Goal: Task Accomplishment & Management: Manage account settings

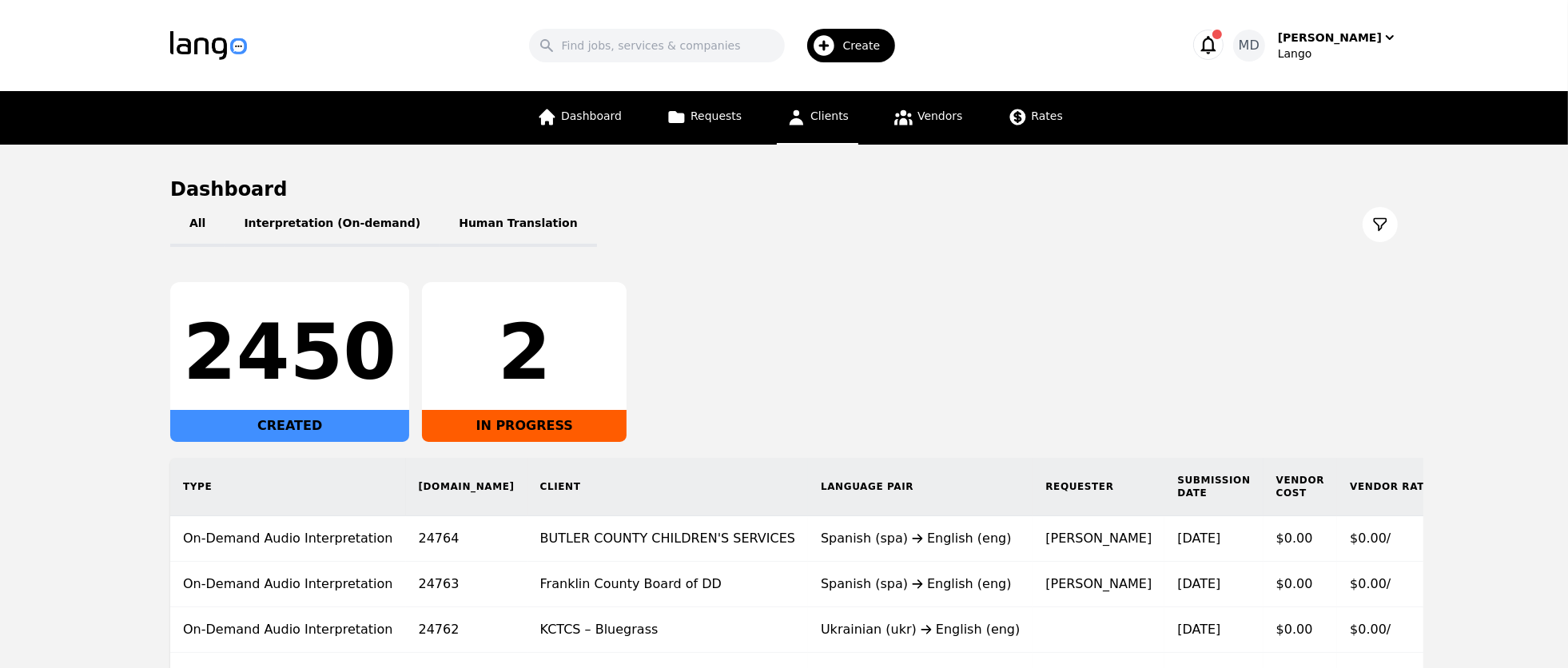
click at [807, 121] on link "Clients" at bounding box center [818, 118] width 82 height 54
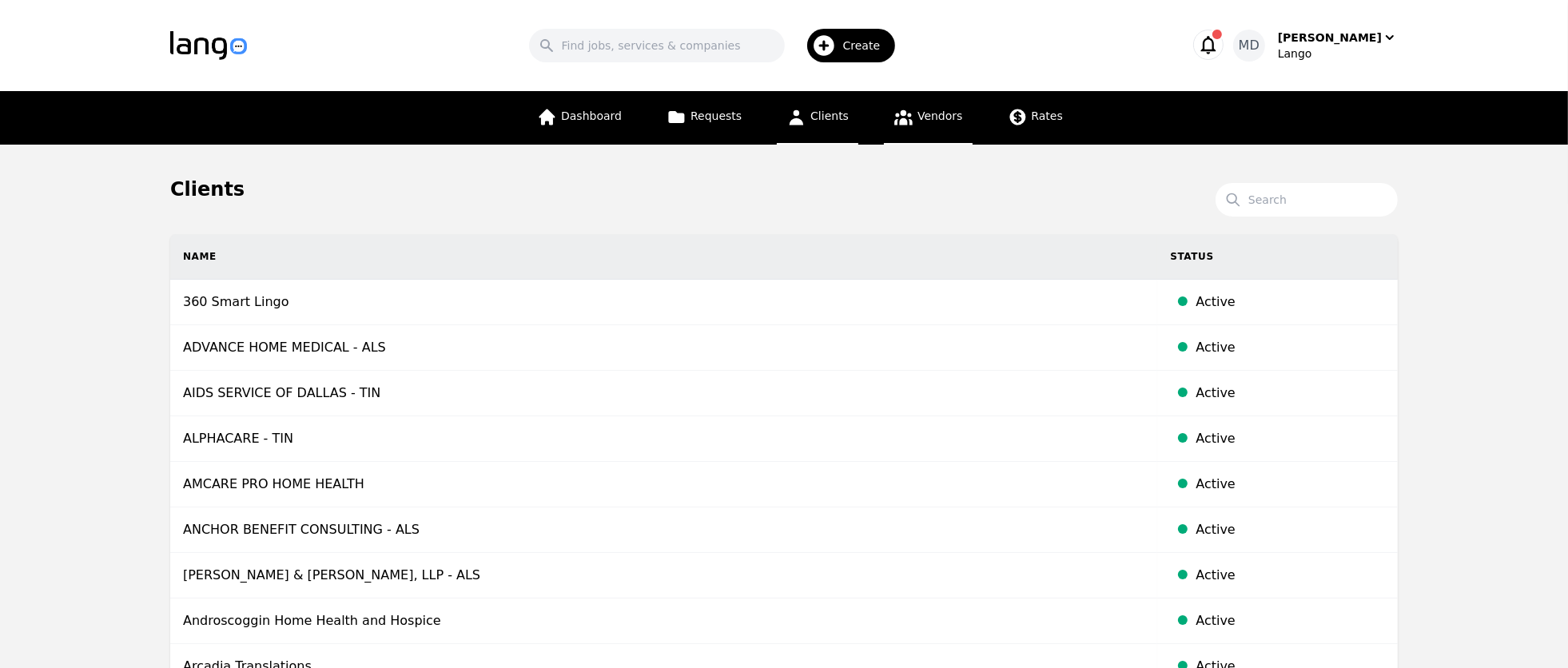
click at [928, 109] on span "Vendors" at bounding box center [940, 115] width 45 height 12
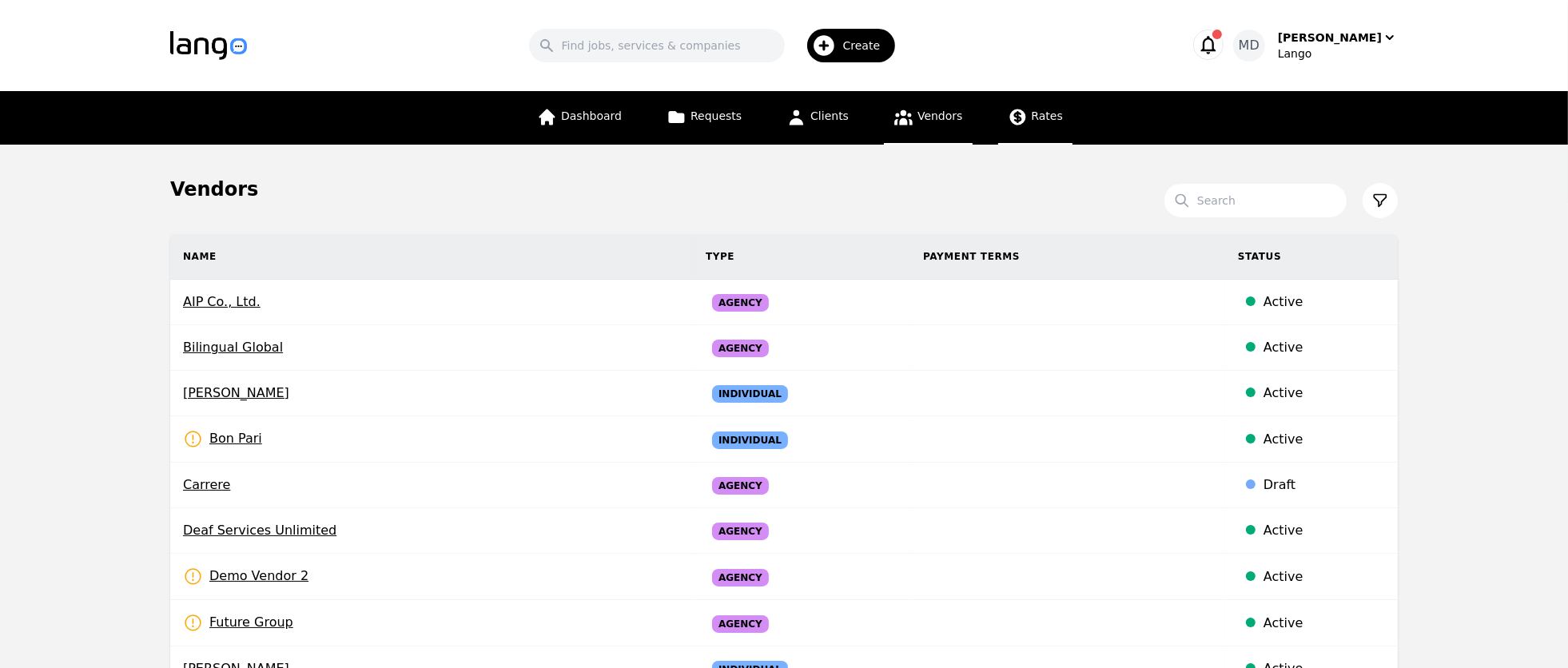
click at [1042, 121] on span "Rates" at bounding box center [1048, 115] width 31 height 12
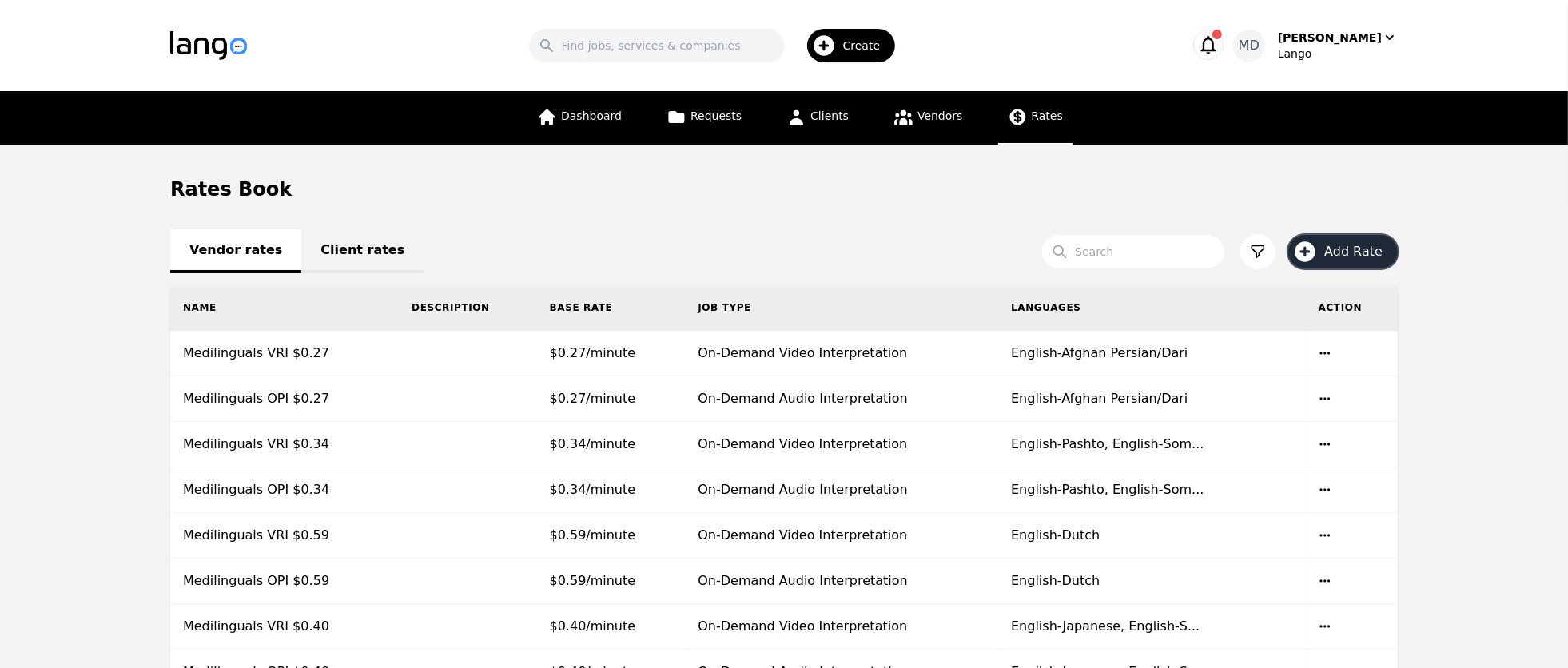
click at [1350, 252] on span "Add Rate" at bounding box center [1359, 252] width 70 height 19
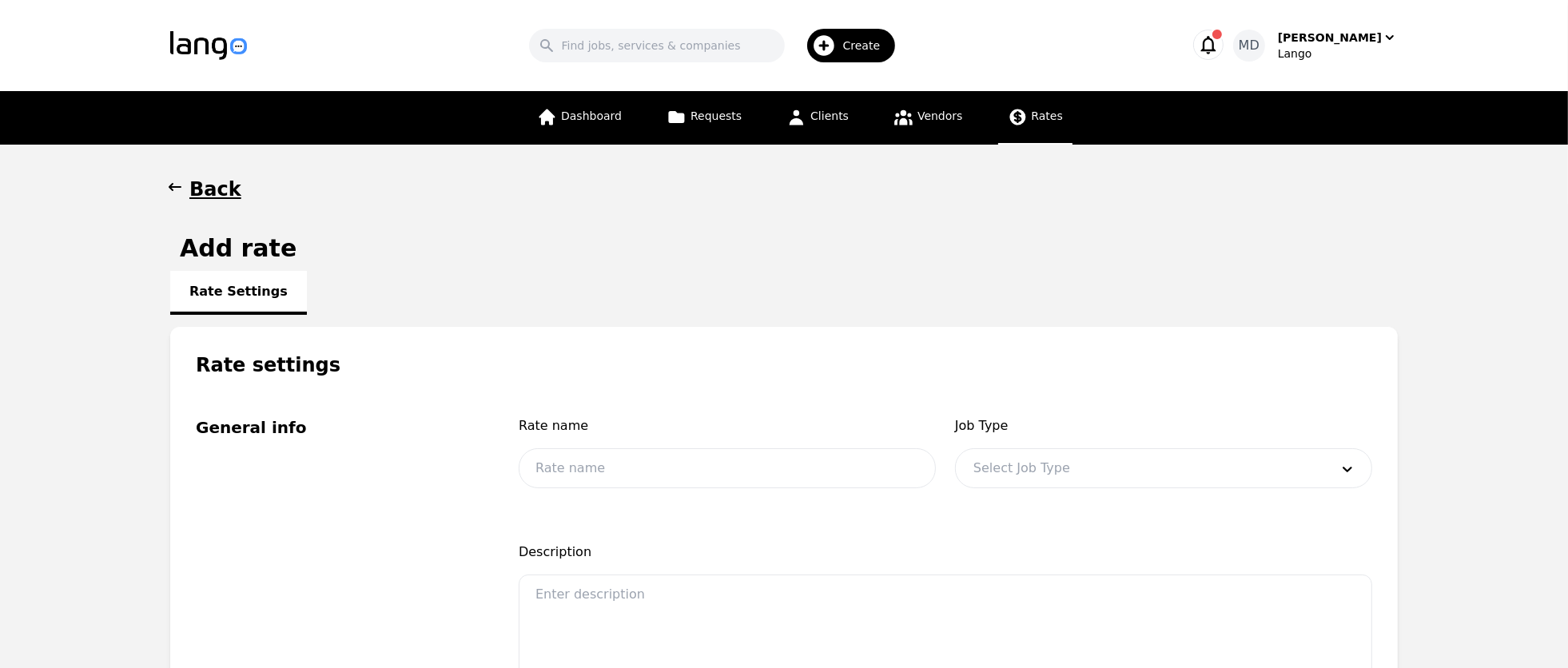
click at [880, 46] on span "Create" at bounding box center [867, 45] width 49 height 16
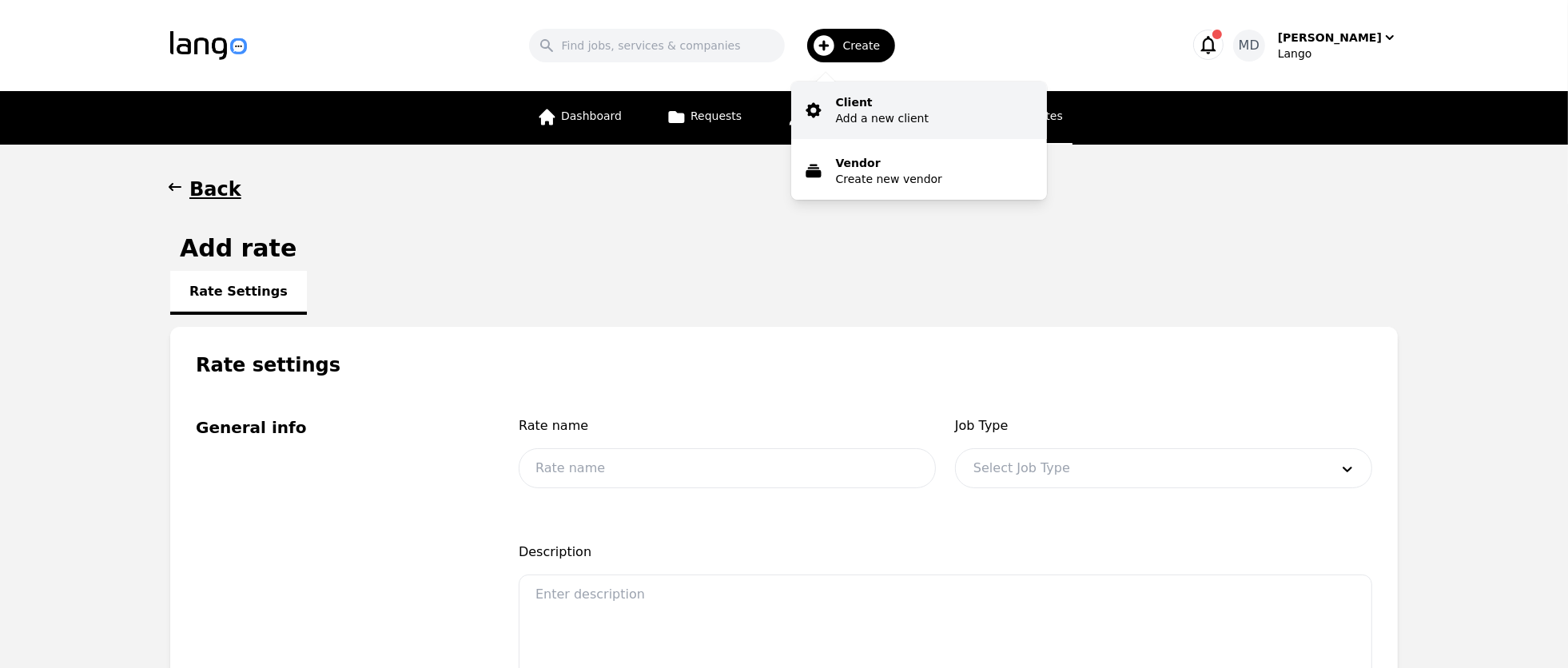
click at [911, 118] on p "Add a new client" at bounding box center [882, 118] width 93 height 16
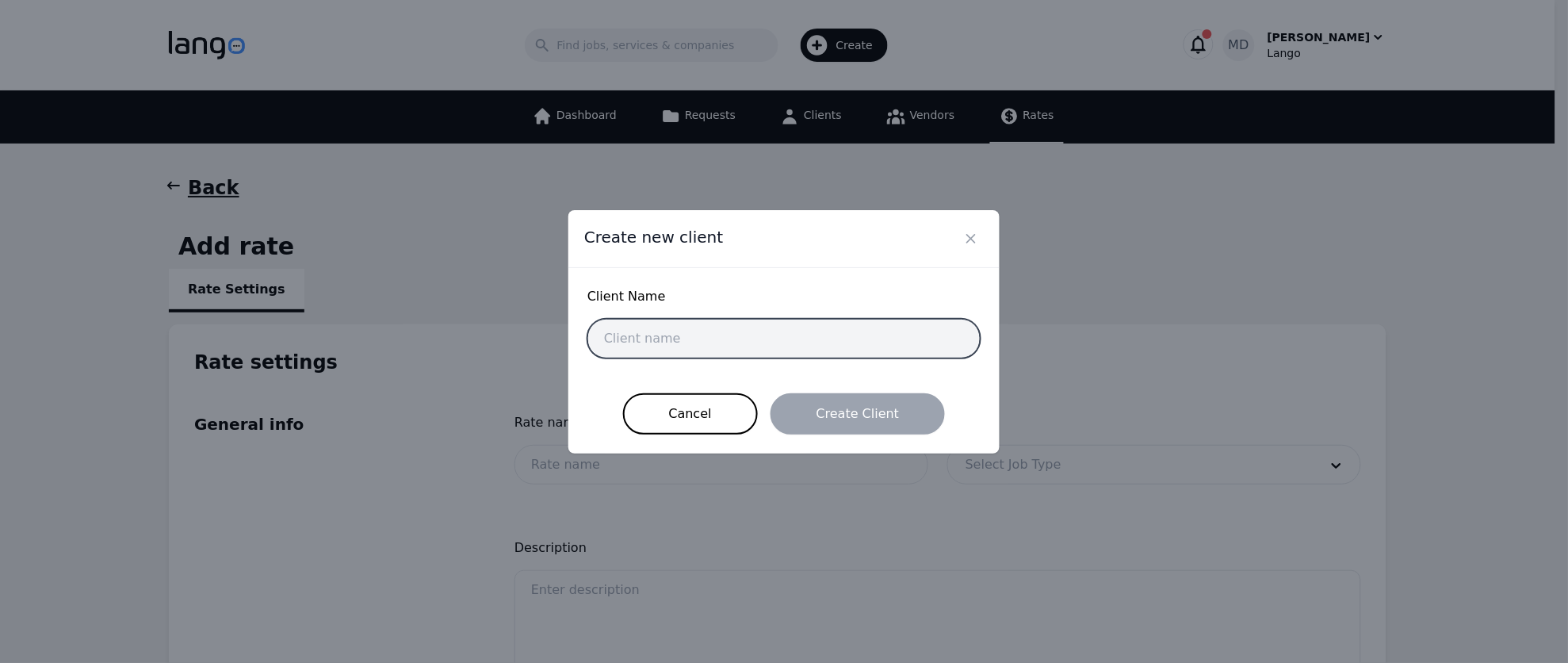
click at [777, 331] on input "text" at bounding box center [784, 338] width 393 height 39
click at [598, 396] on div "Cancel Create Client" at bounding box center [784, 414] width 393 height 41
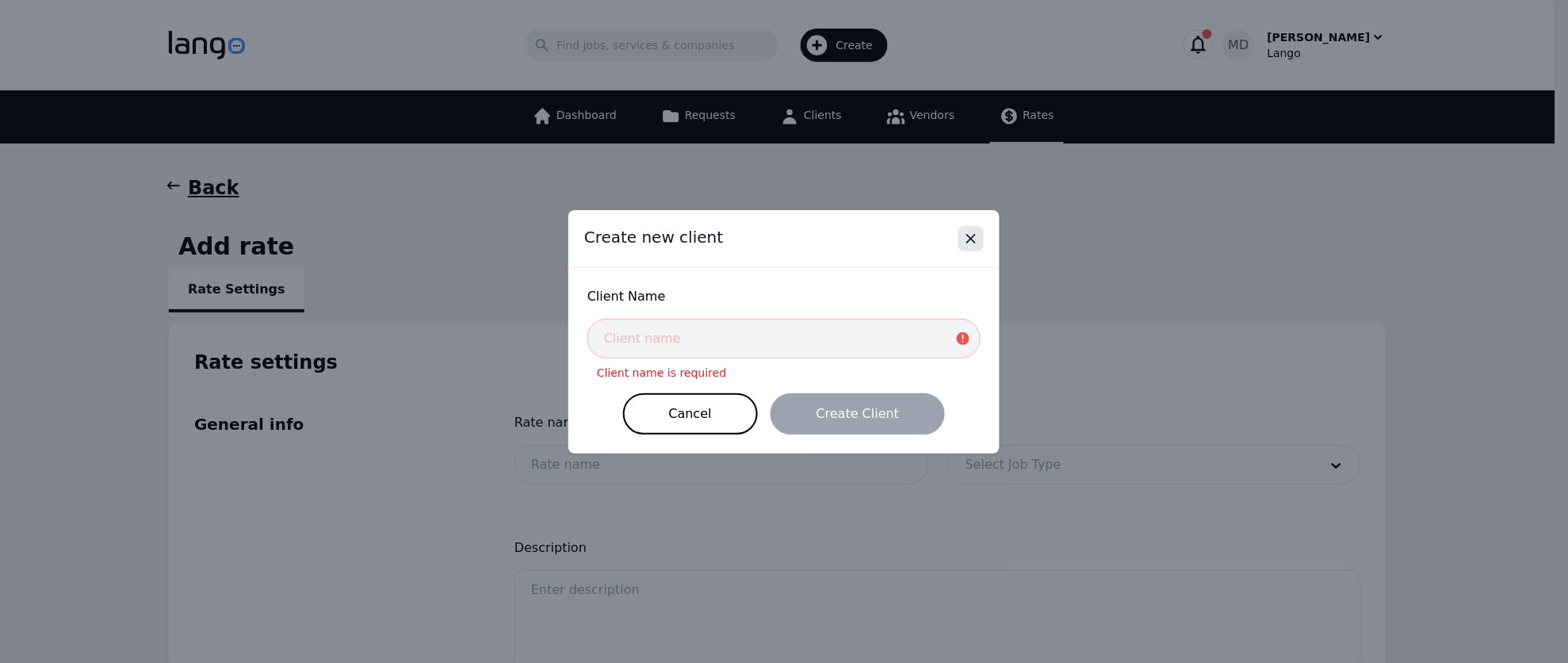
click at [979, 242] on icon "Close" at bounding box center [970, 238] width 16 height 16
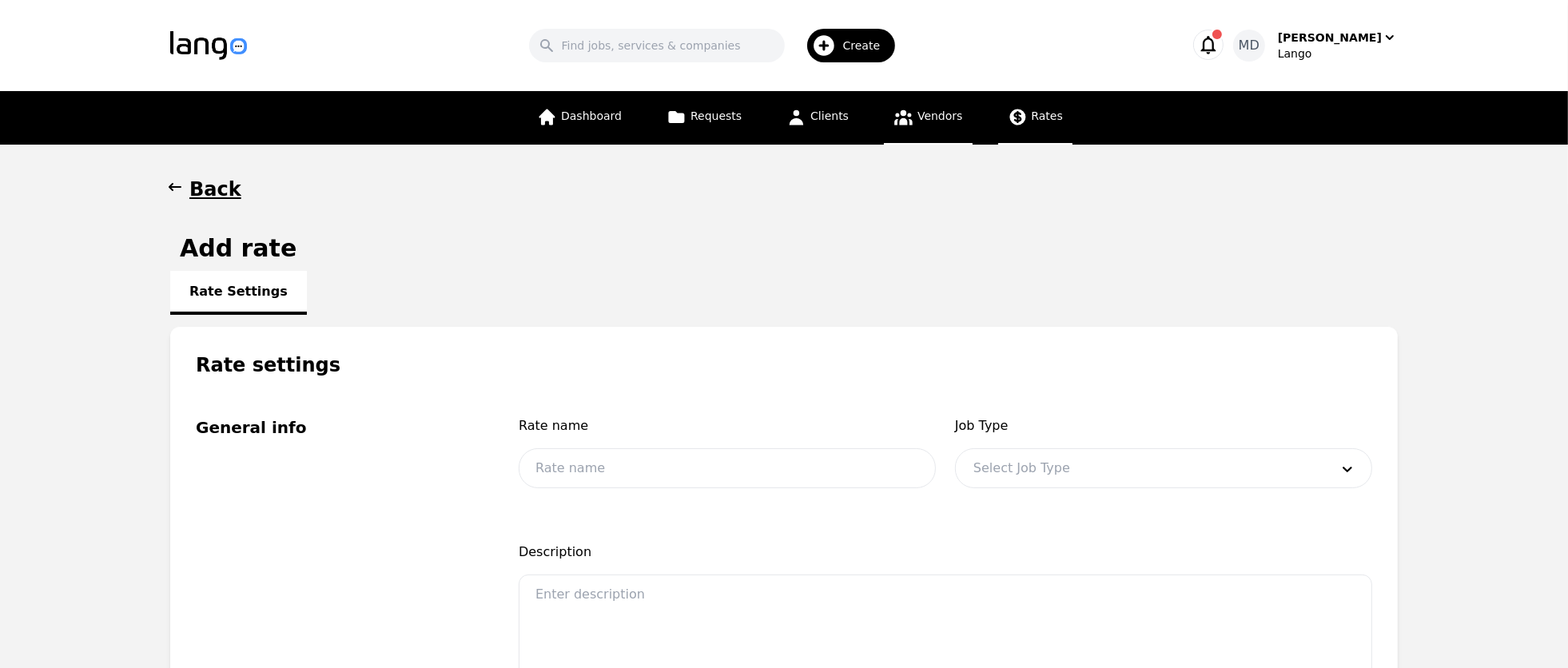
click at [918, 120] on span "Vendors" at bounding box center [940, 115] width 45 height 12
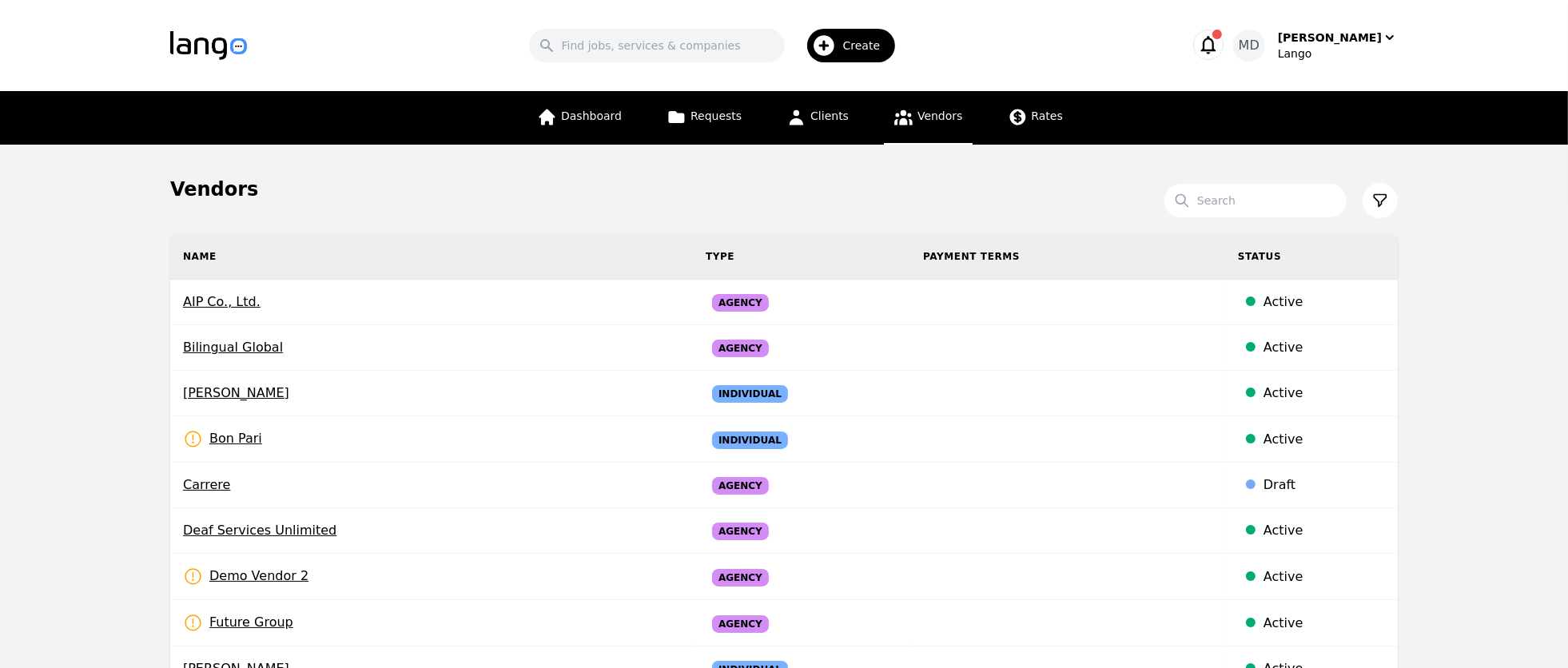
click at [921, 126] on link "Vendors" at bounding box center [928, 118] width 88 height 54
click at [868, 43] on span "Create" at bounding box center [867, 45] width 49 height 16
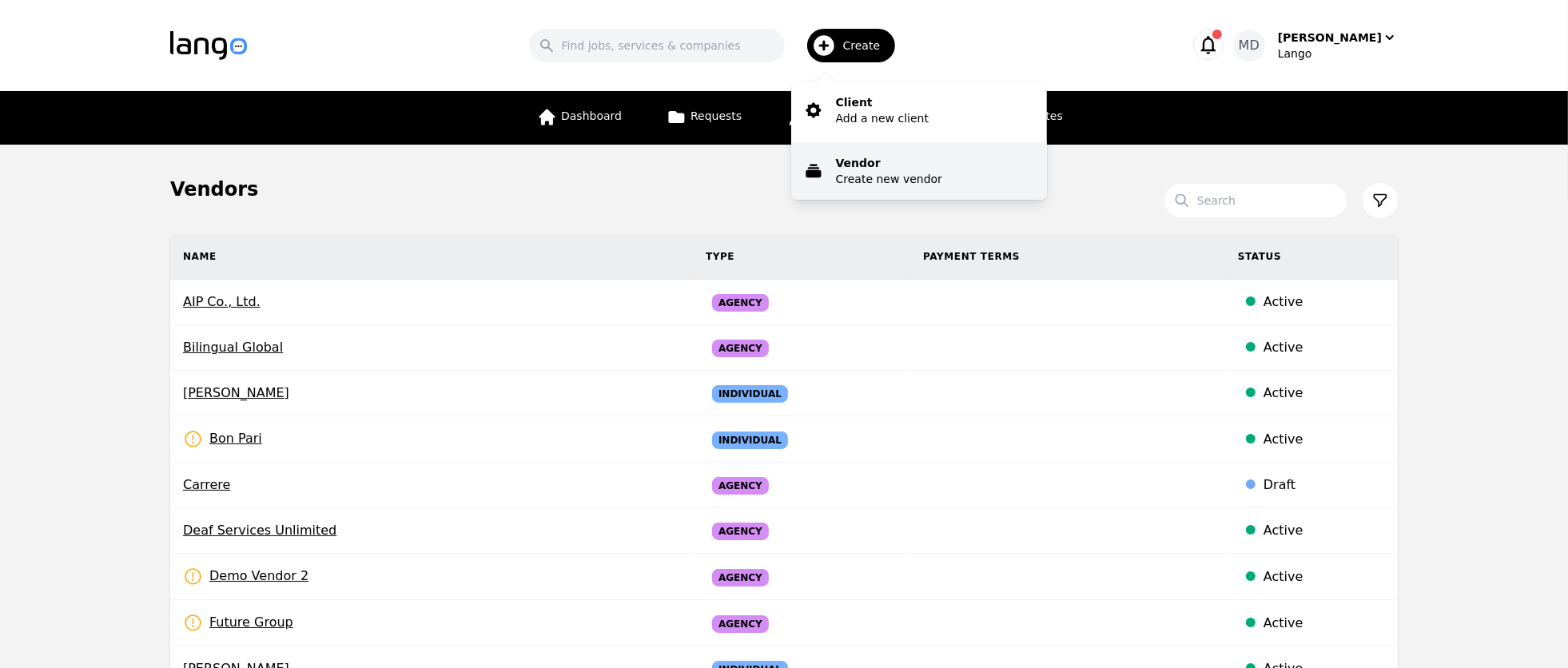
click at [880, 169] on p "Vendor" at bounding box center [889, 162] width 106 height 16
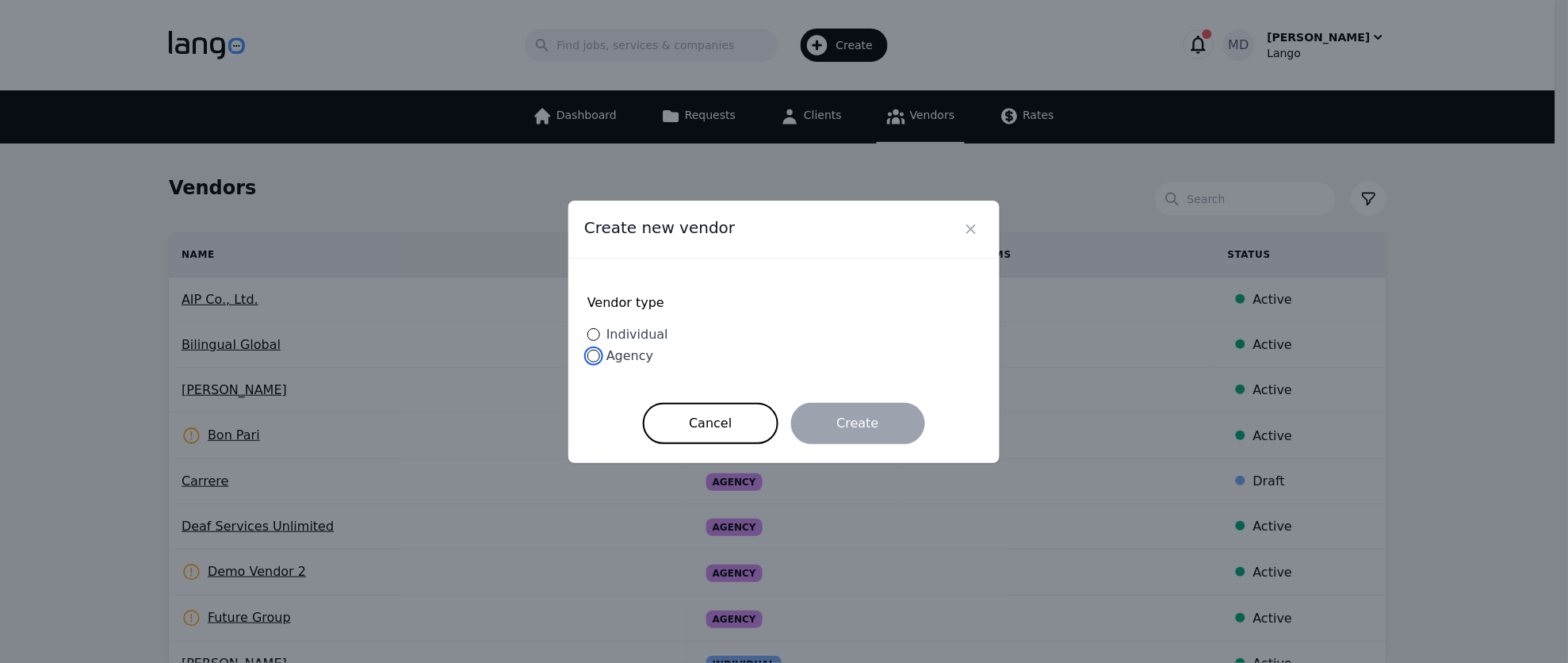
click at [591, 357] on input "Agency" at bounding box center [594, 356] width 12 height 12
radio input "true"
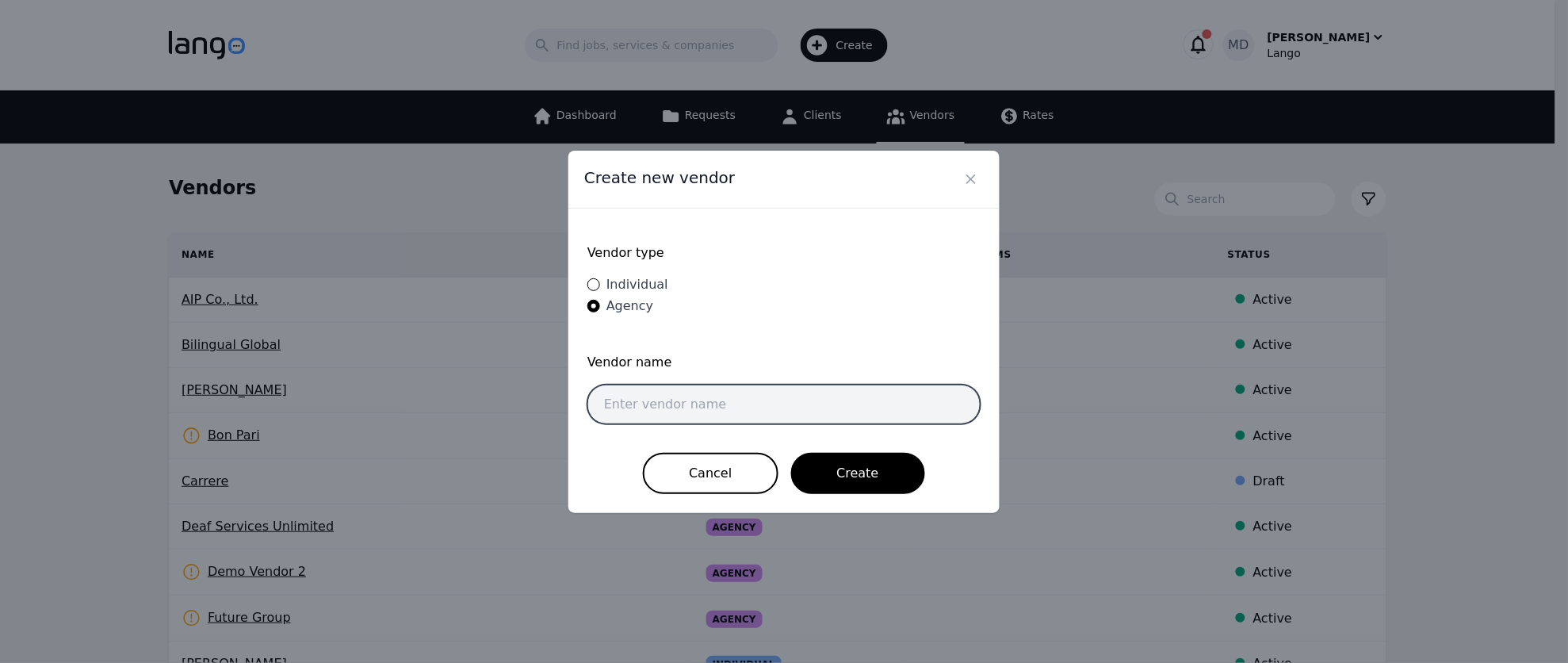
click at [690, 399] on input "text" at bounding box center [784, 404] width 393 height 39
type input "AIDEAF"
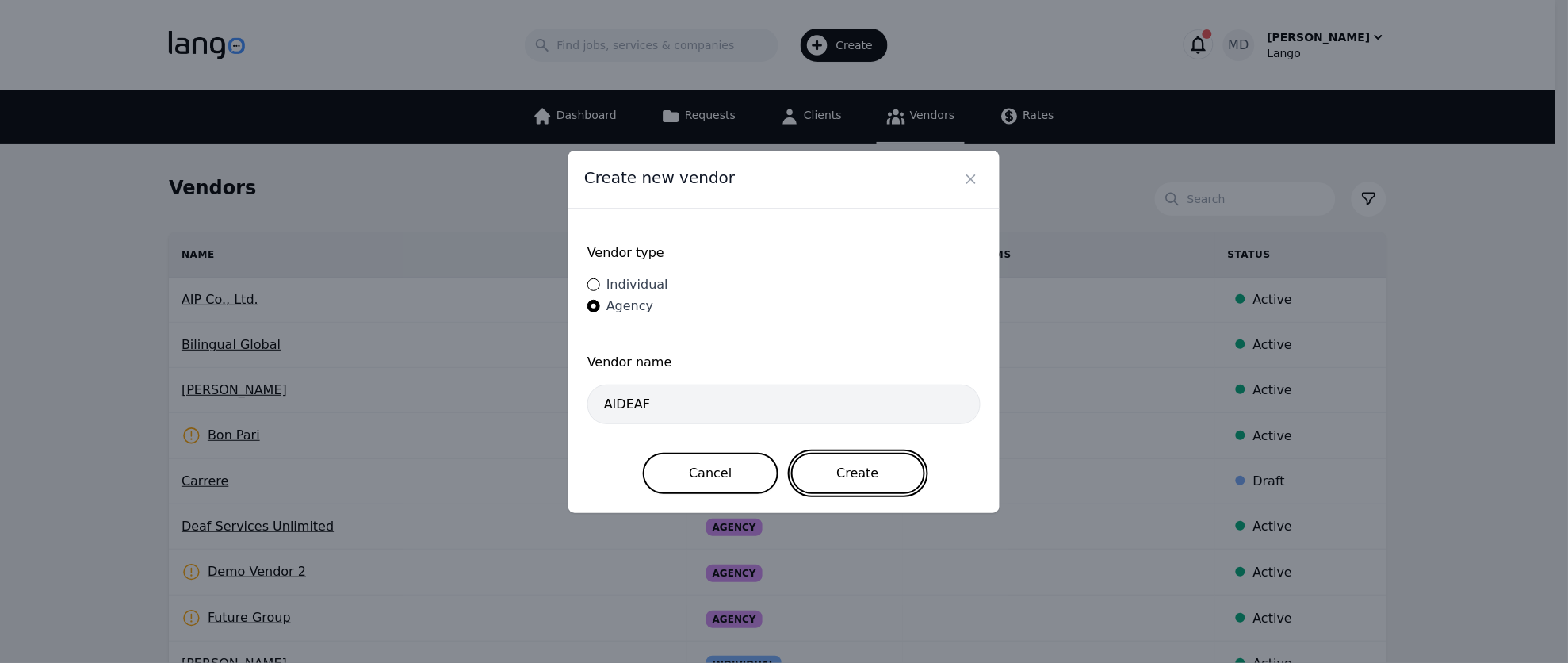
click at [842, 467] on button "Create" at bounding box center [858, 473] width 134 height 41
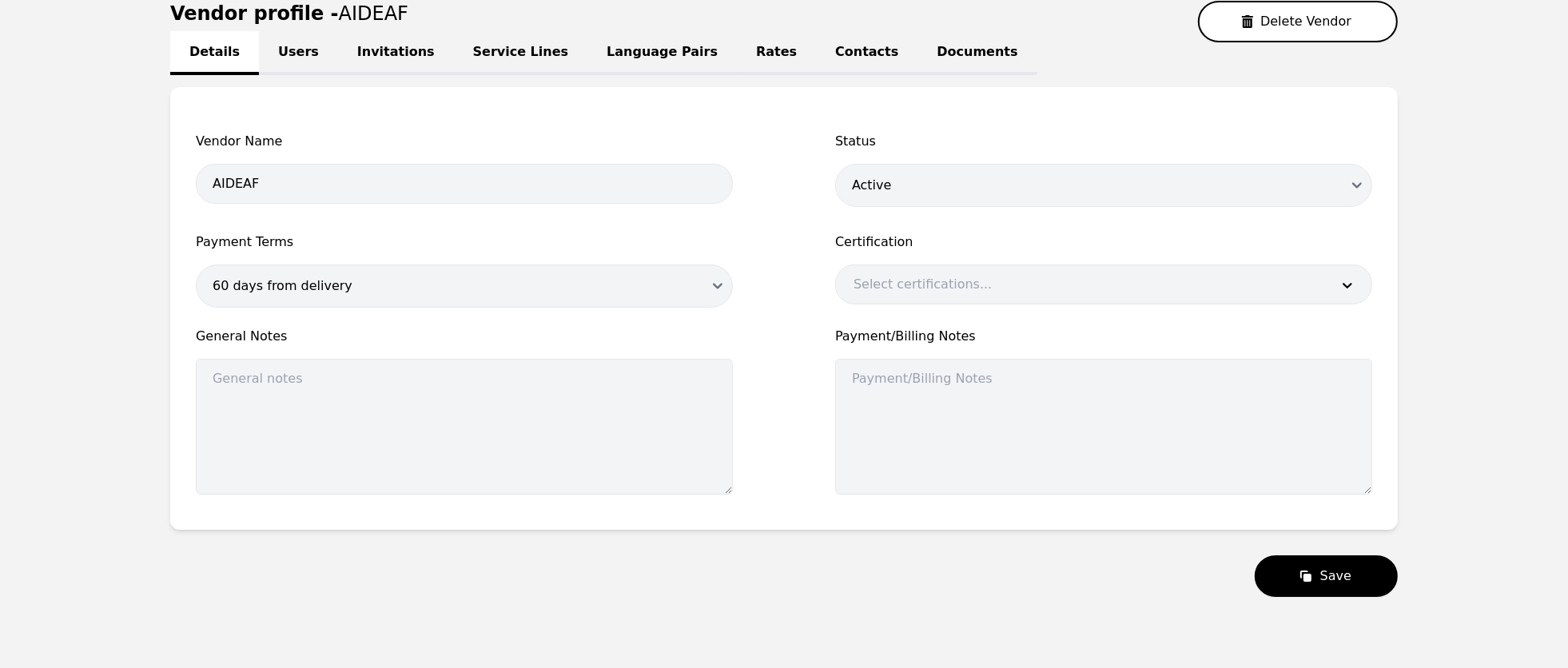
scroll to position [165, 0]
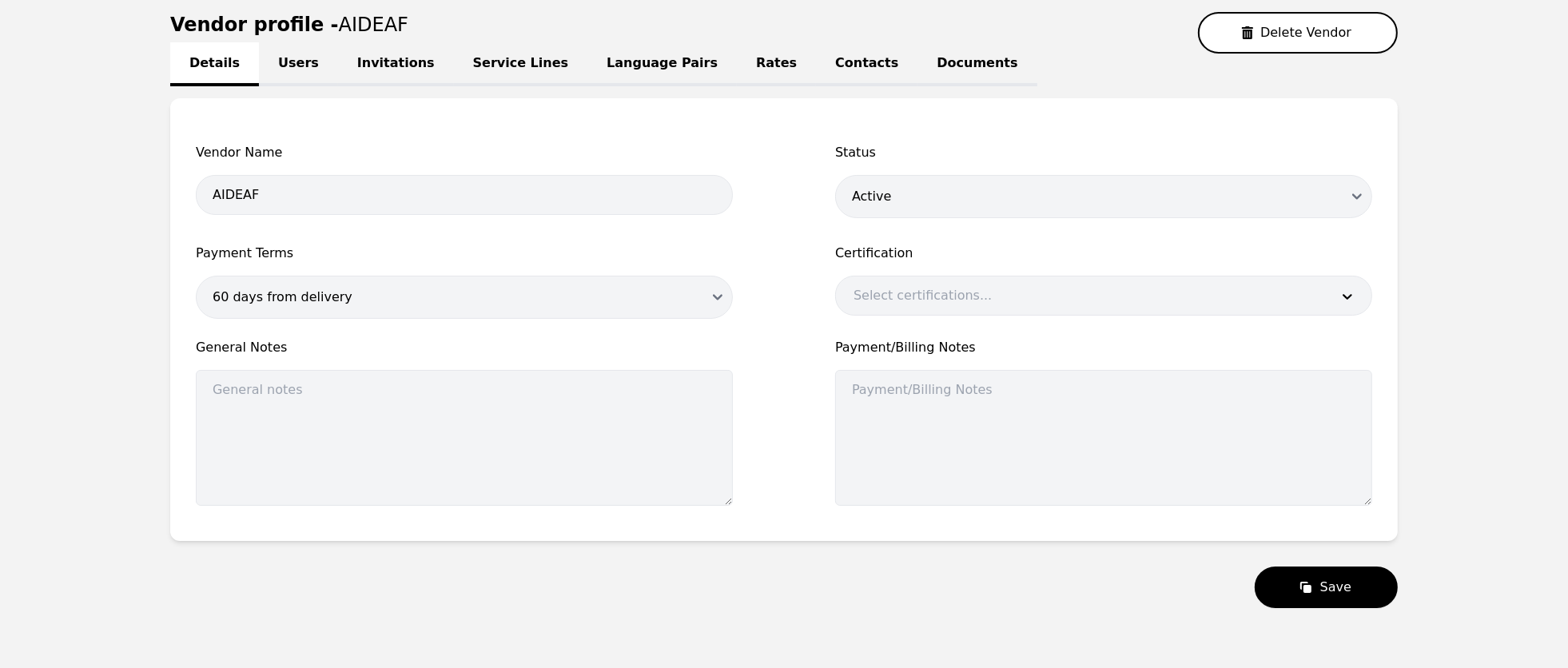
click at [294, 63] on link "Users" at bounding box center [299, 64] width 79 height 44
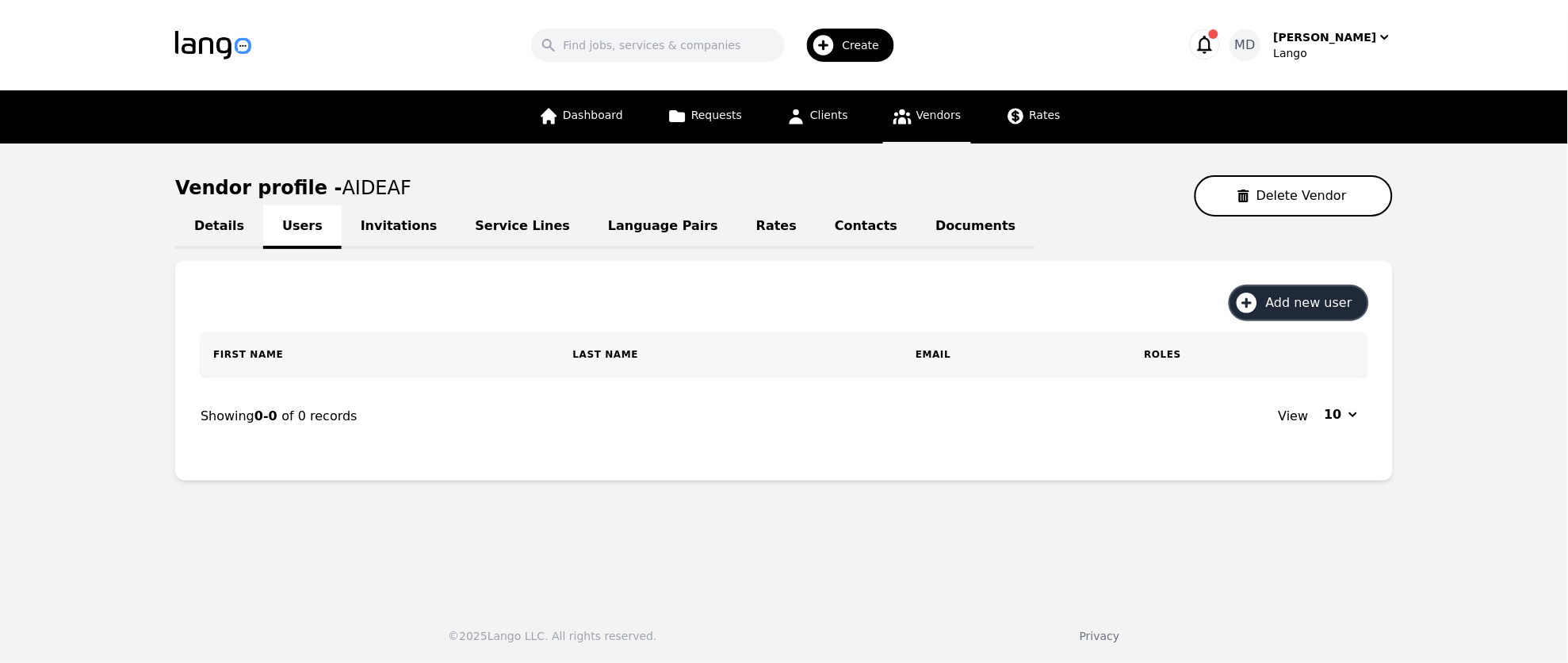
click at [1298, 300] on span "Add new user" at bounding box center [1314, 302] width 98 height 19
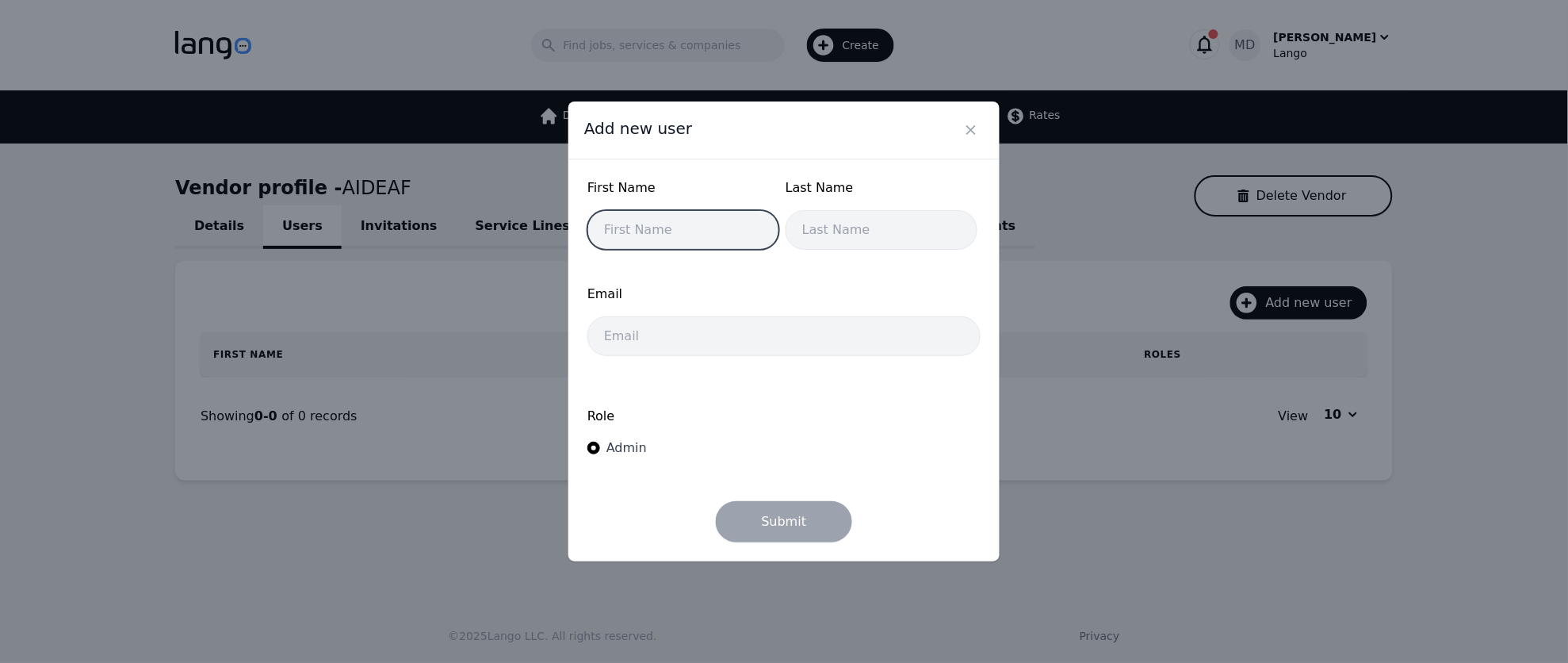
click at [708, 241] on input "text" at bounding box center [684, 230] width 192 height 39
type input "Shan"
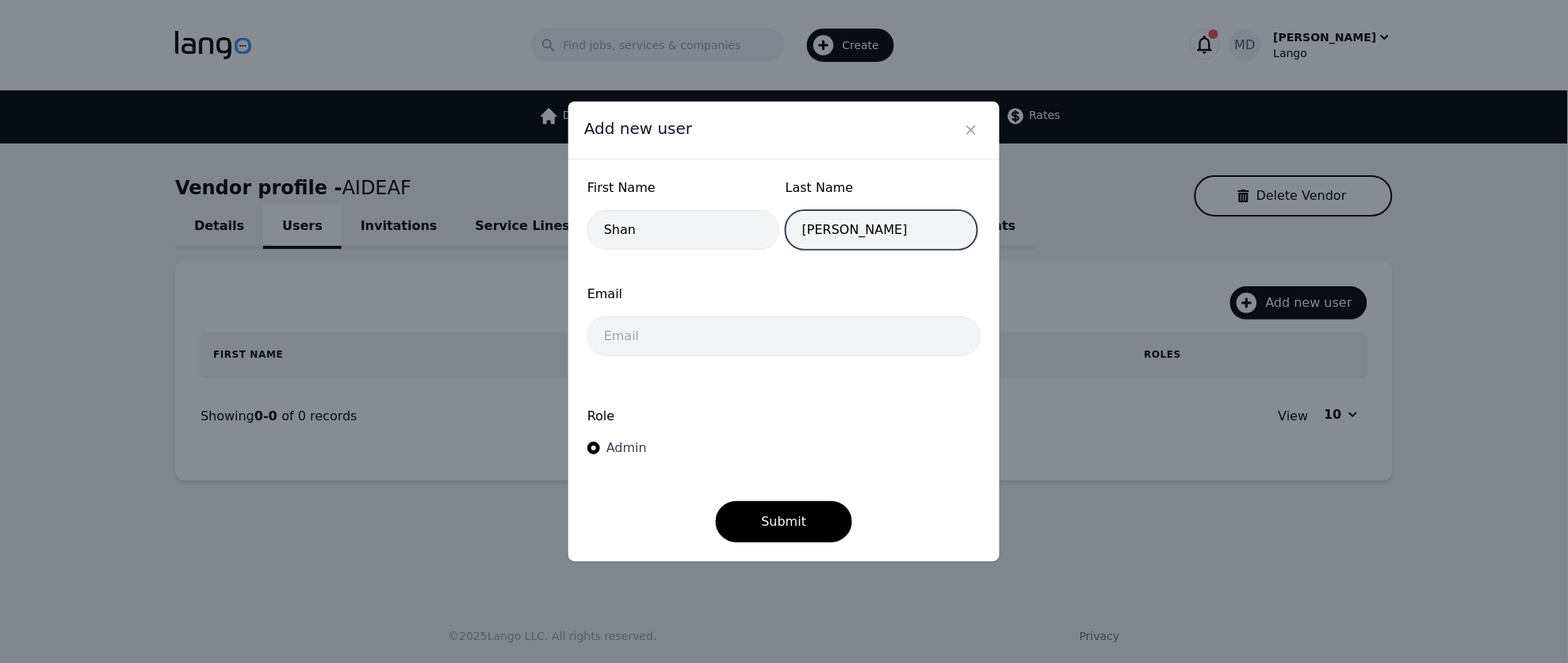
type input "[PERSON_NAME]"
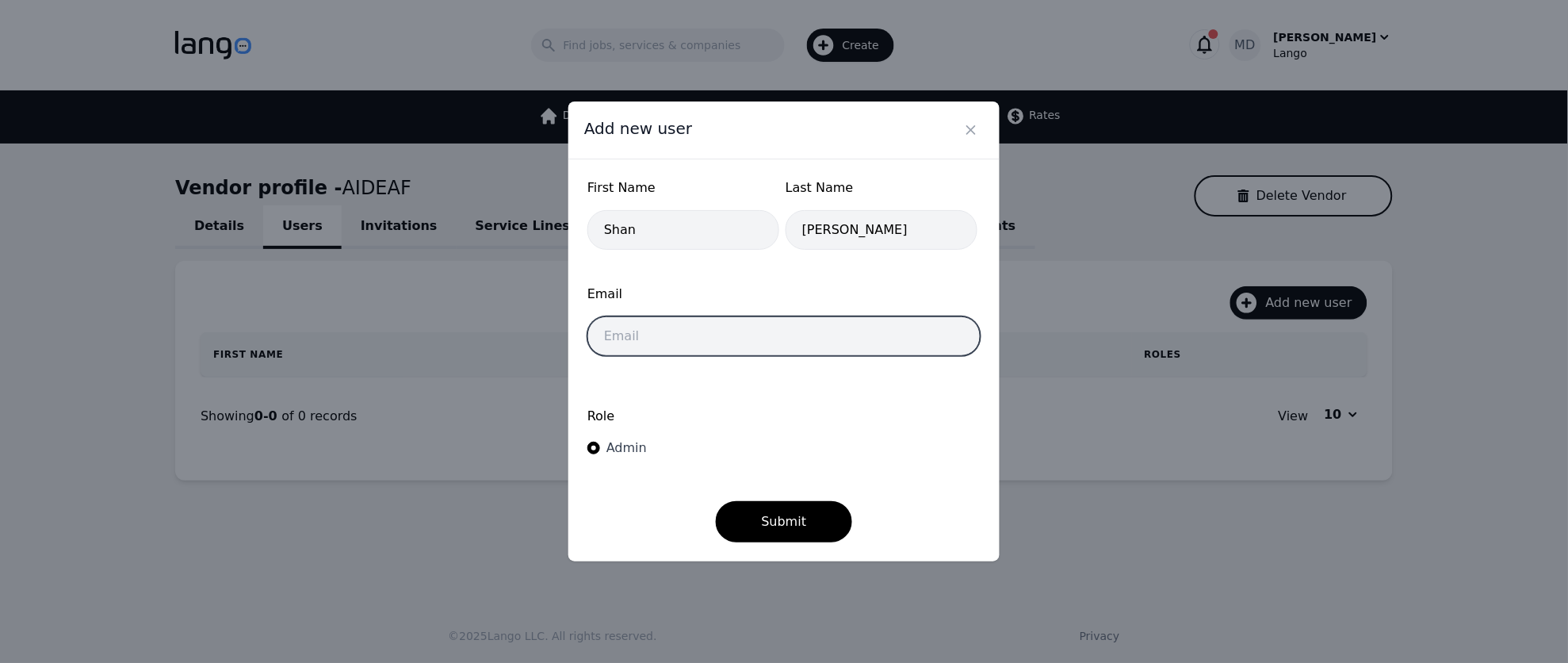
paste input "[PERSON_NAME][EMAIL_ADDRESS][DOMAIN_NAME]"
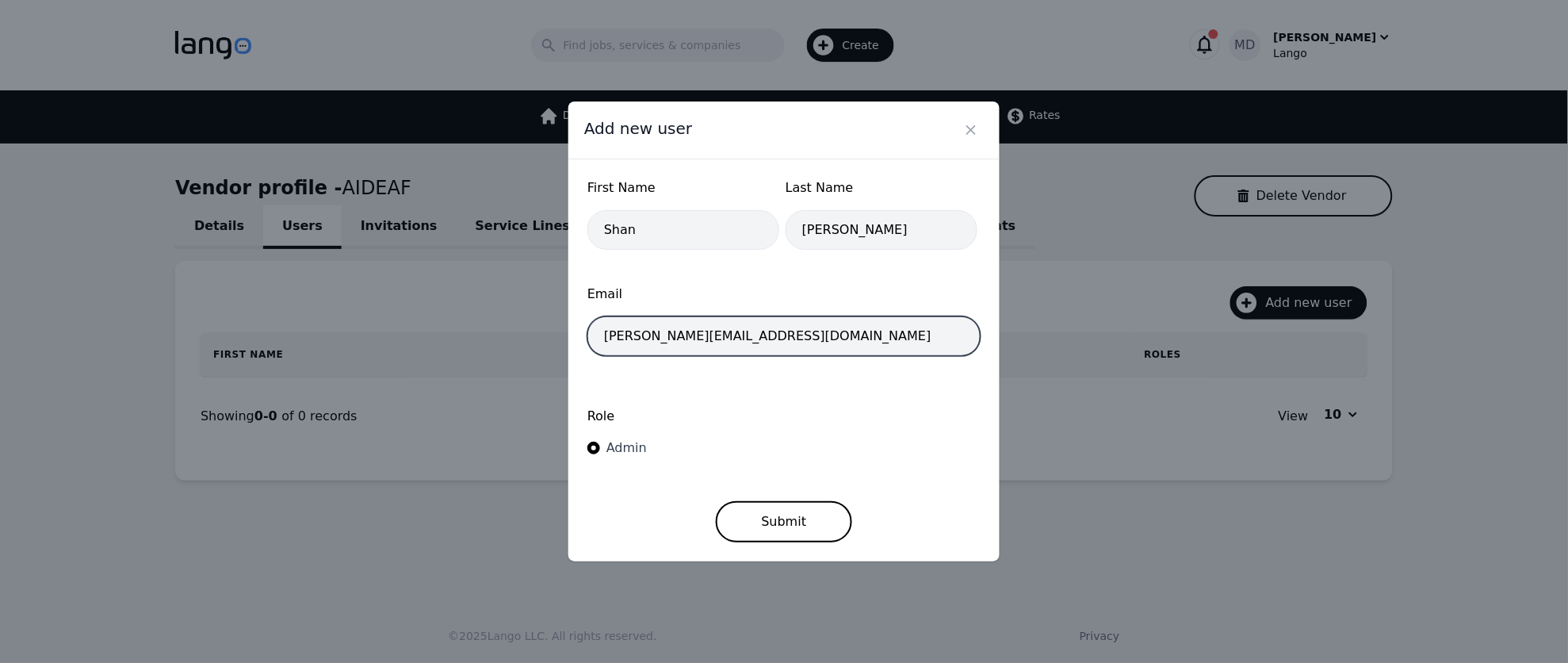
type input "[PERSON_NAME][EMAIL_ADDRESS][DOMAIN_NAME]"
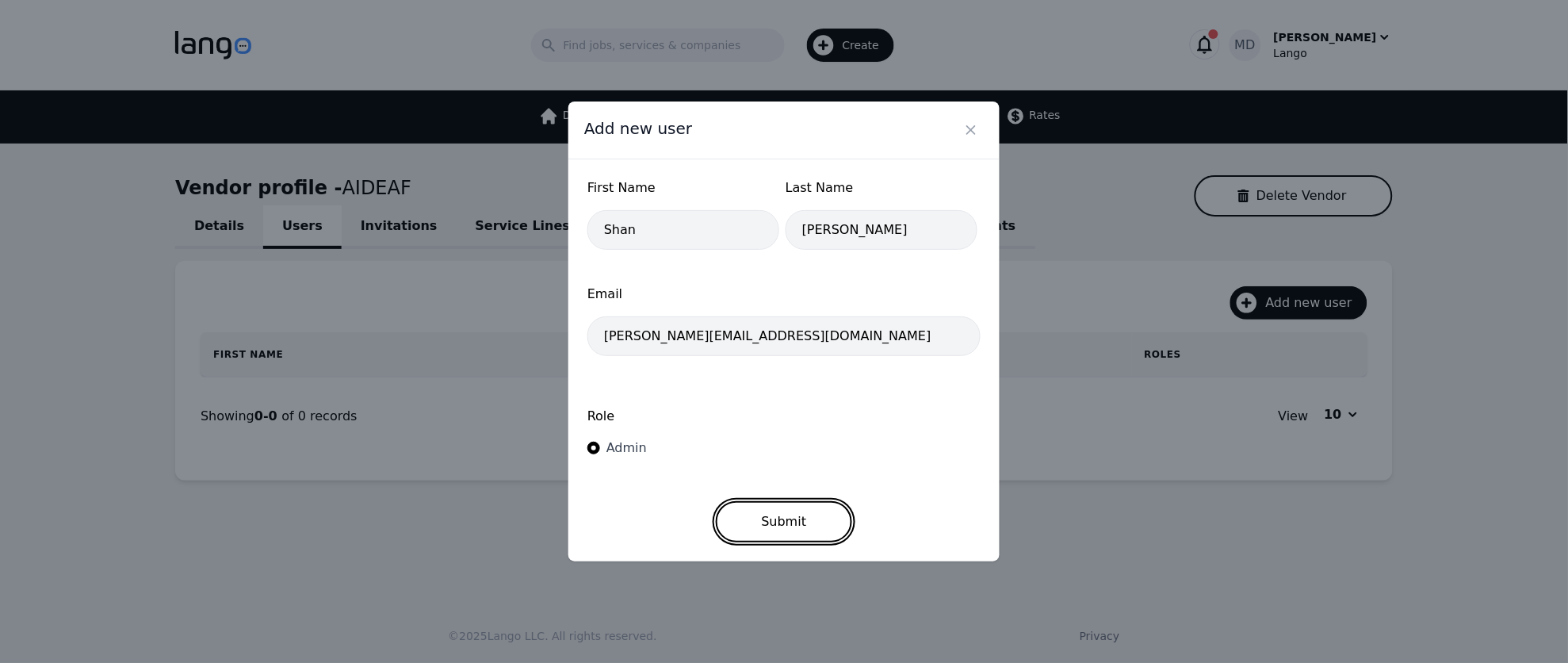
click at [769, 525] on button "Submit" at bounding box center [784, 522] width 137 height 41
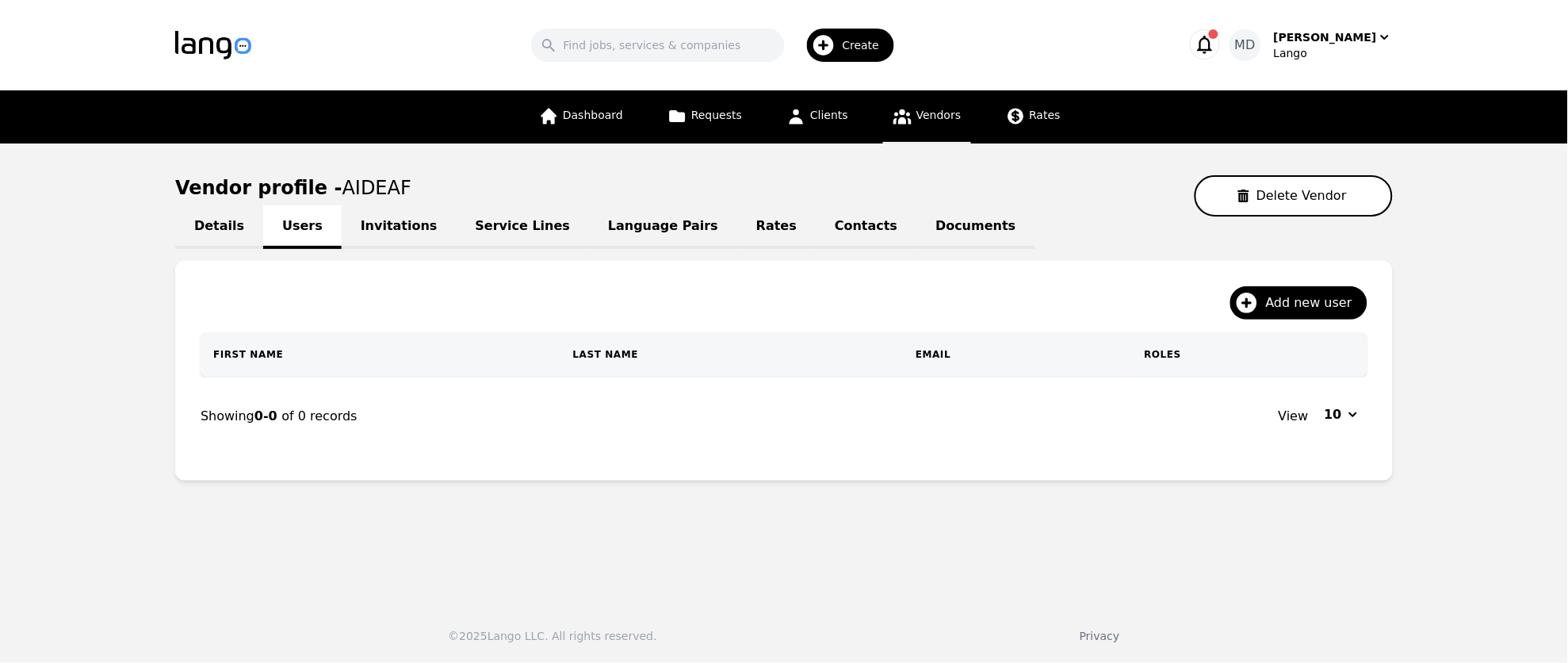
click at [395, 231] on link "Invitations" at bounding box center [399, 227] width 115 height 44
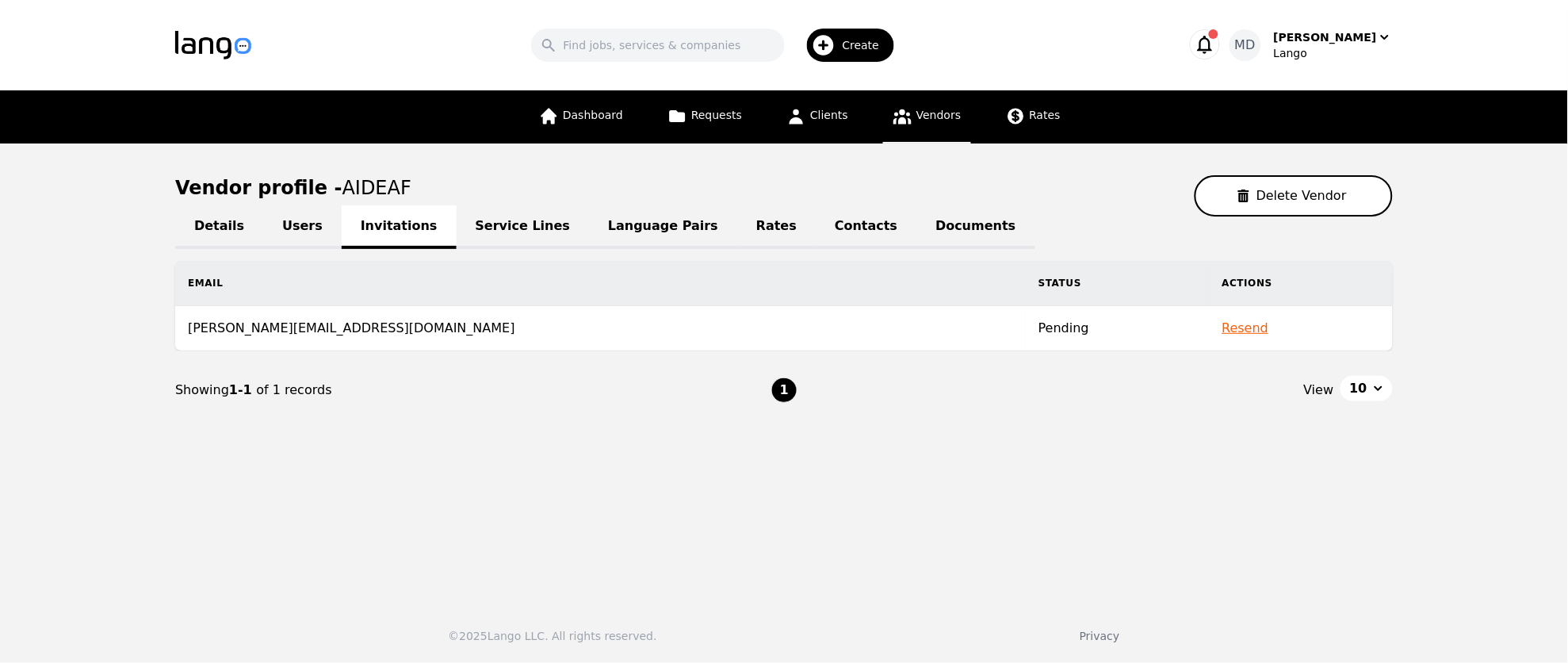
click at [290, 220] on link "Users" at bounding box center [303, 227] width 79 height 44
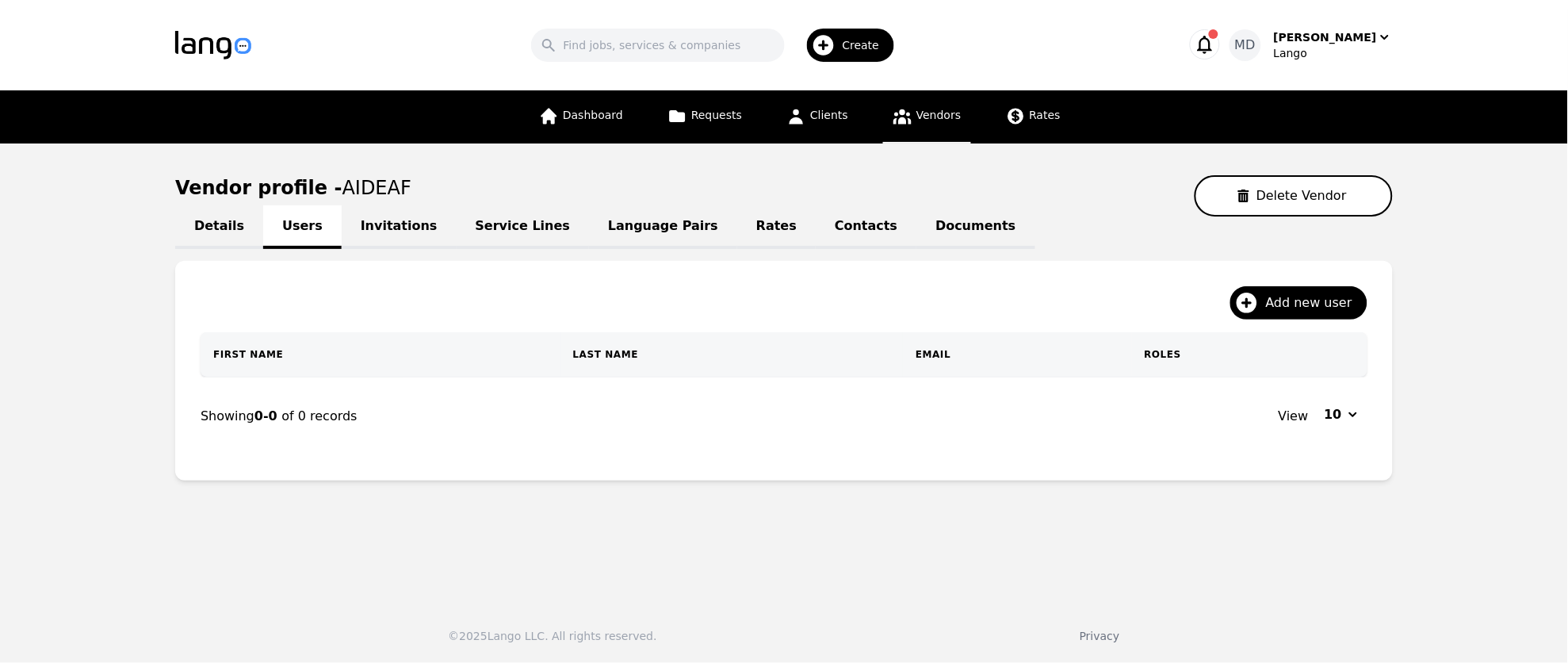
click at [507, 231] on link "Service Lines" at bounding box center [523, 227] width 133 height 44
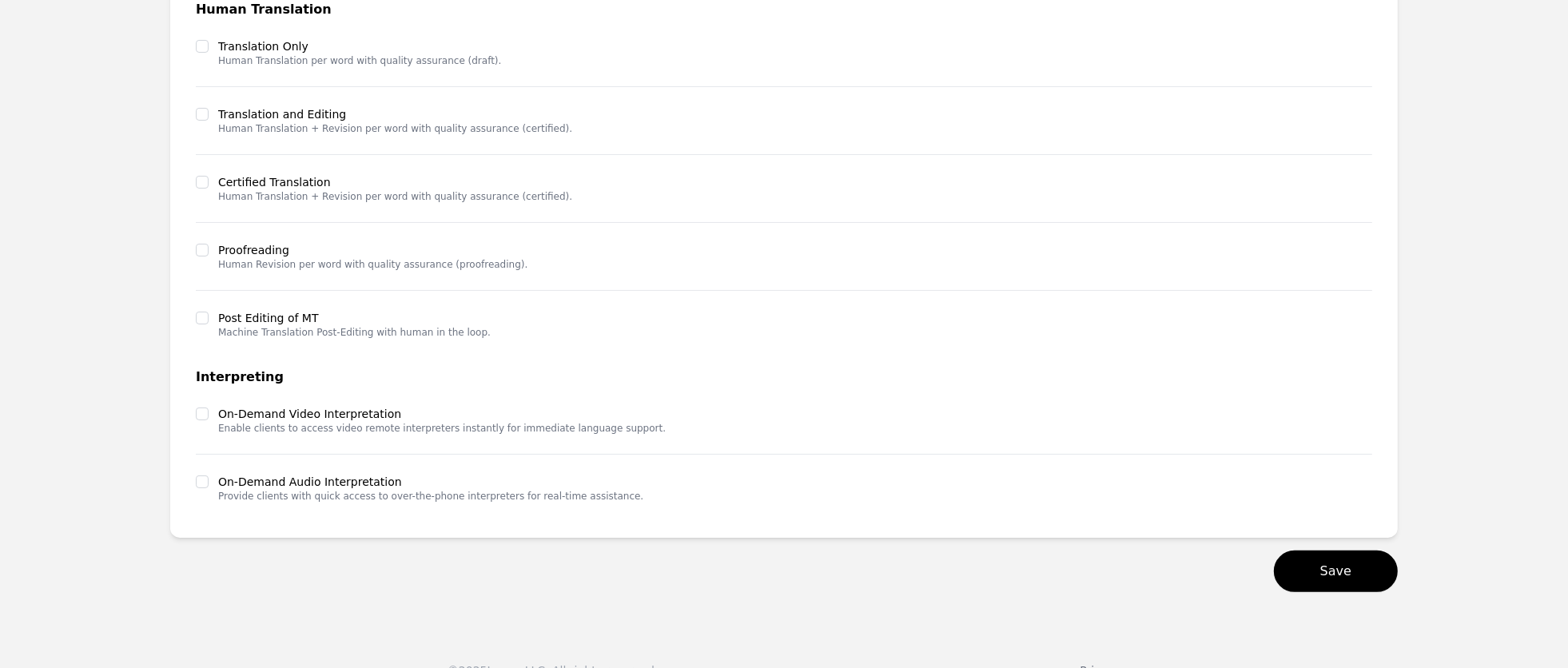
scroll to position [363, 0]
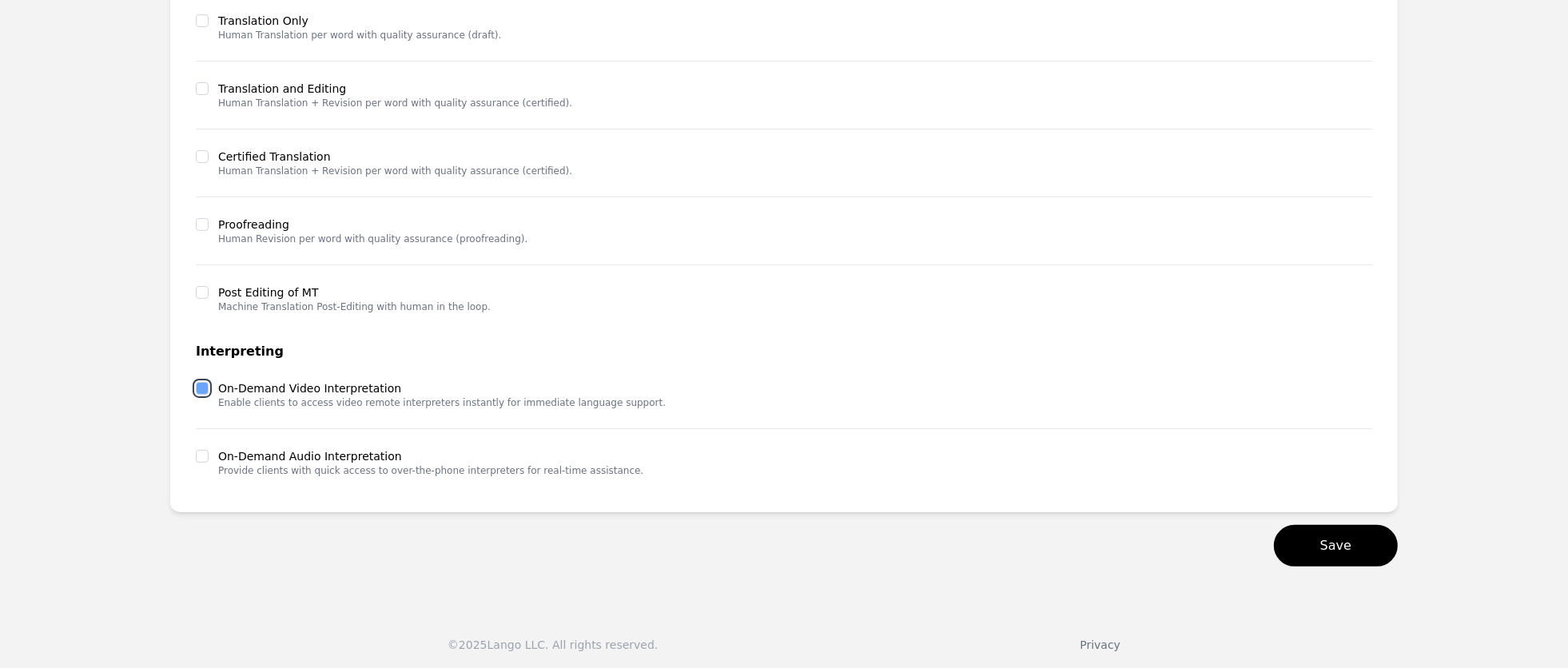
click at [206, 389] on input "checkbox" at bounding box center [202, 388] width 12 height 12
checkbox input "true"
click at [1346, 540] on button "Save" at bounding box center [1336, 546] width 124 height 41
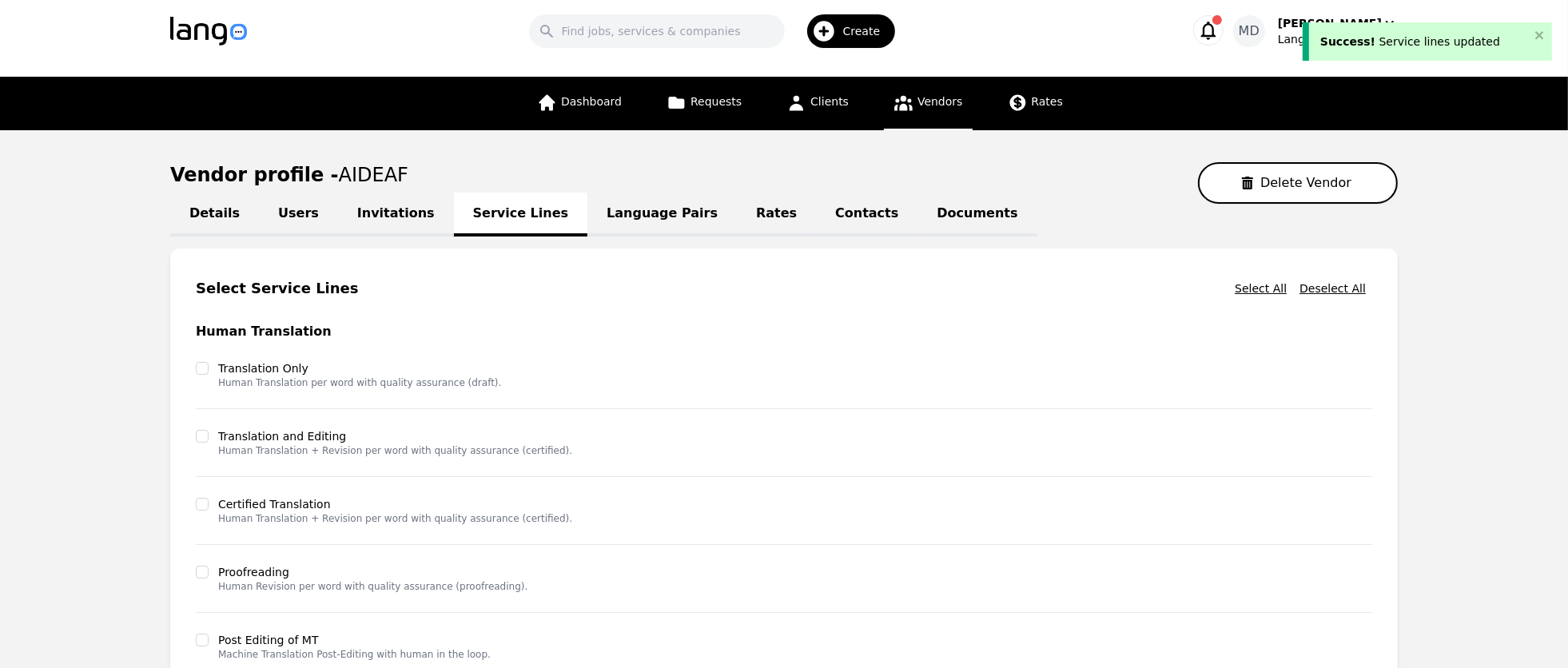
scroll to position [0, 0]
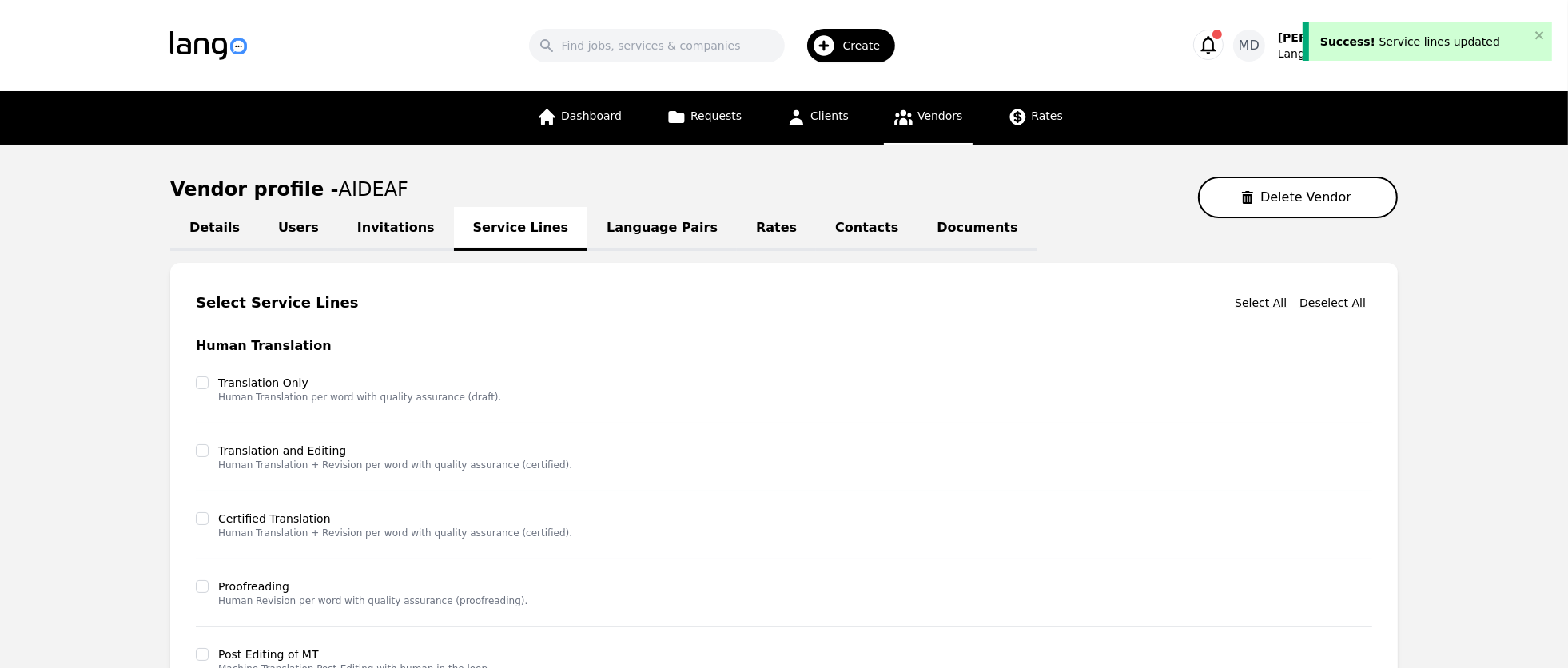
click at [597, 229] on link "Language Pairs" at bounding box center [662, 228] width 150 height 44
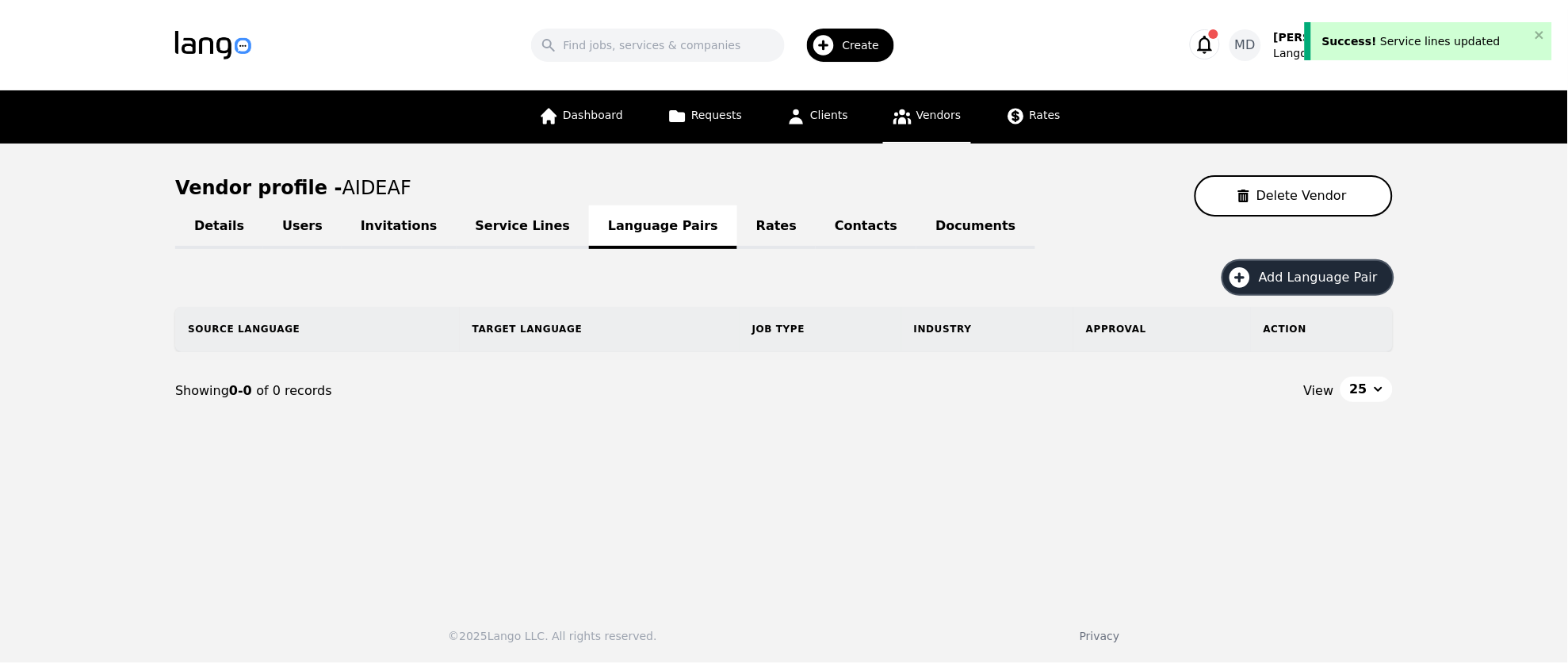
click at [1253, 265] on icon "button" at bounding box center [1240, 278] width 25 height 25
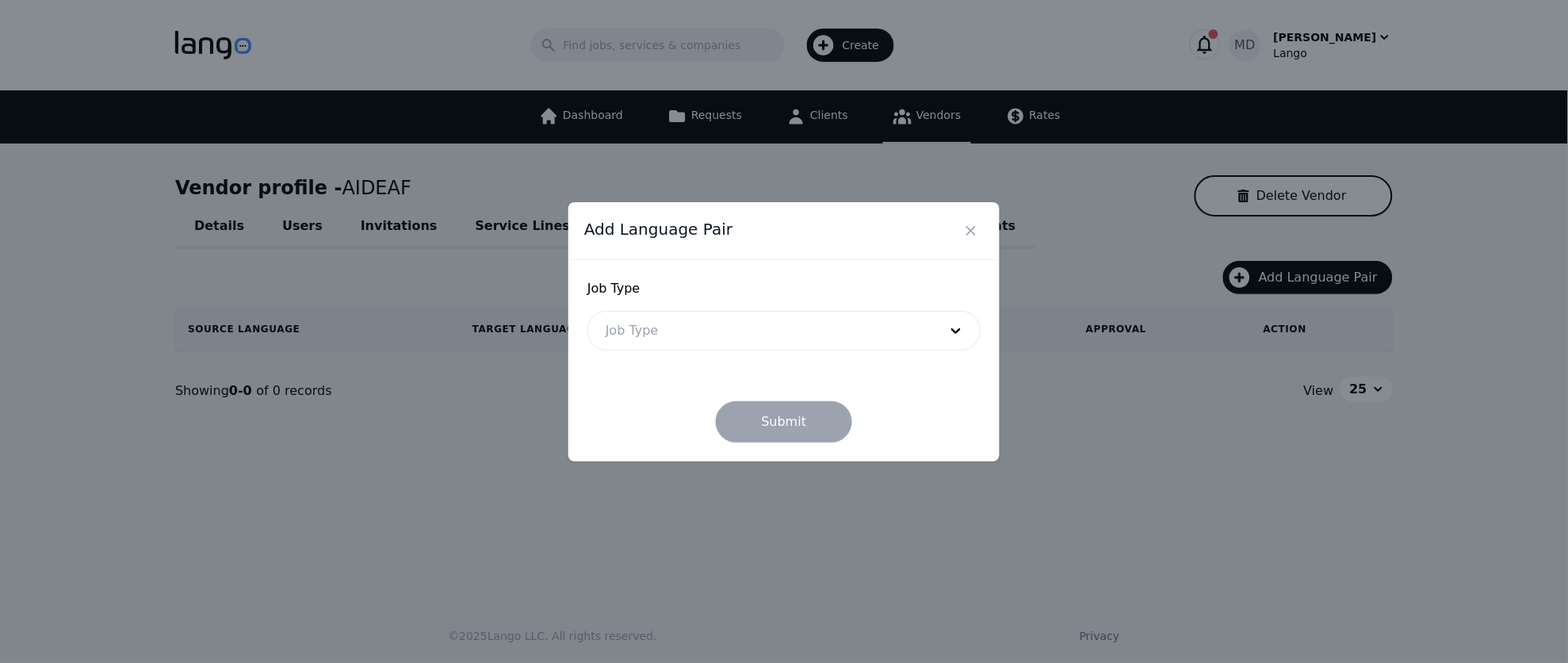
click at [775, 339] on div at bounding box center [760, 331] width 344 height 38
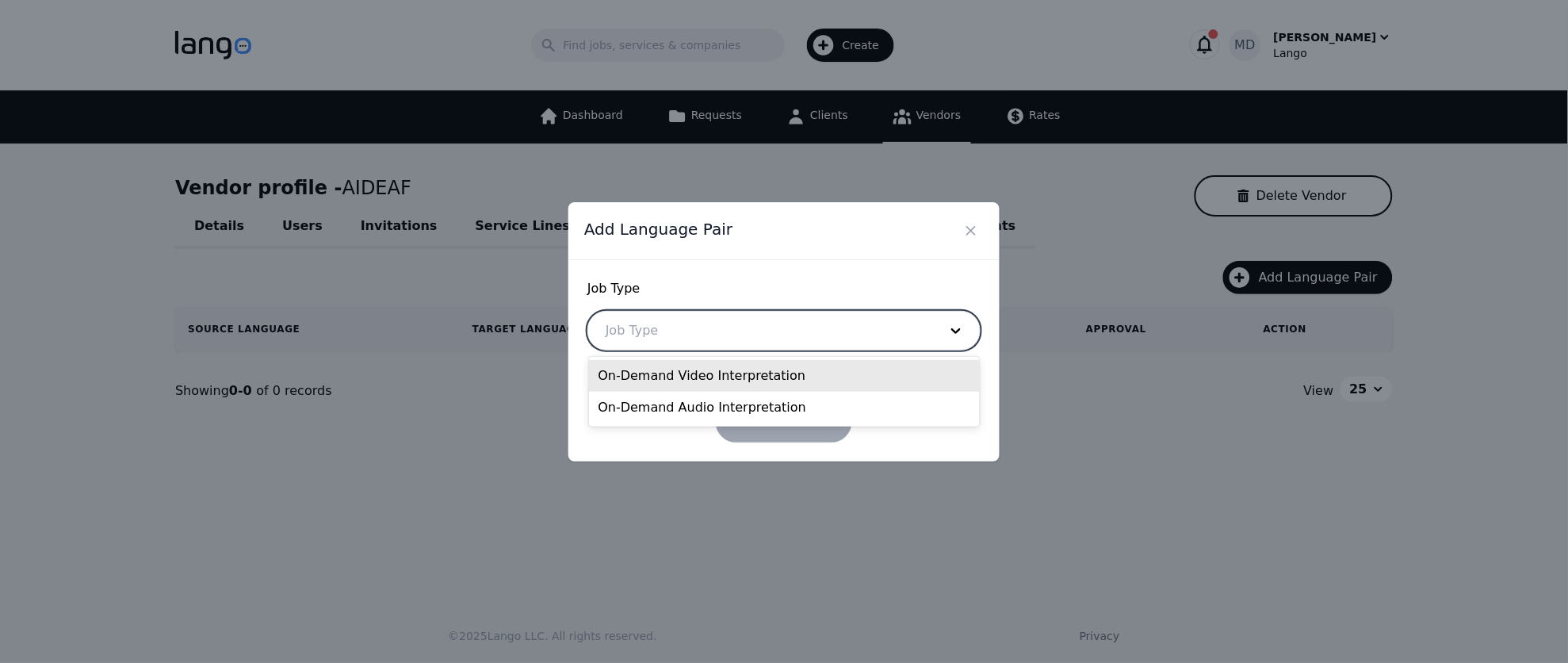
click at [751, 385] on div "On-Demand Video Interpretation" at bounding box center [785, 375] width 392 height 32
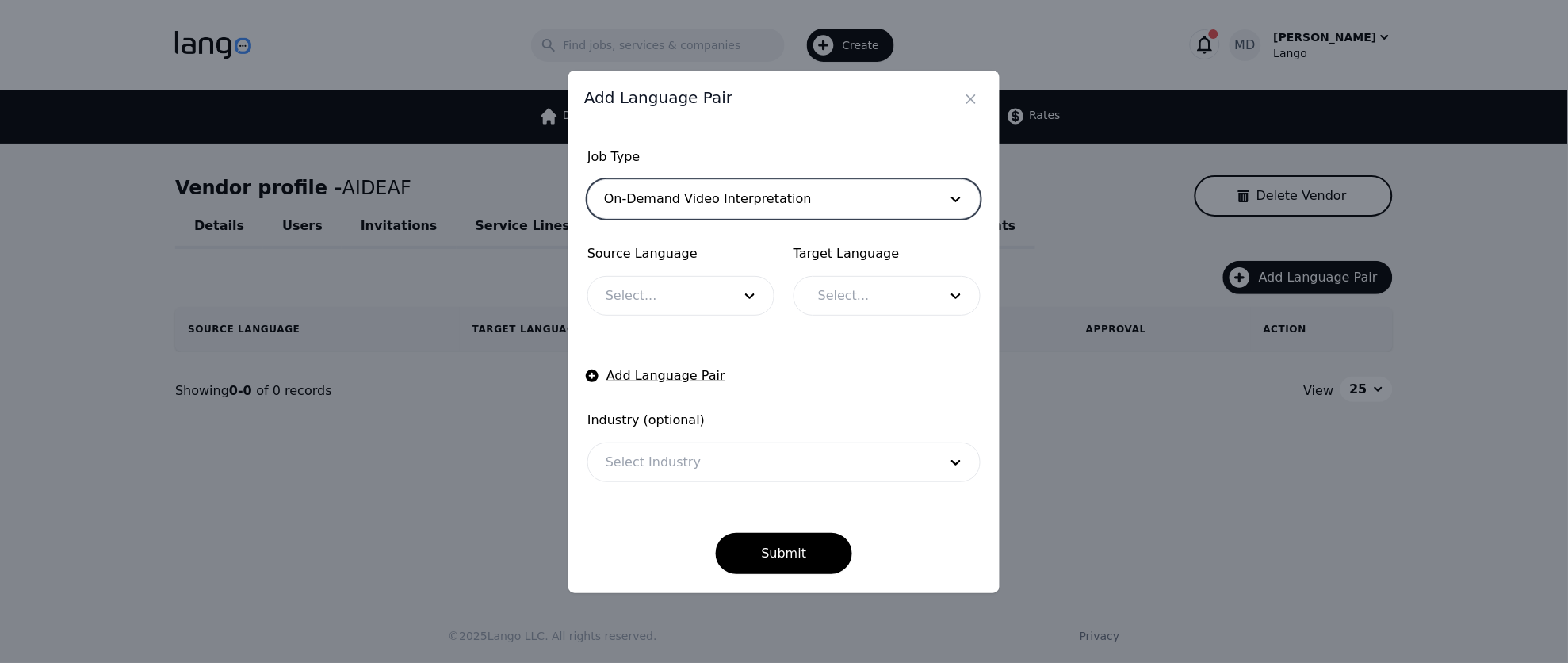
click at [686, 297] on div at bounding box center [658, 296] width 138 height 38
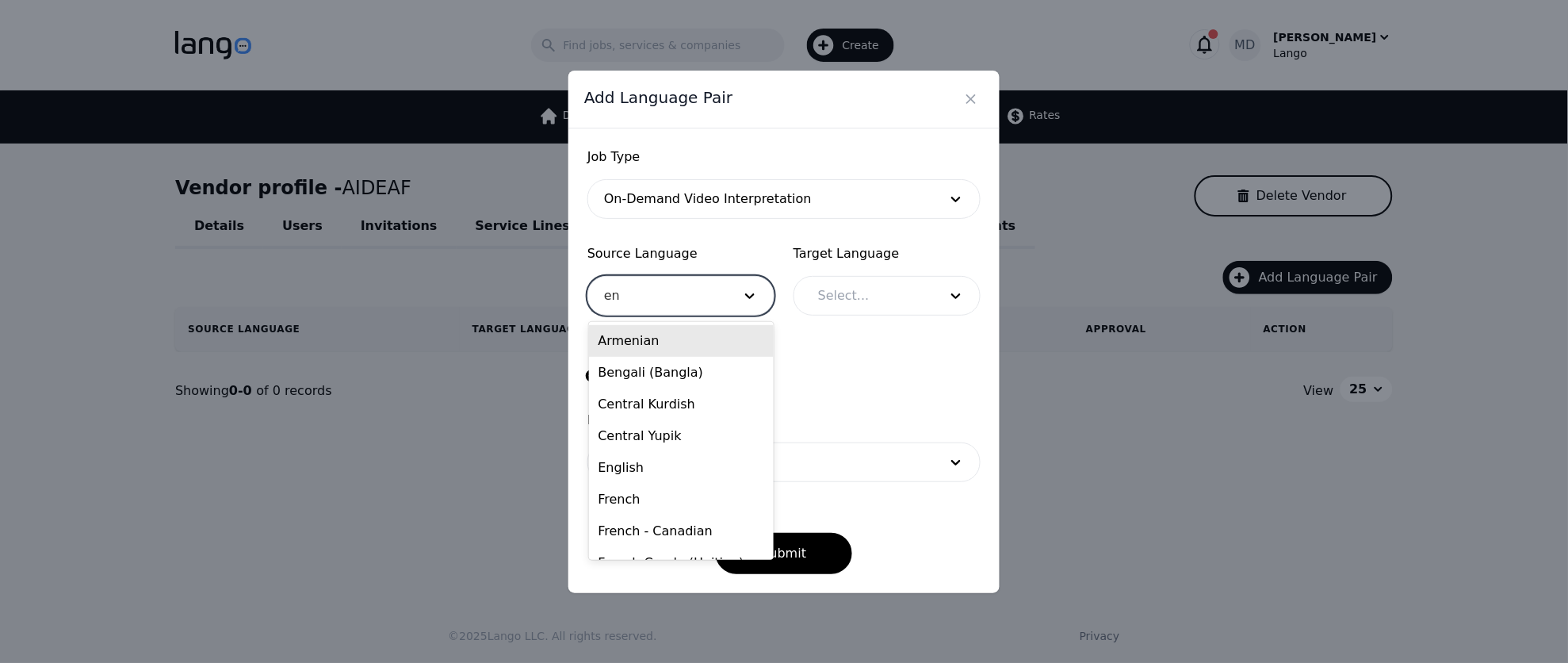
type input "eng"
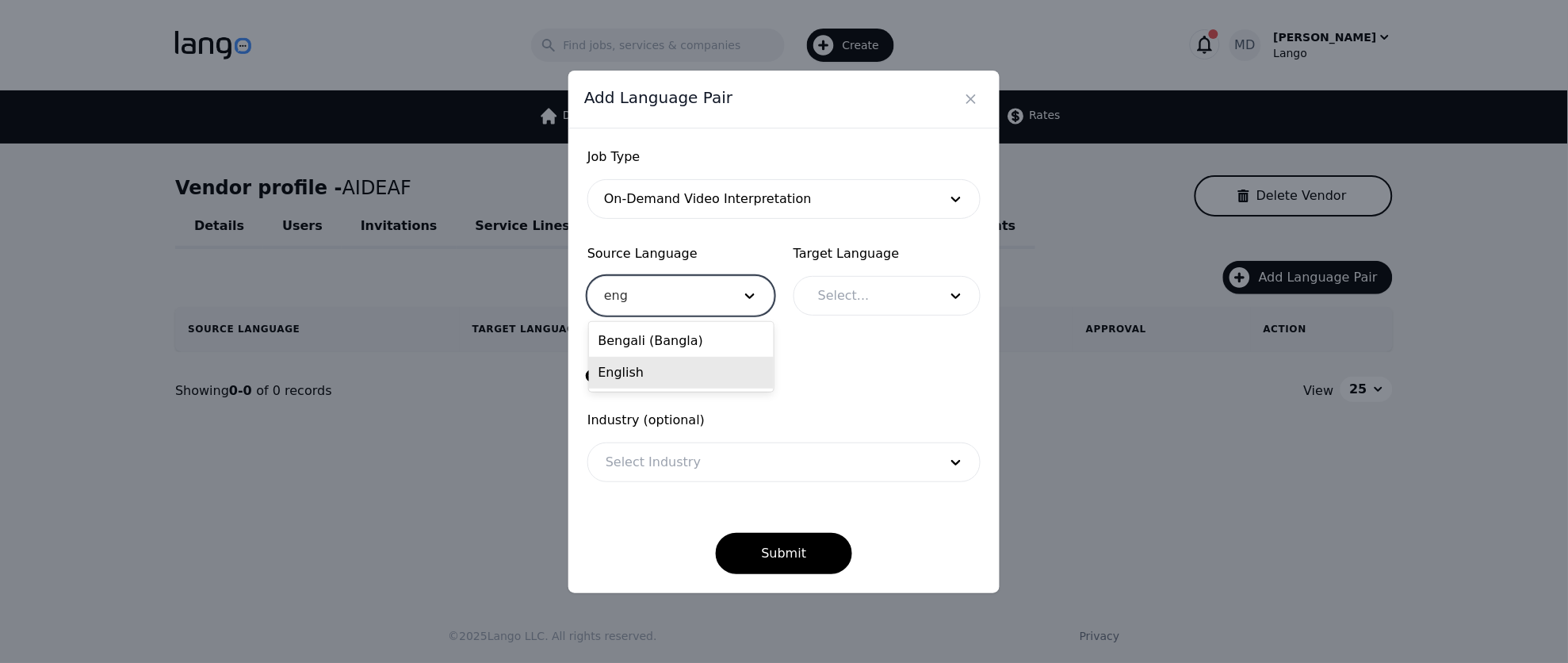
click at [672, 366] on div "English" at bounding box center [682, 373] width 186 height 32
click at [886, 294] on div at bounding box center [866, 296] width 131 height 38
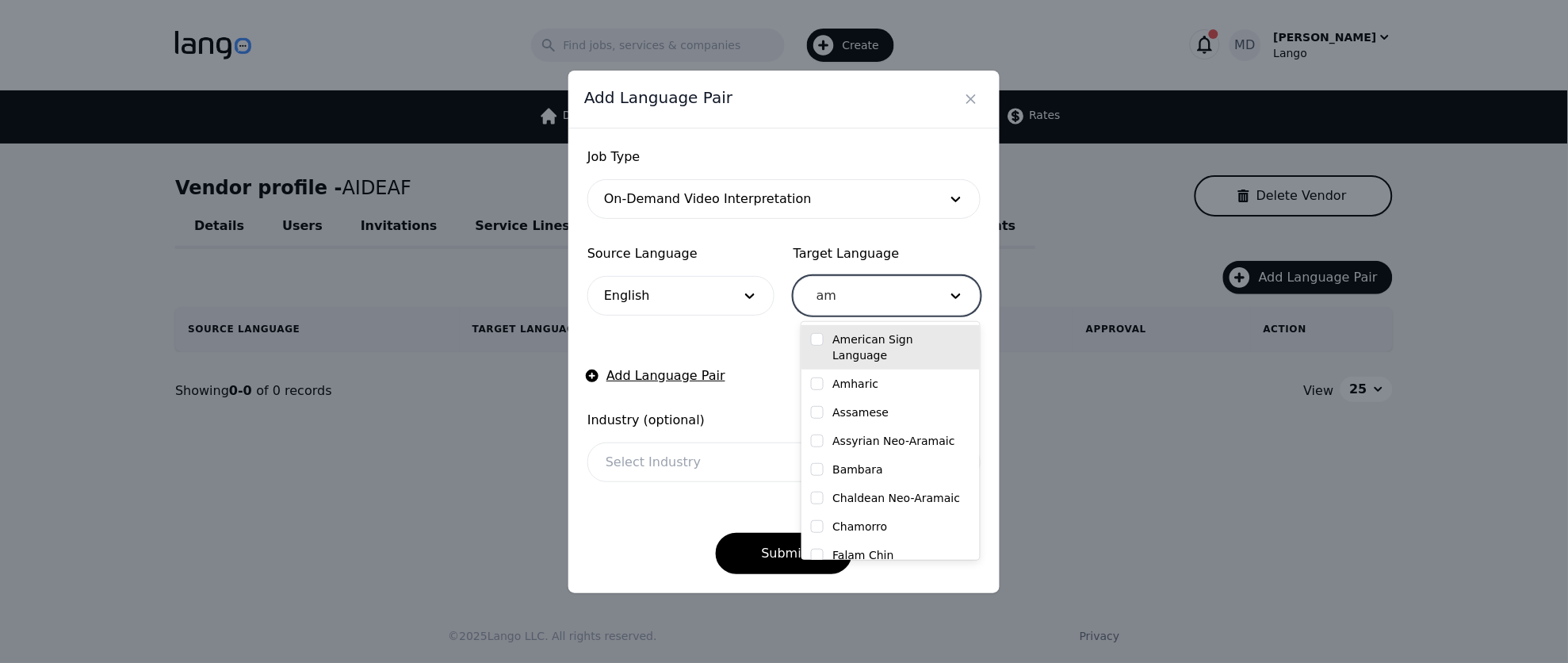
type input "ame"
click at [948, 338] on label "American Sign Language" at bounding box center [902, 348] width 138 height 32
checkbox input "true"
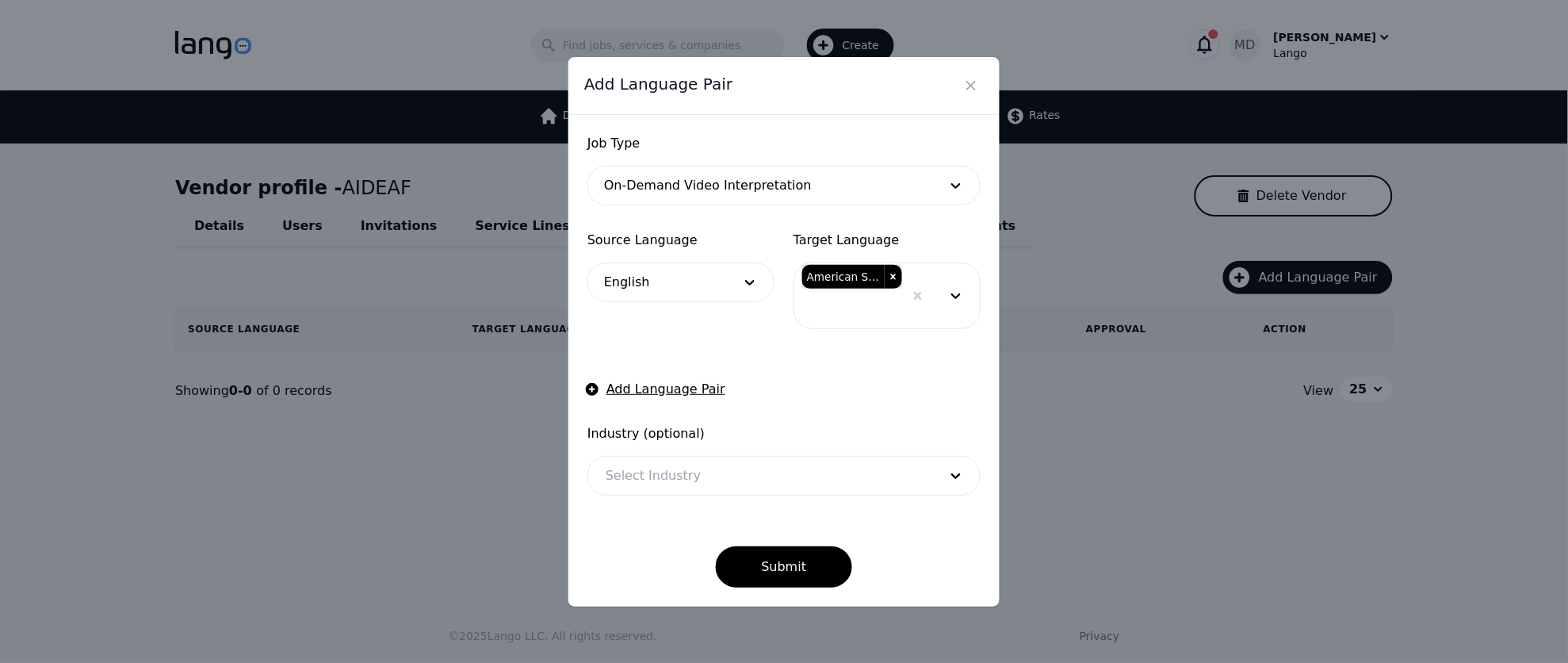
click at [764, 335] on form "Job Type On-Demand Video Interpretation Source Language English Target Language…" at bounding box center [784, 361] width 393 height 454
click at [667, 477] on div at bounding box center [760, 476] width 344 height 38
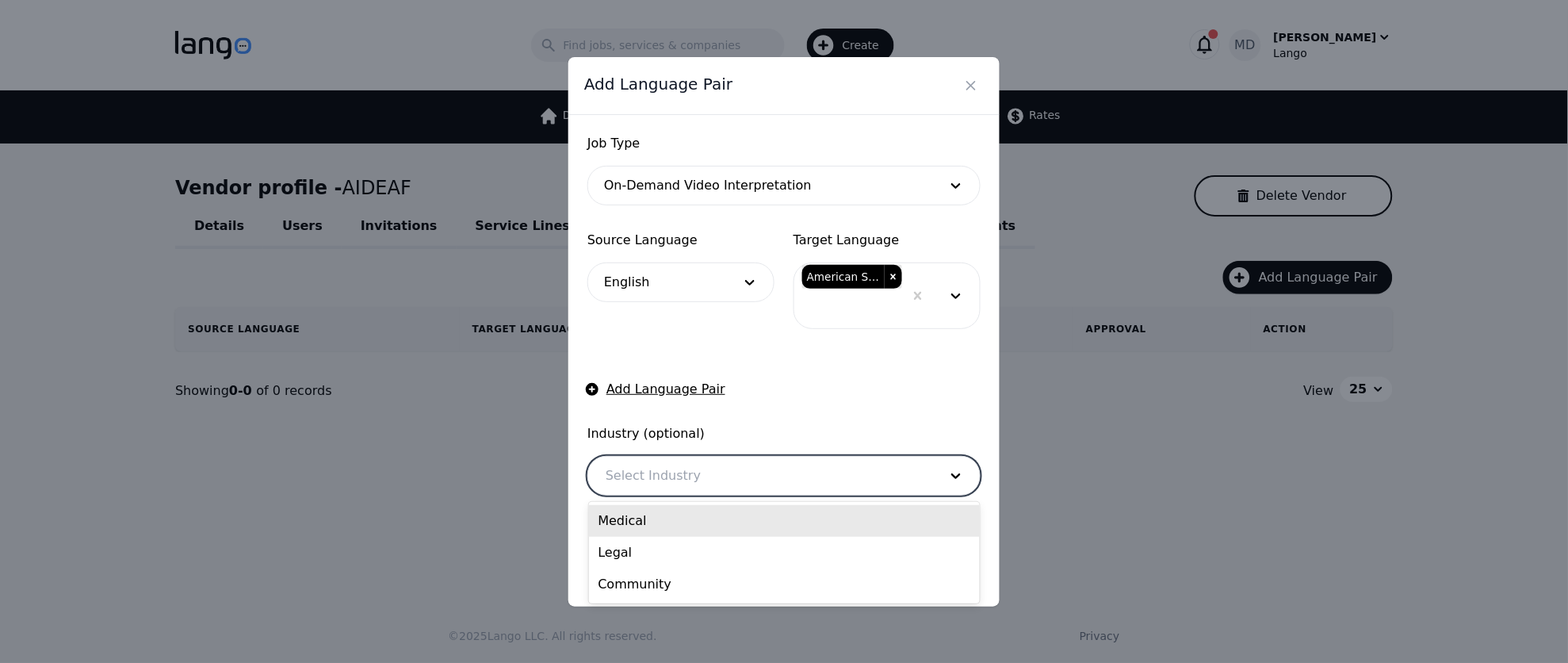
click at [650, 523] on div "Medical" at bounding box center [785, 521] width 392 height 32
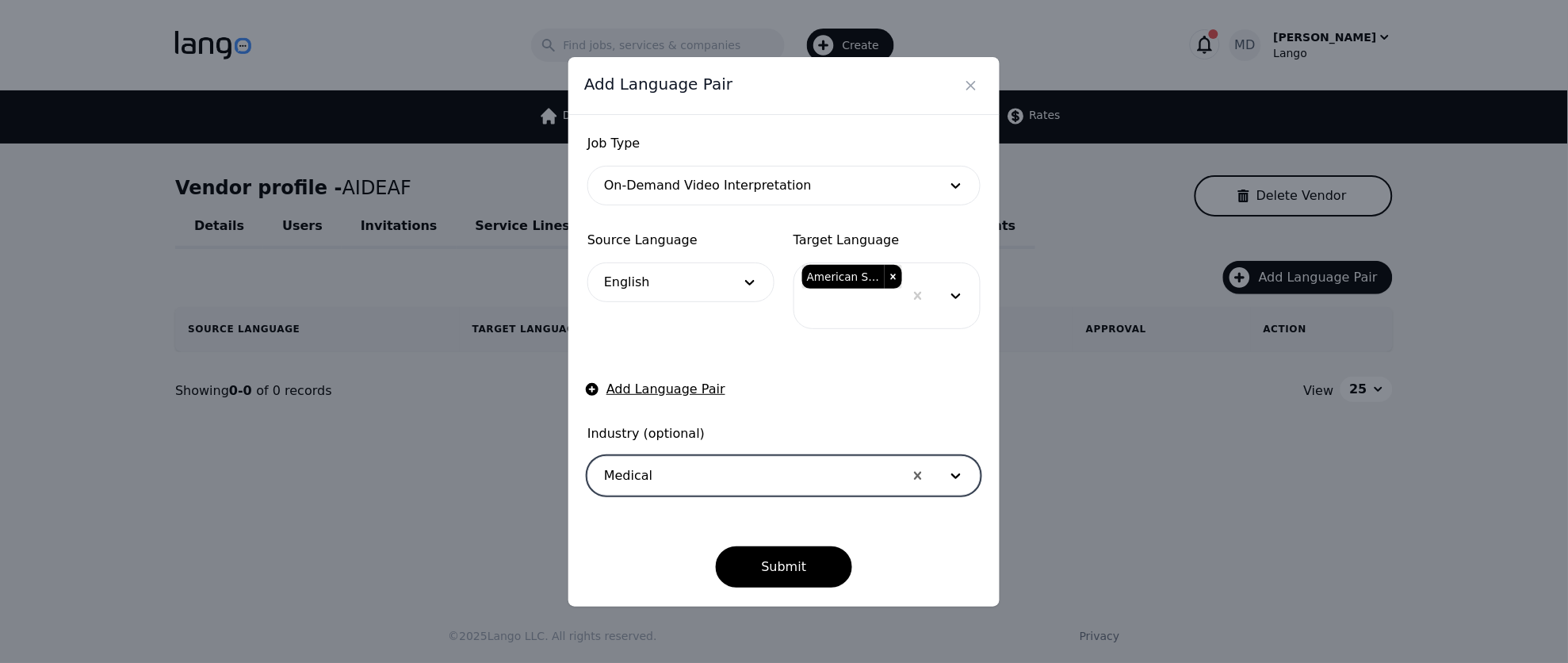
click at [705, 478] on div at bounding box center [746, 476] width 315 height 38
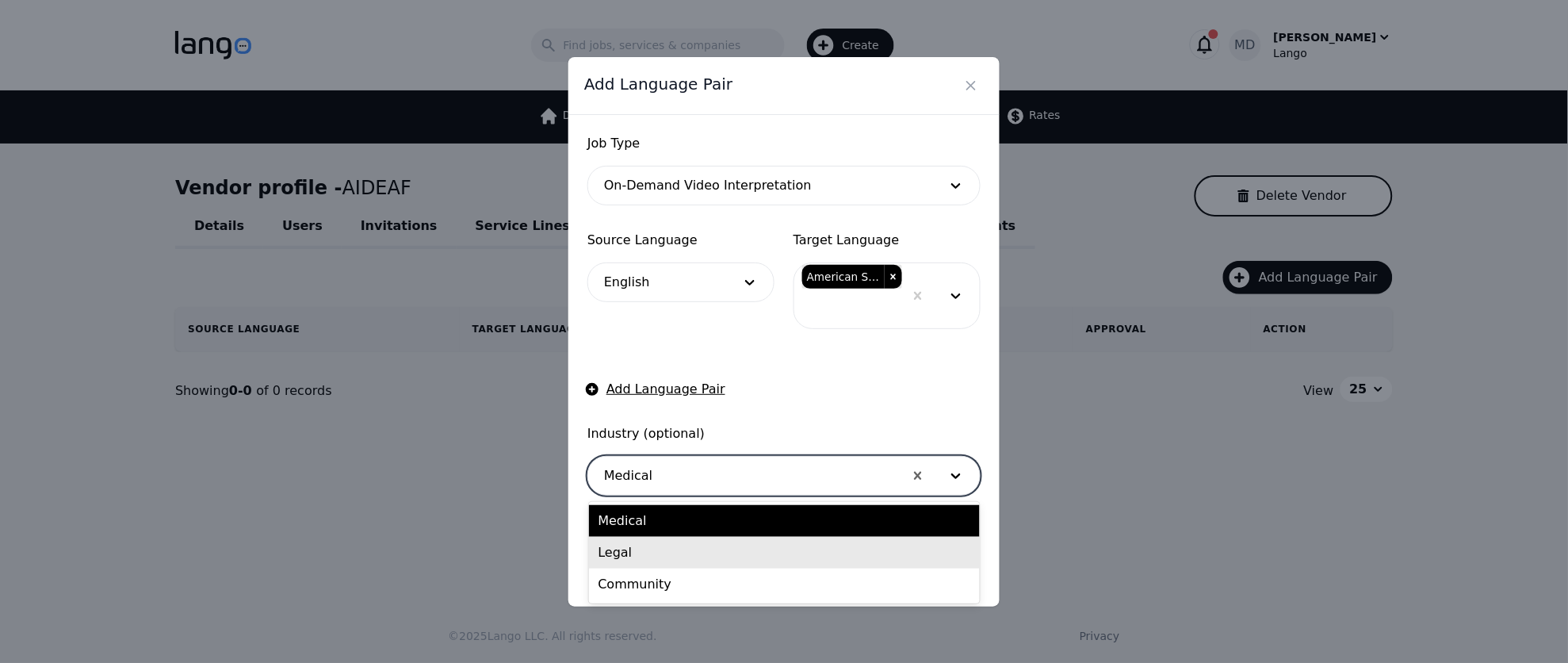
click at [690, 552] on div "Legal" at bounding box center [785, 553] width 392 height 32
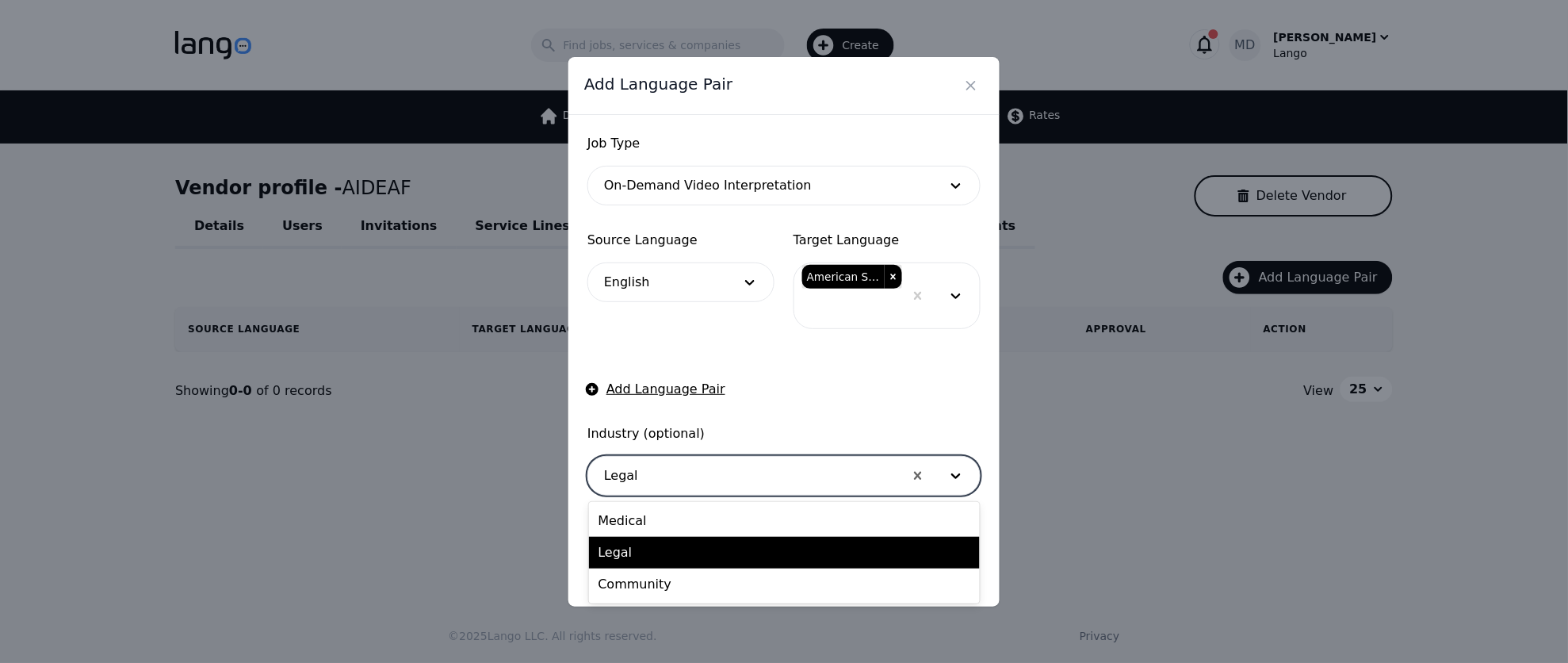
click at [683, 490] on div at bounding box center [746, 476] width 315 height 38
click at [674, 521] on div "Medical" at bounding box center [785, 521] width 392 height 32
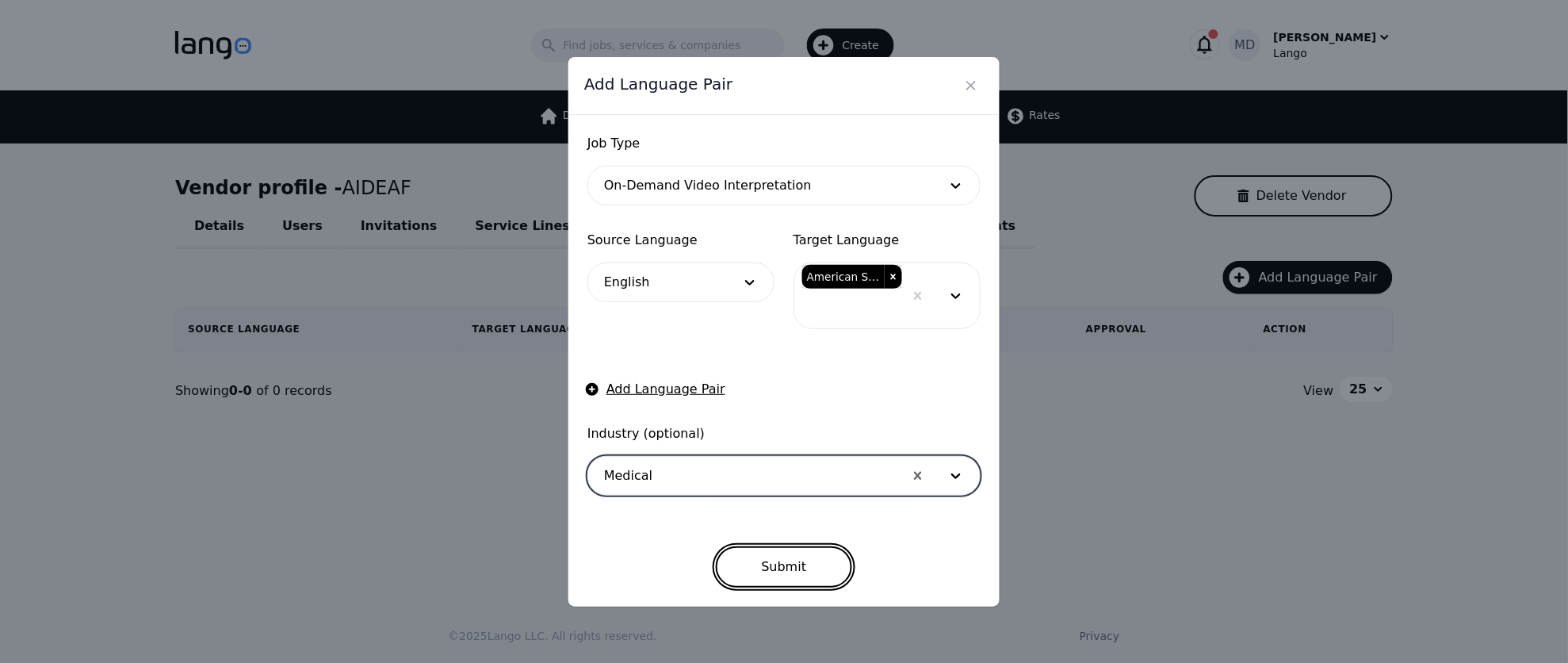
click at [786, 565] on button "Submit" at bounding box center [784, 567] width 137 height 41
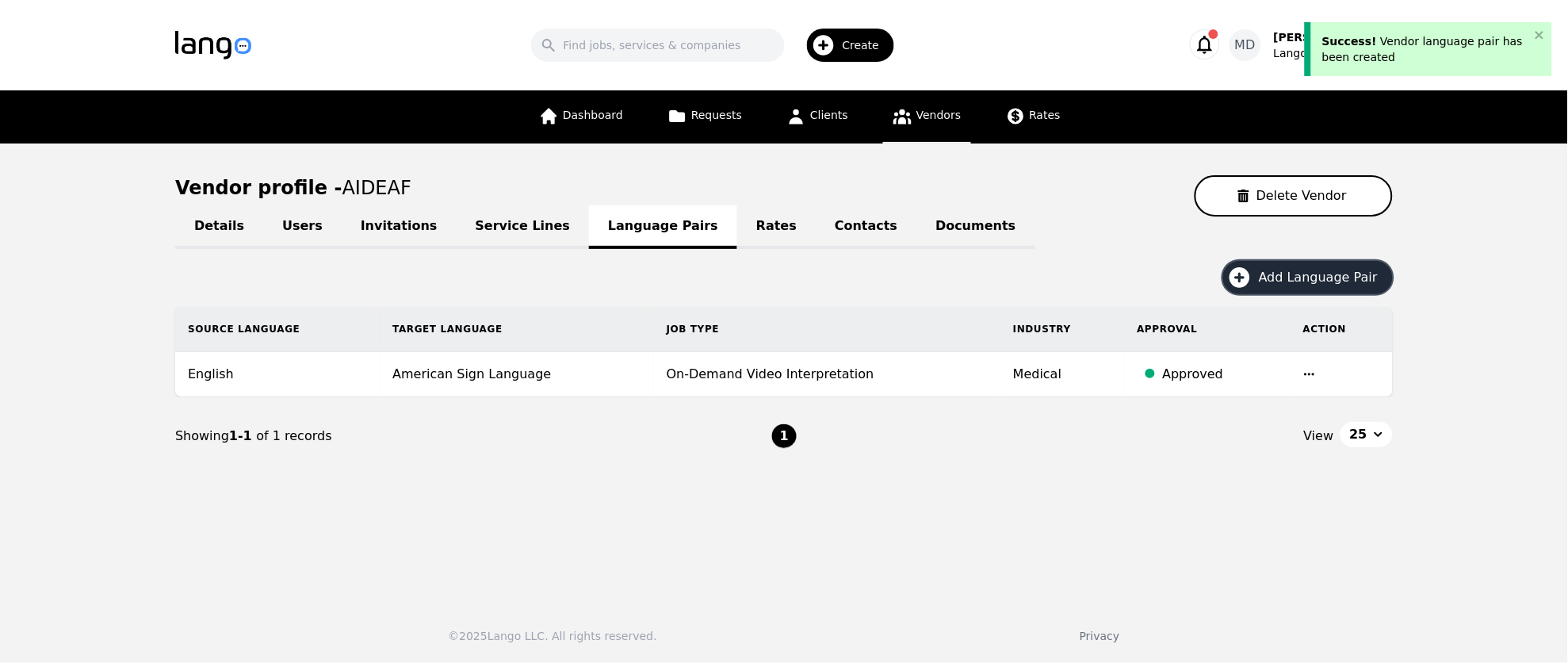
click at [1286, 272] on span "Add Language Pair" at bounding box center [1324, 277] width 130 height 19
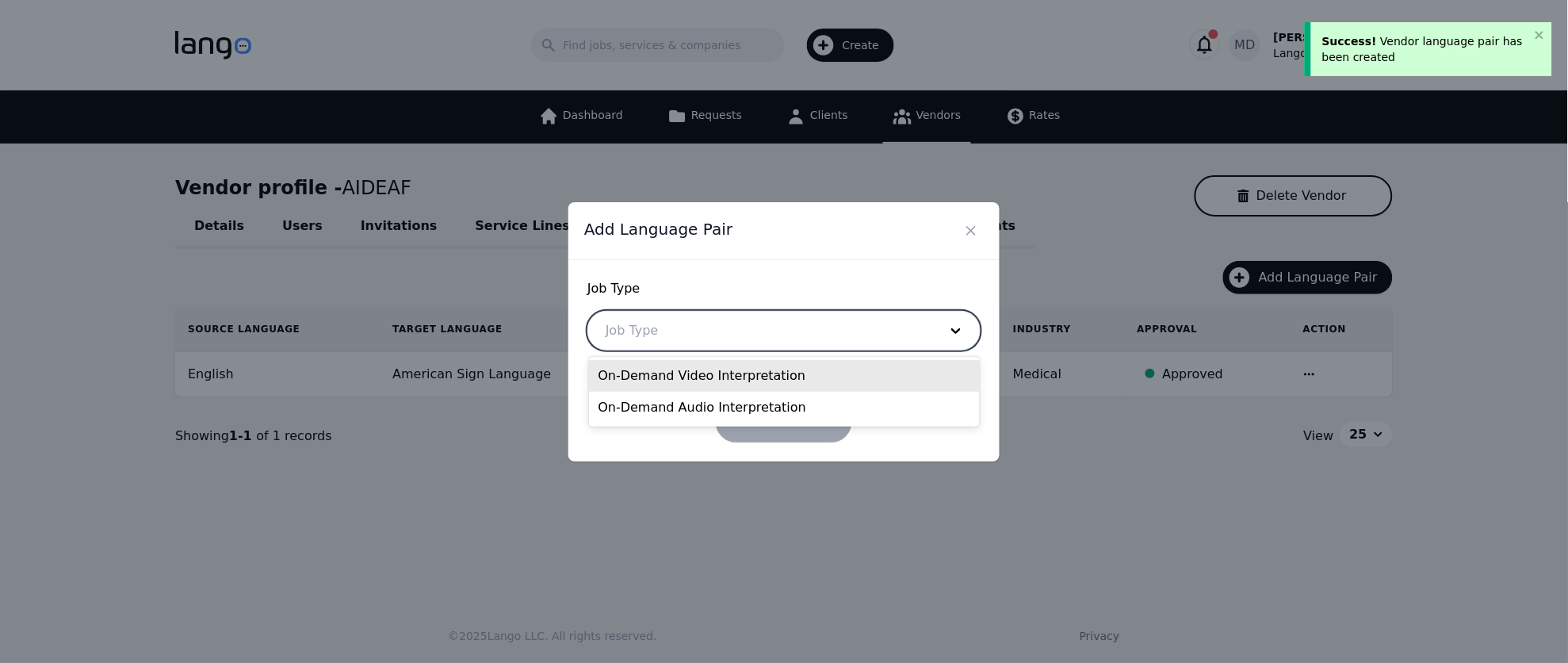
click at [737, 331] on div at bounding box center [760, 331] width 344 height 38
click at [726, 376] on div "On-Demand Video Interpretation" at bounding box center [785, 375] width 392 height 32
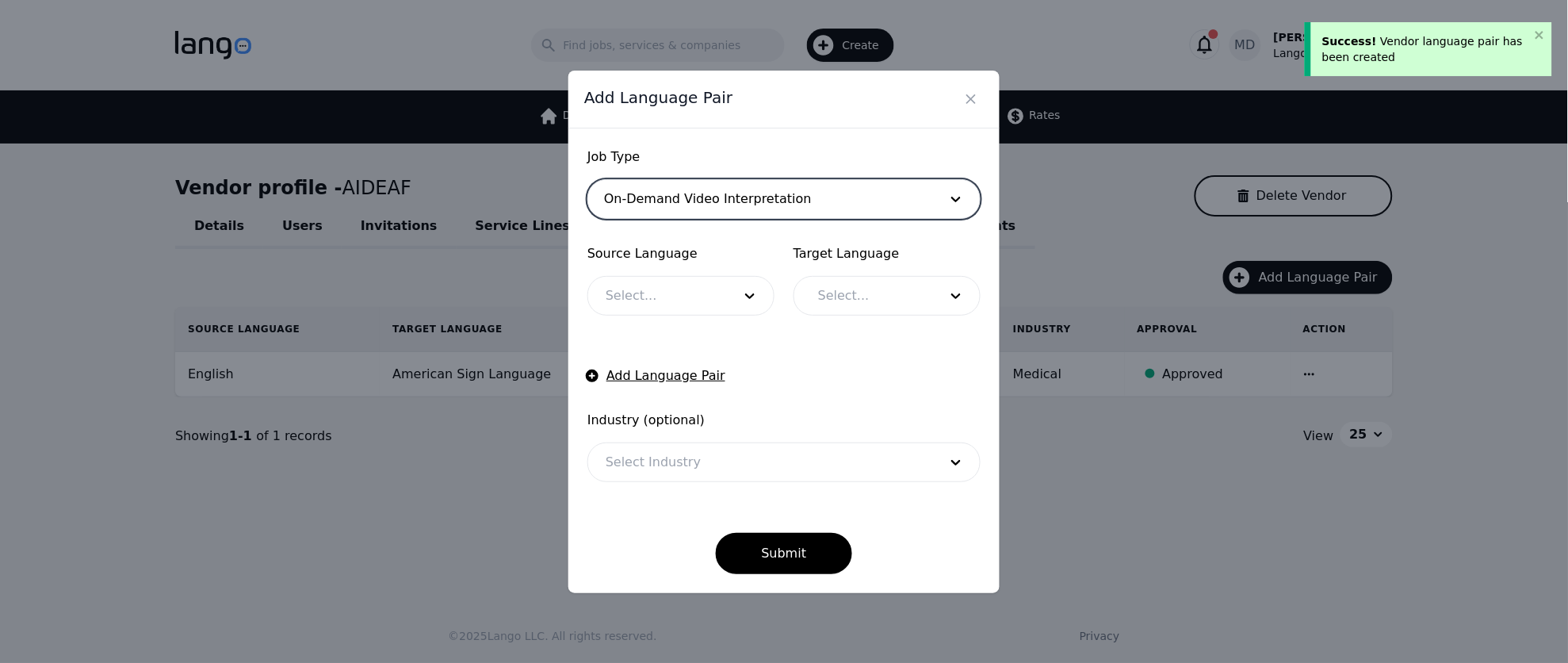
click at [676, 288] on div at bounding box center [658, 296] width 138 height 38
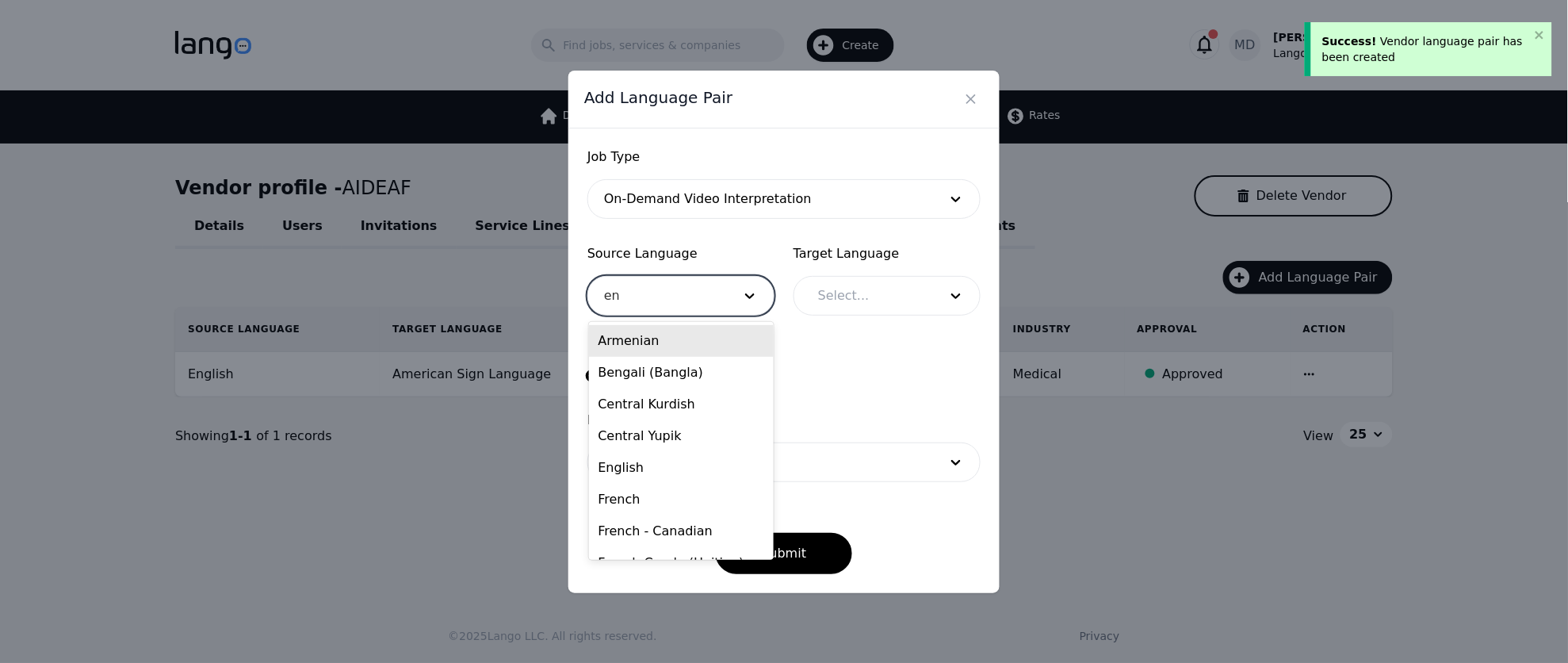
type input "eng"
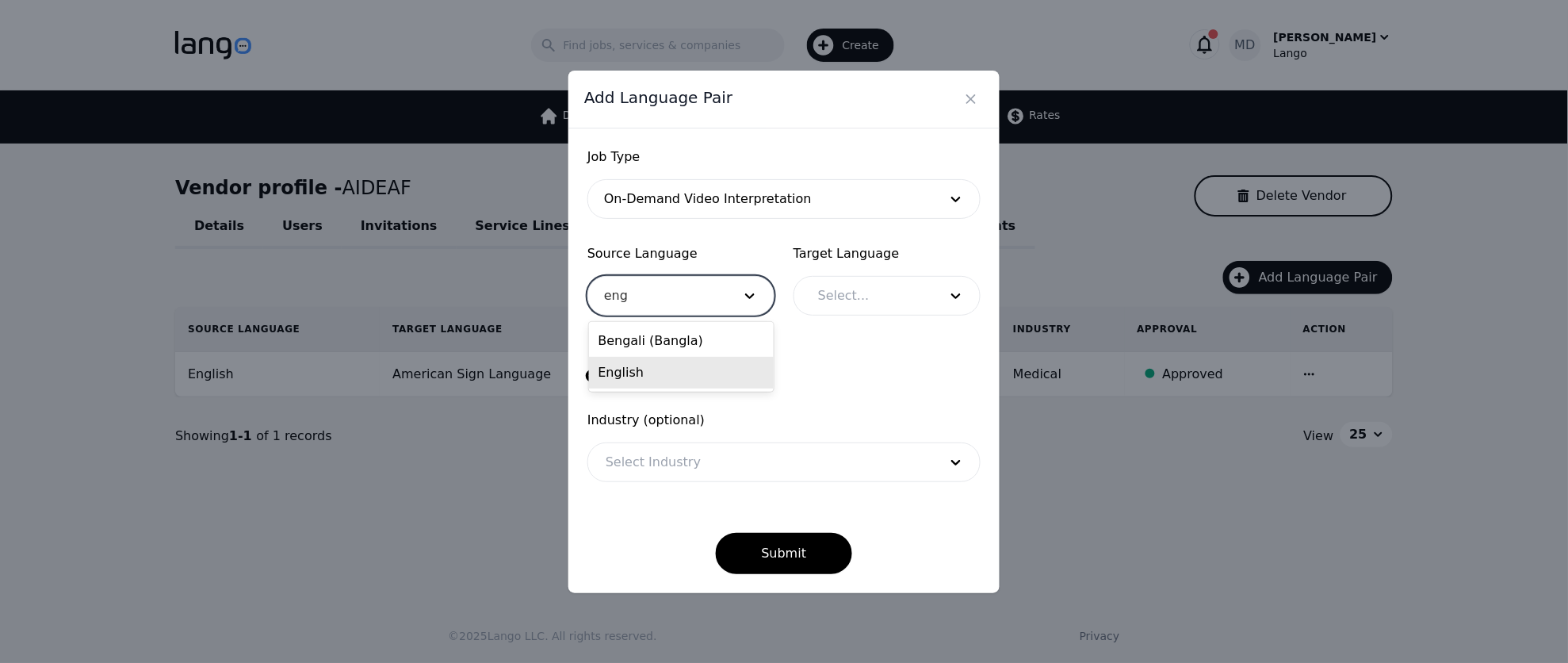
click at [660, 370] on div "English" at bounding box center [682, 373] width 186 height 32
click at [873, 294] on div at bounding box center [866, 296] width 131 height 38
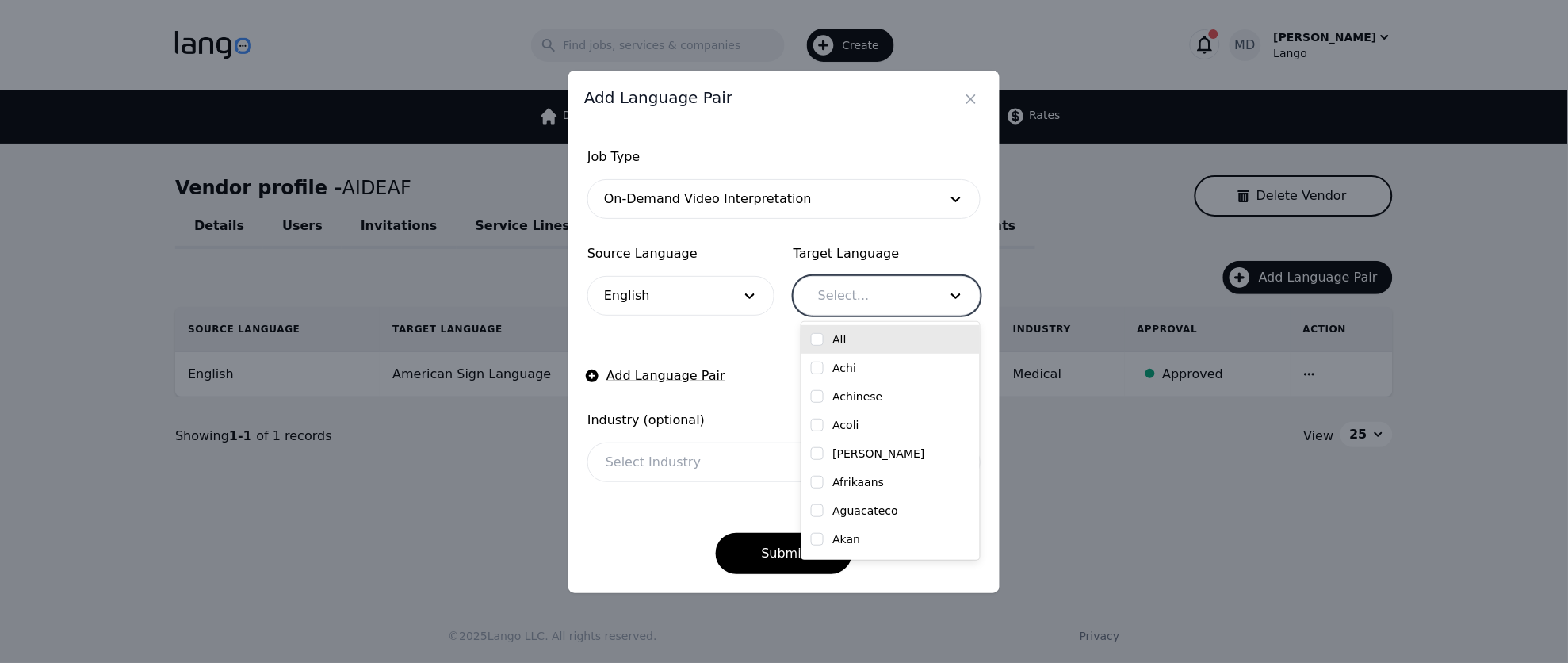
type input "m"
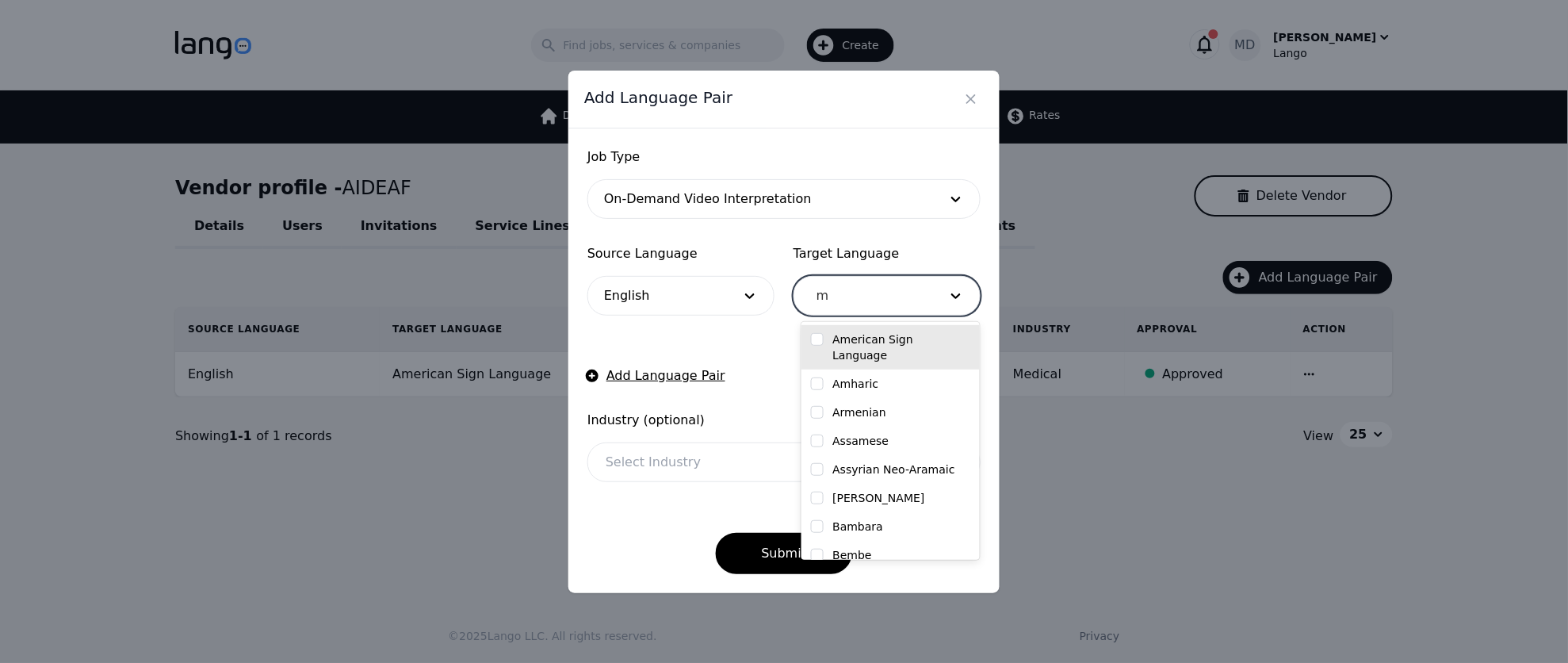
click at [891, 345] on label "American Sign Language" at bounding box center [902, 348] width 138 height 32
checkbox input "true"
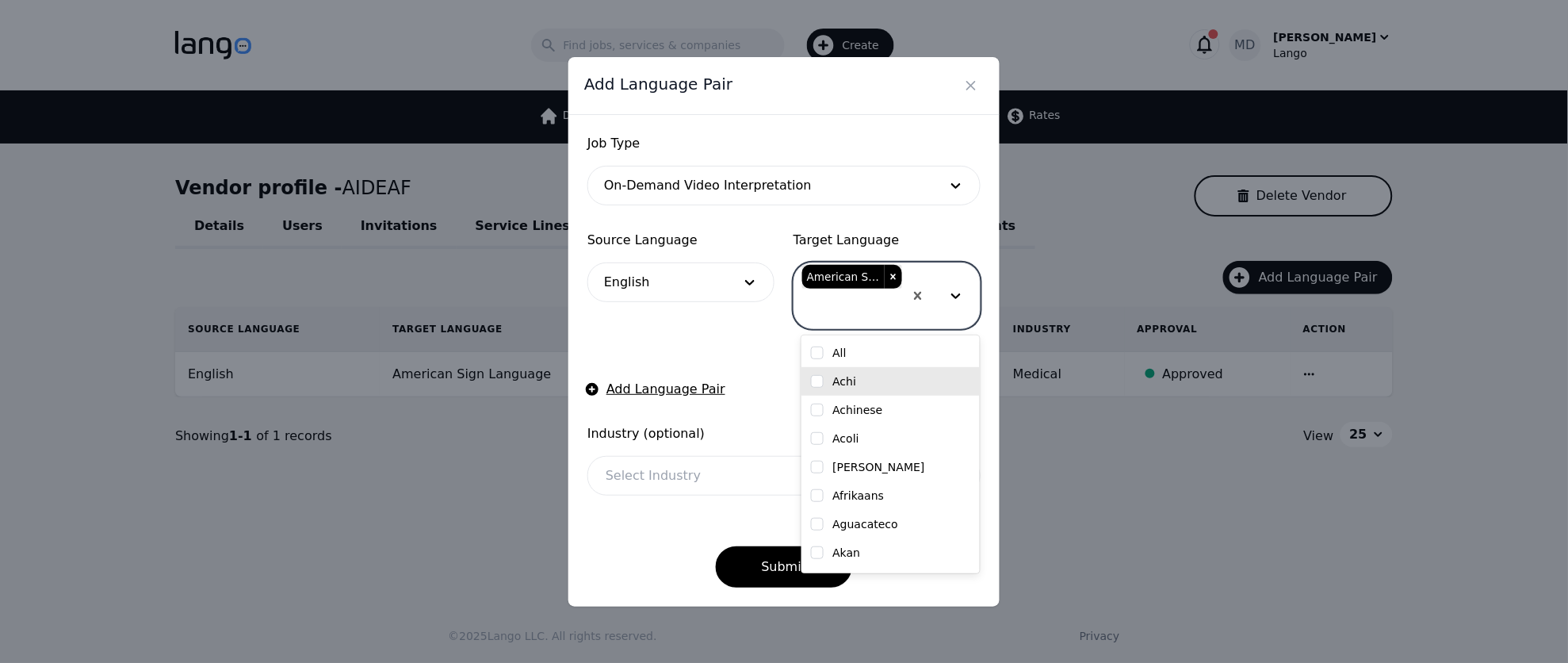
click at [740, 348] on form "Job Type On-Demand Video Interpretation Source Language English Target Language…" at bounding box center [784, 361] width 393 height 454
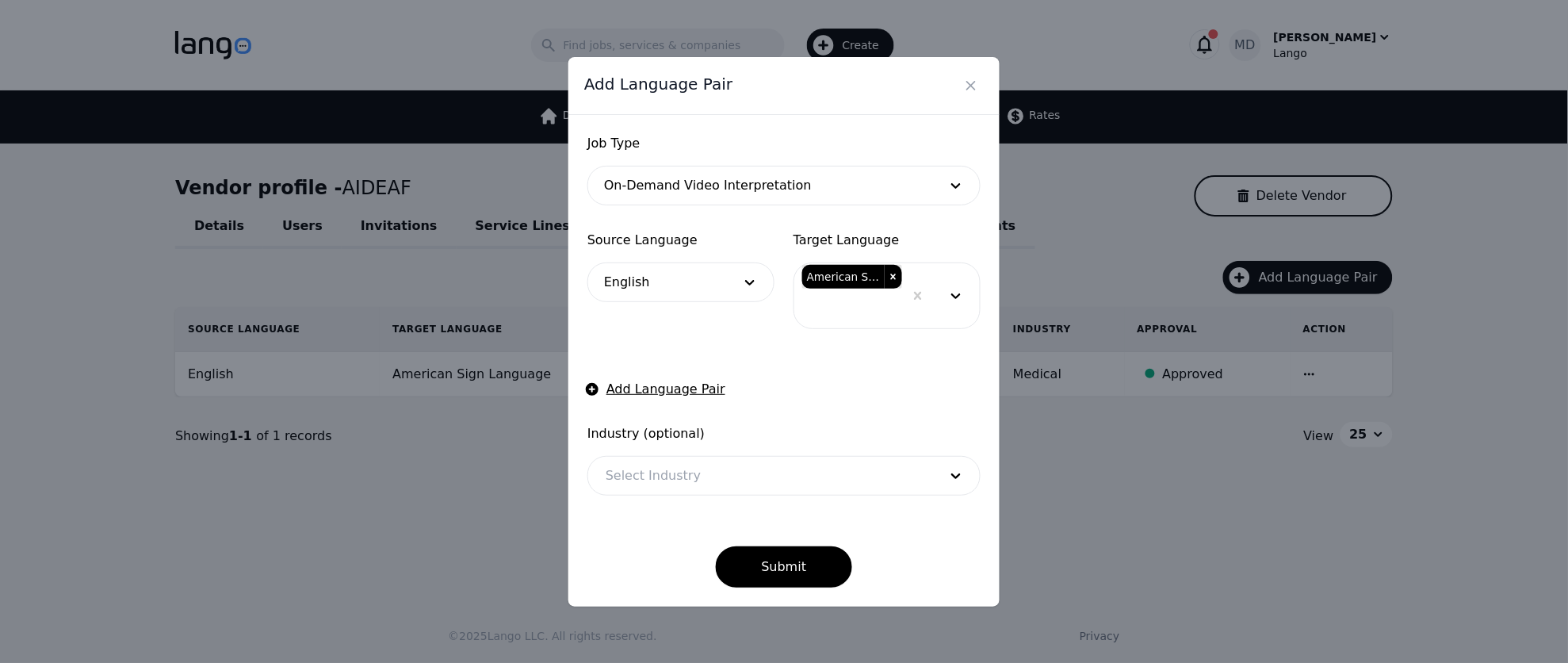
click at [731, 488] on div at bounding box center [760, 476] width 344 height 38
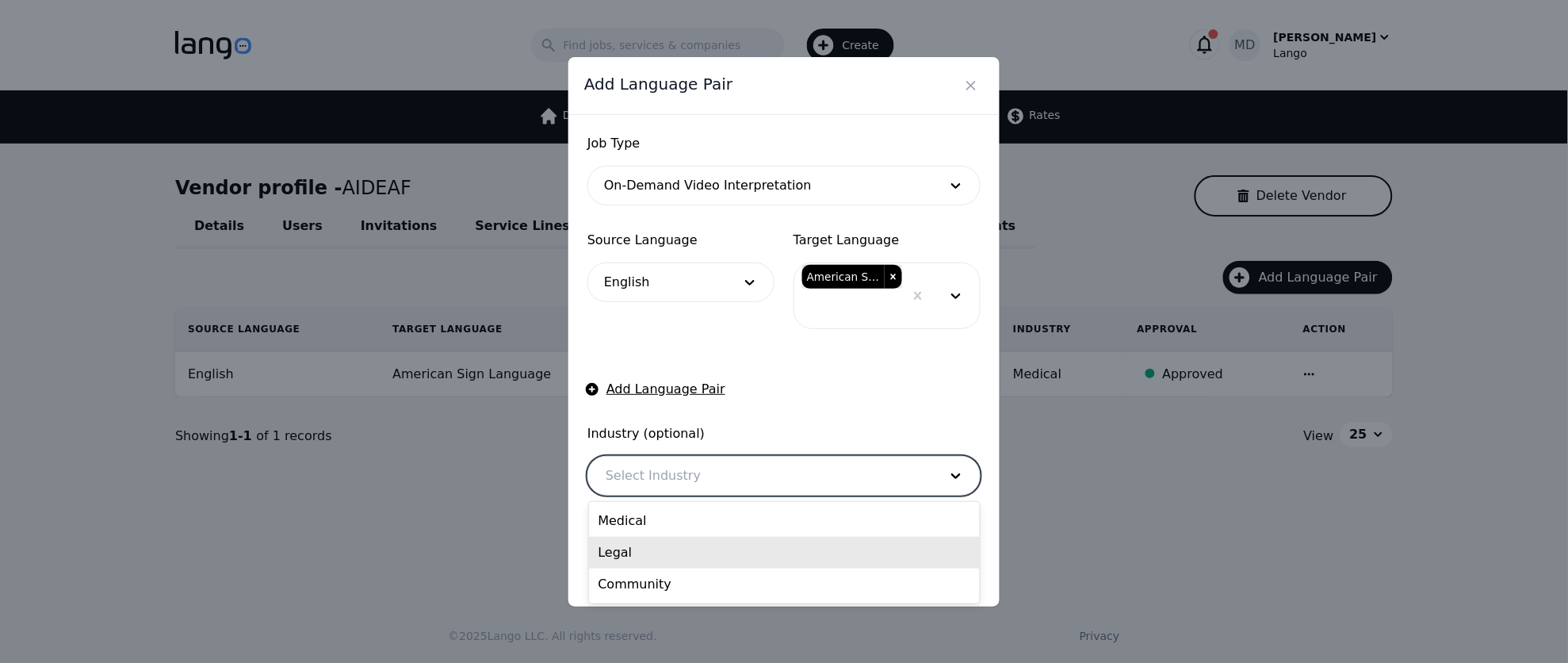
click at [698, 558] on div "Legal" at bounding box center [785, 553] width 392 height 32
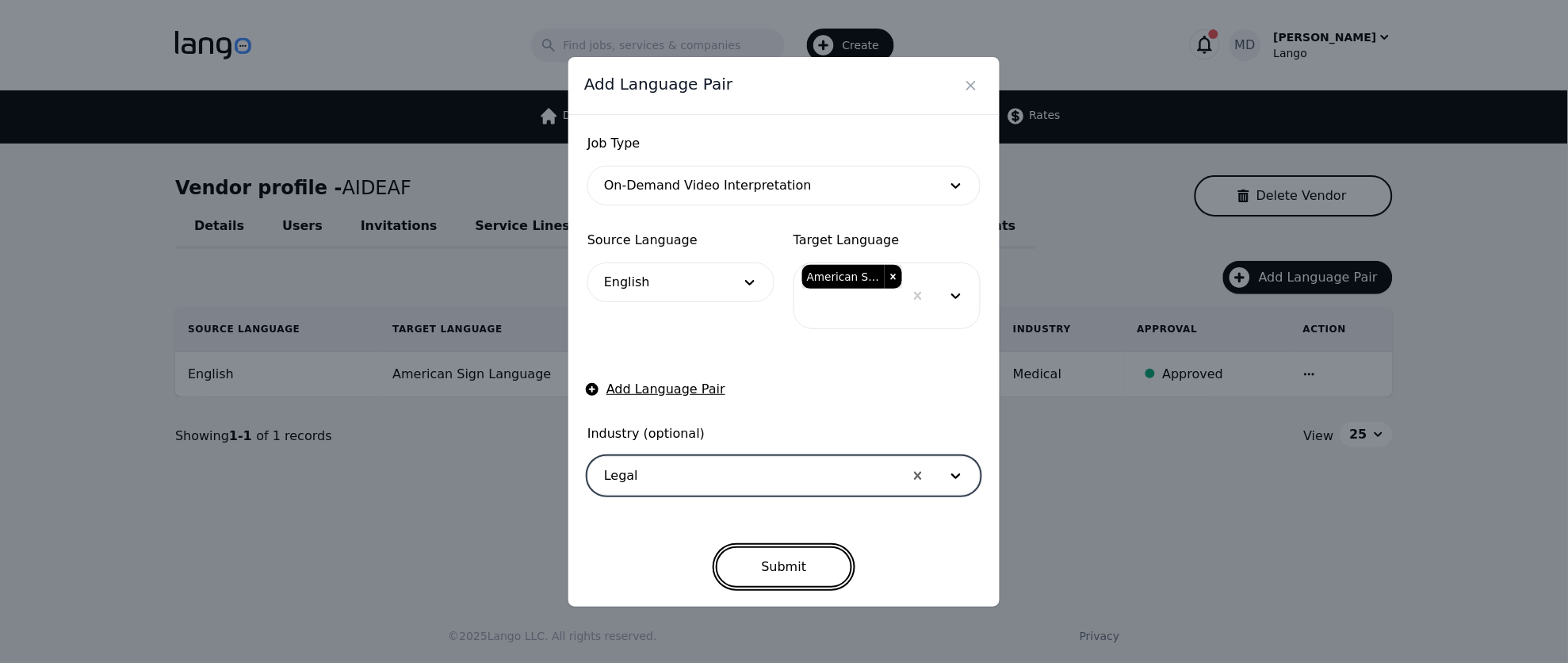
click at [761, 569] on button "Submit" at bounding box center [784, 567] width 137 height 41
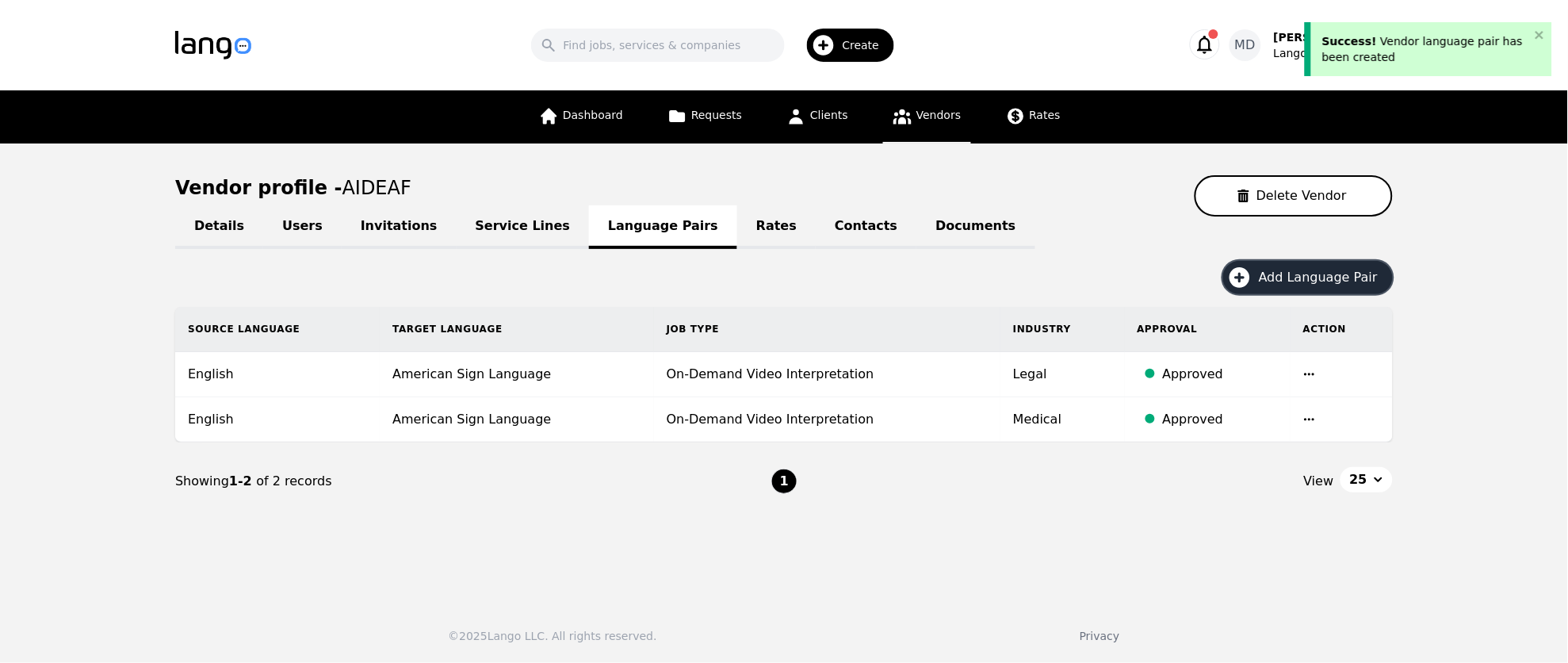
click at [1279, 263] on button "Add Language Pair" at bounding box center [1308, 278] width 170 height 34
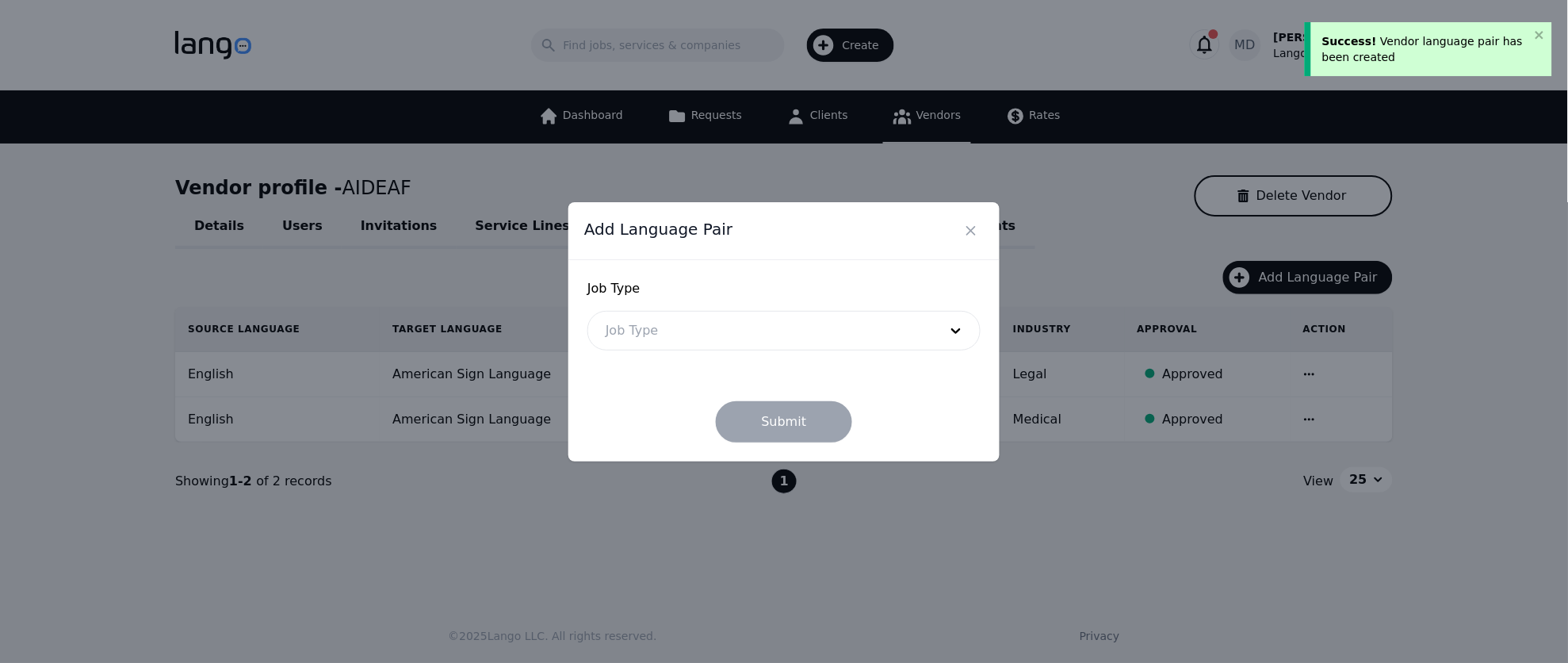
click at [836, 340] on div at bounding box center [760, 331] width 344 height 38
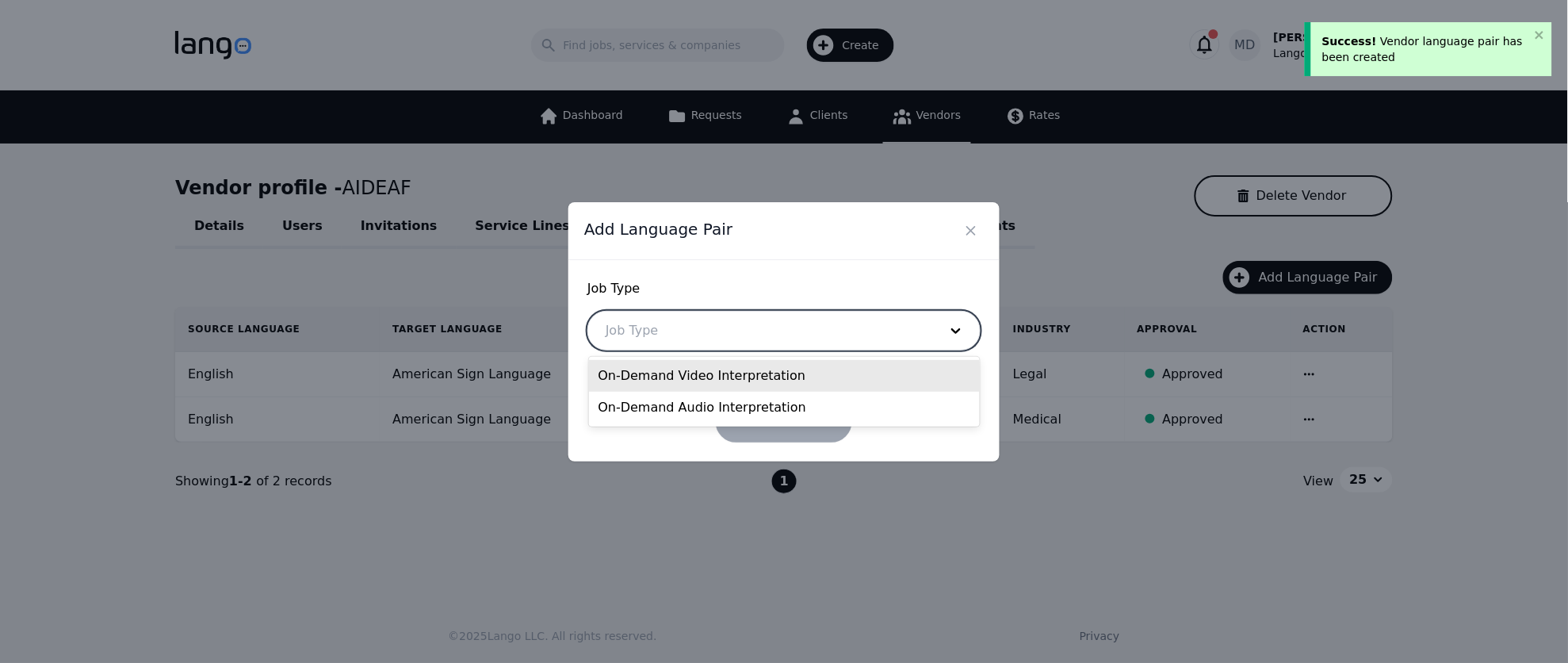
click at [793, 383] on div "On-Demand Video Interpretation" at bounding box center [785, 375] width 392 height 32
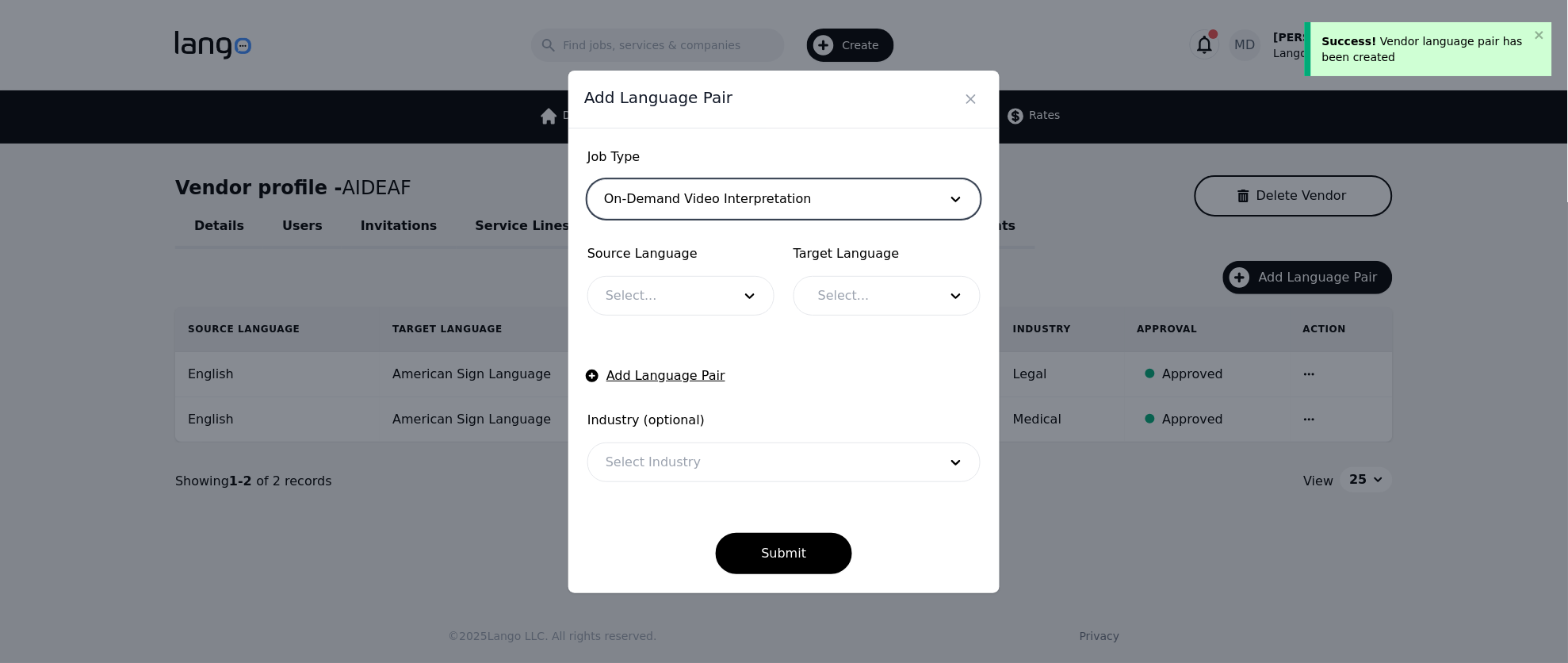
click at [771, 469] on div at bounding box center [760, 463] width 344 height 38
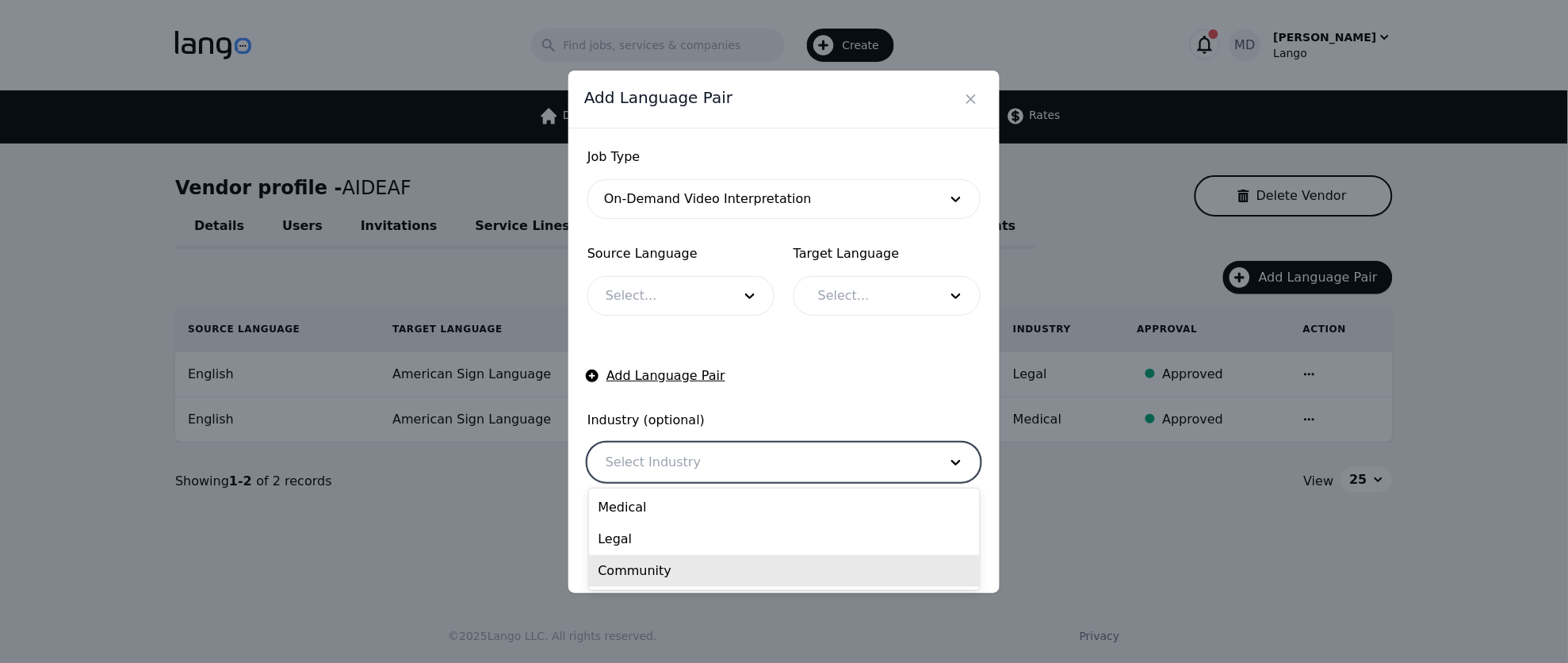
click at [740, 563] on div "Community" at bounding box center [785, 571] width 392 height 32
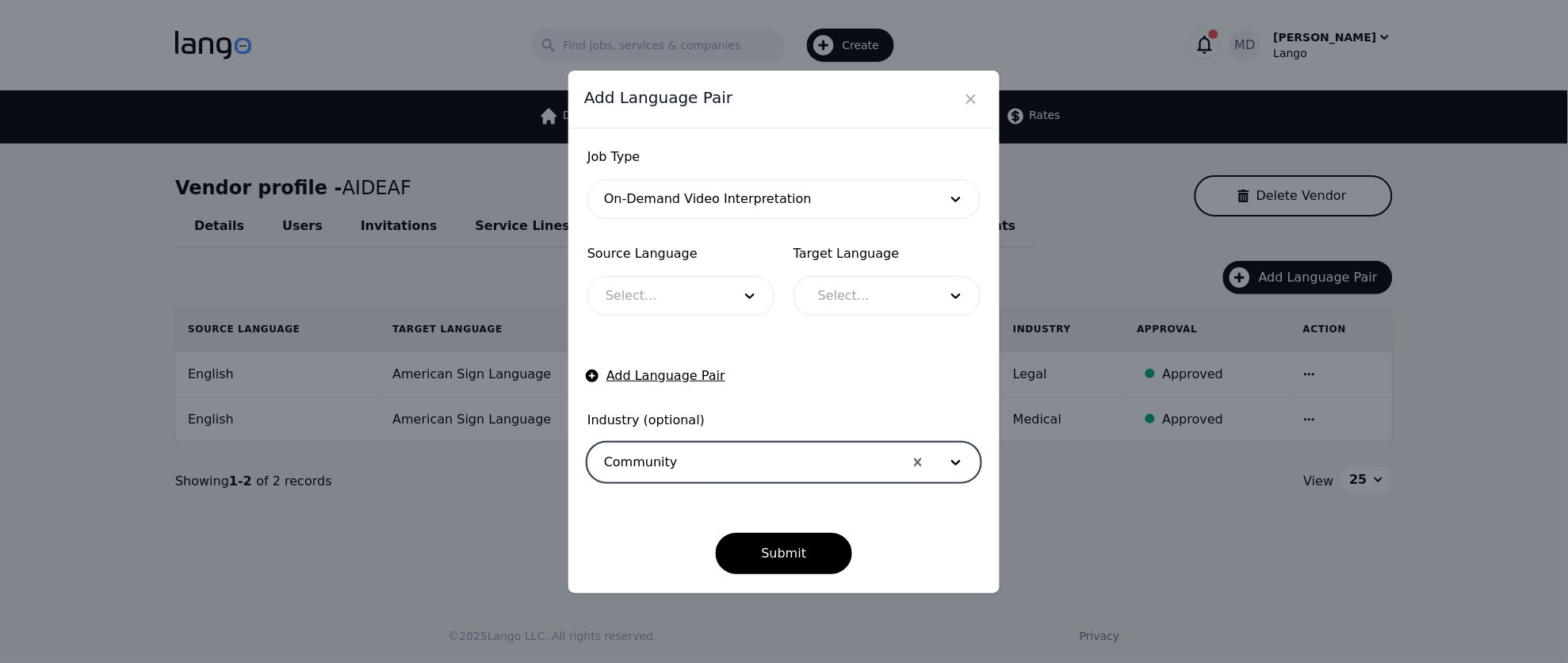
click at [677, 304] on div at bounding box center [658, 296] width 138 height 38
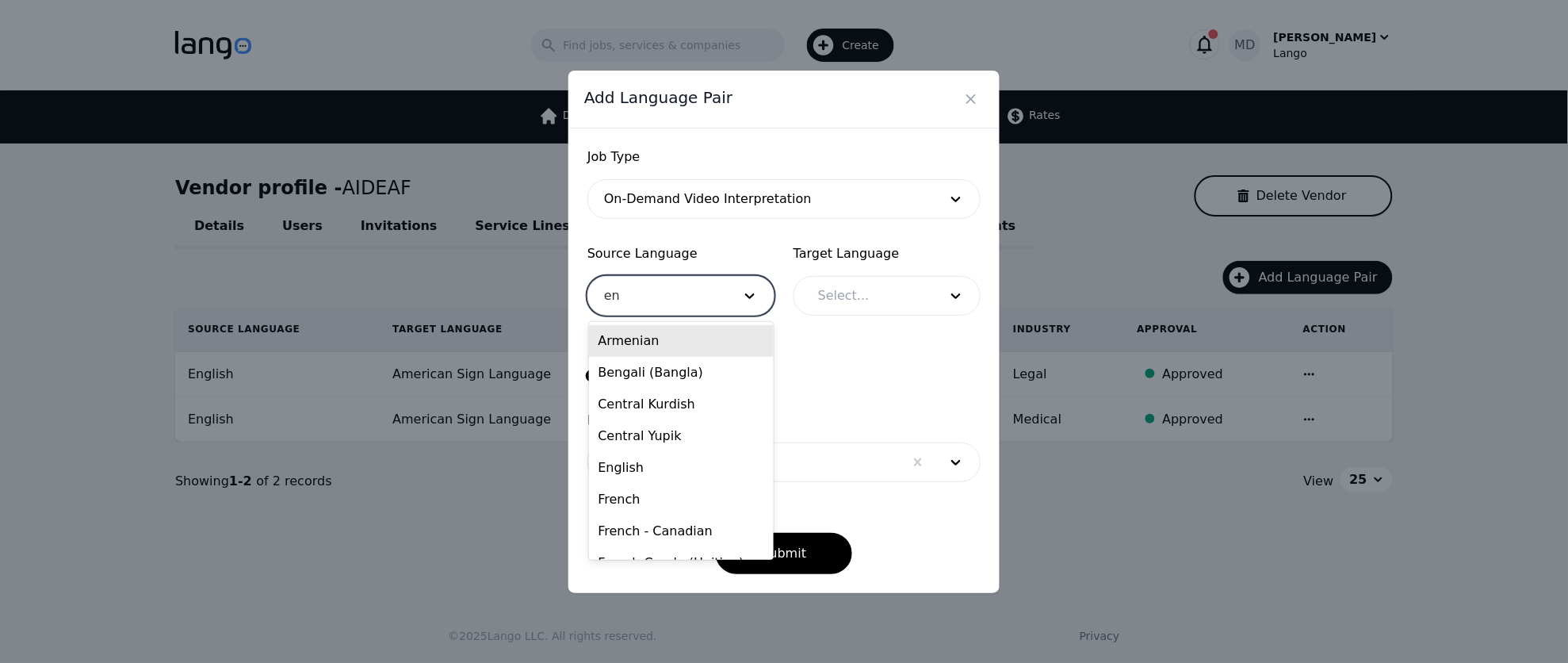
type input "eng"
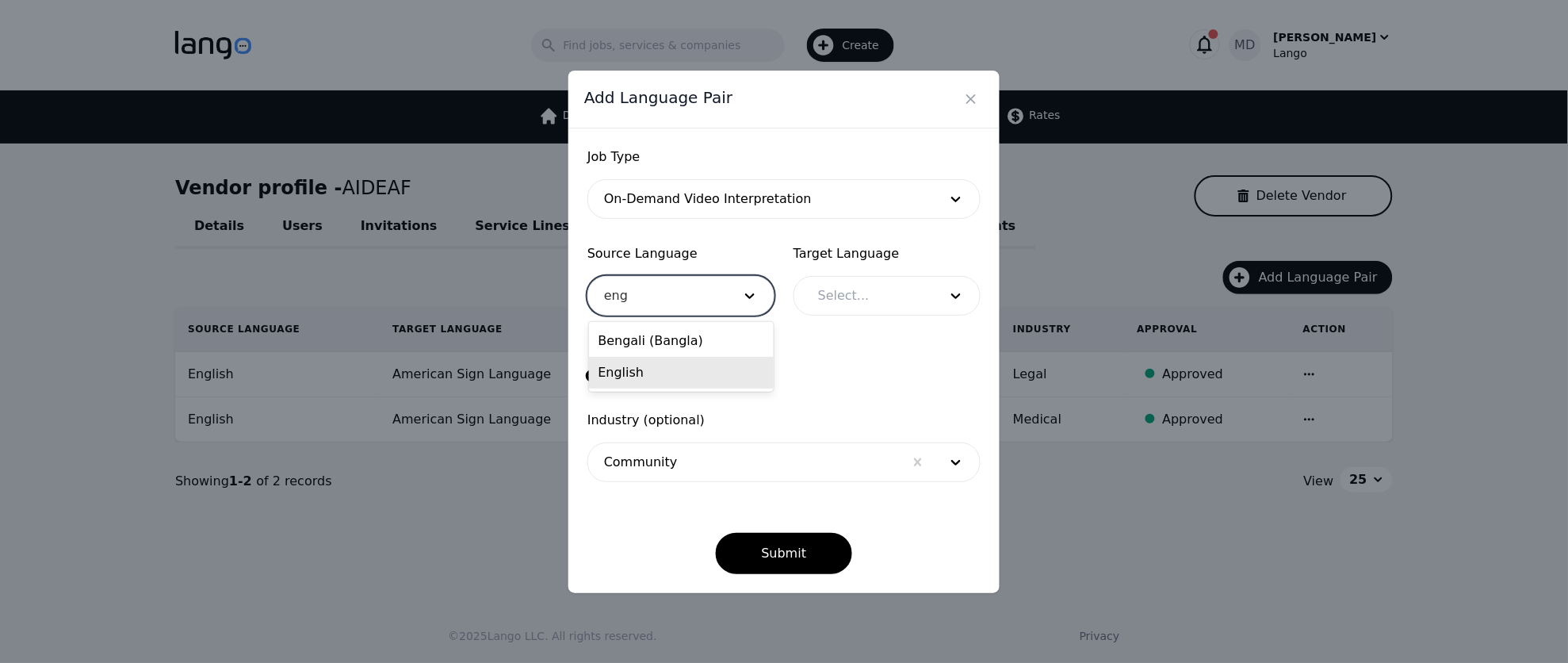
click at [650, 372] on div "English" at bounding box center [682, 373] width 186 height 32
click at [888, 302] on div at bounding box center [866, 296] width 131 height 38
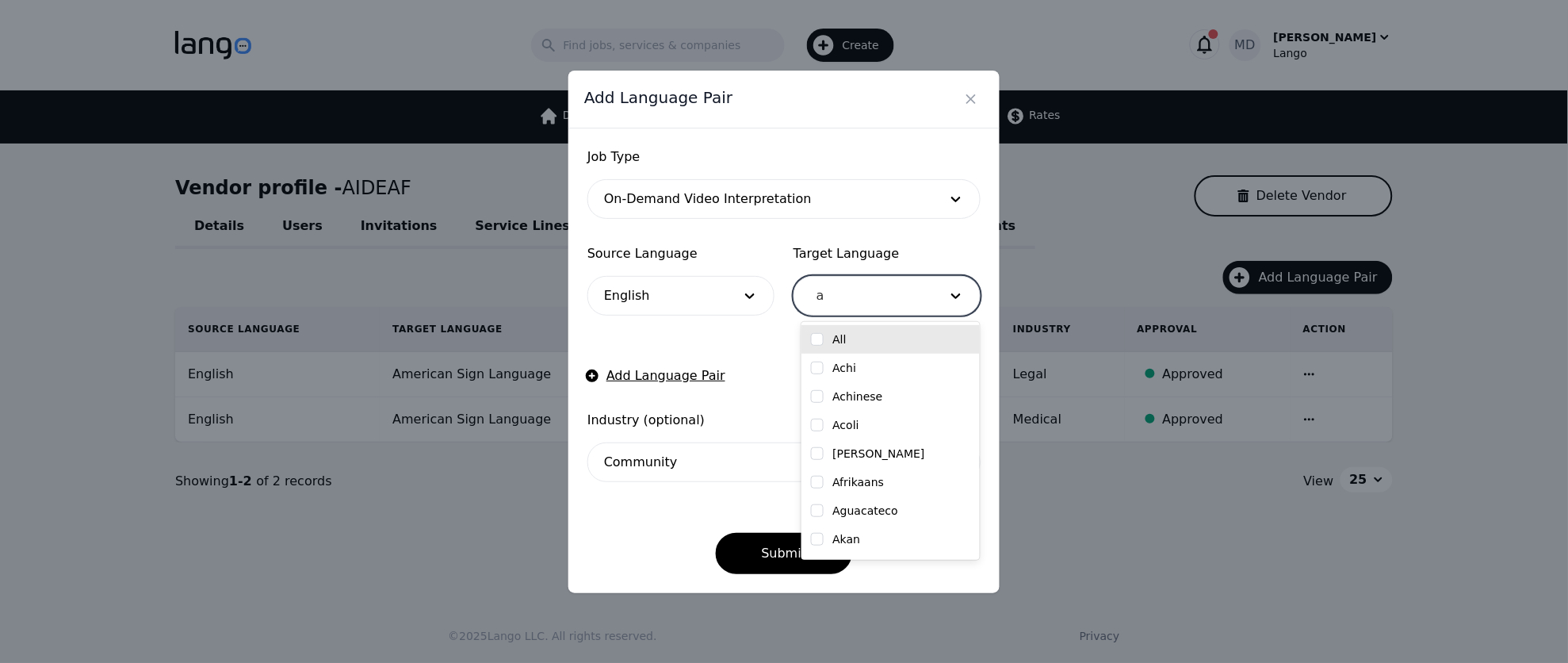
type input "am"
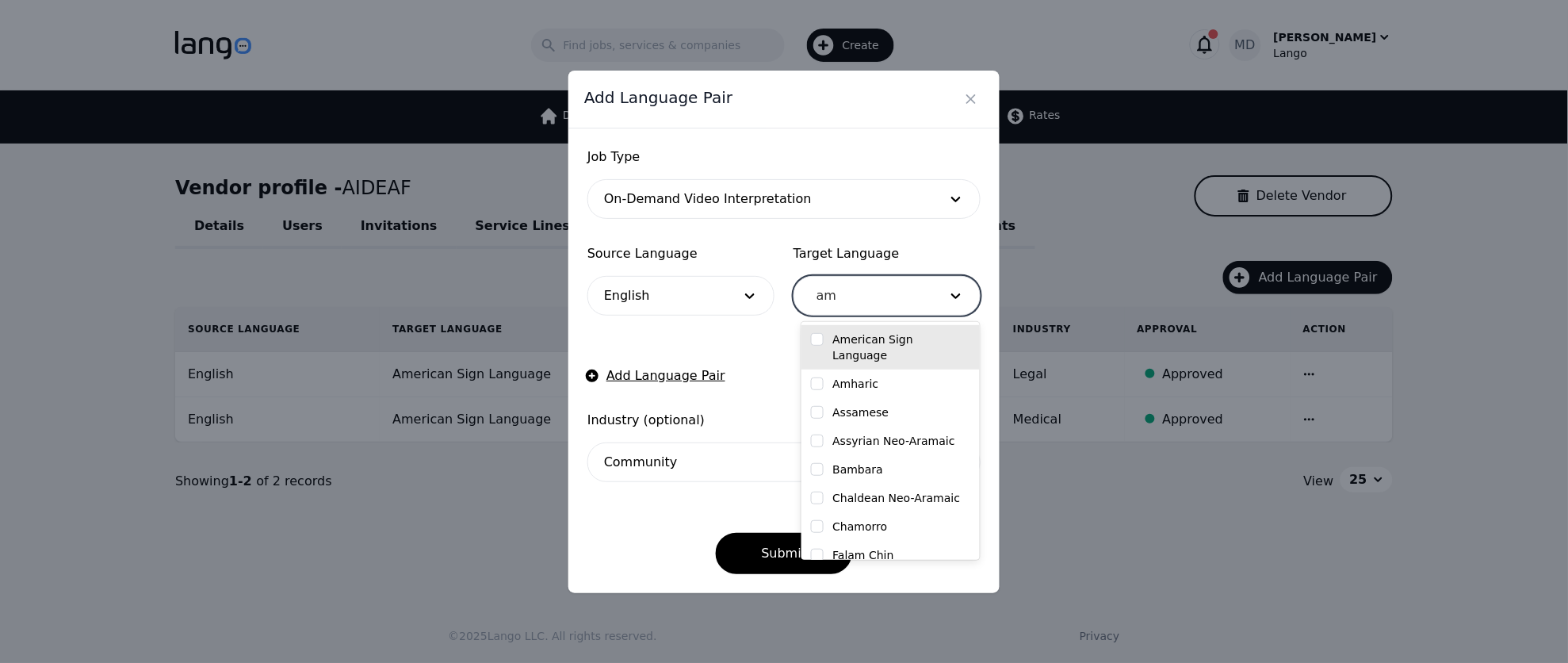
click at [915, 350] on label "American Sign Language" at bounding box center [902, 348] width 138 height 32
checkbox input "true"
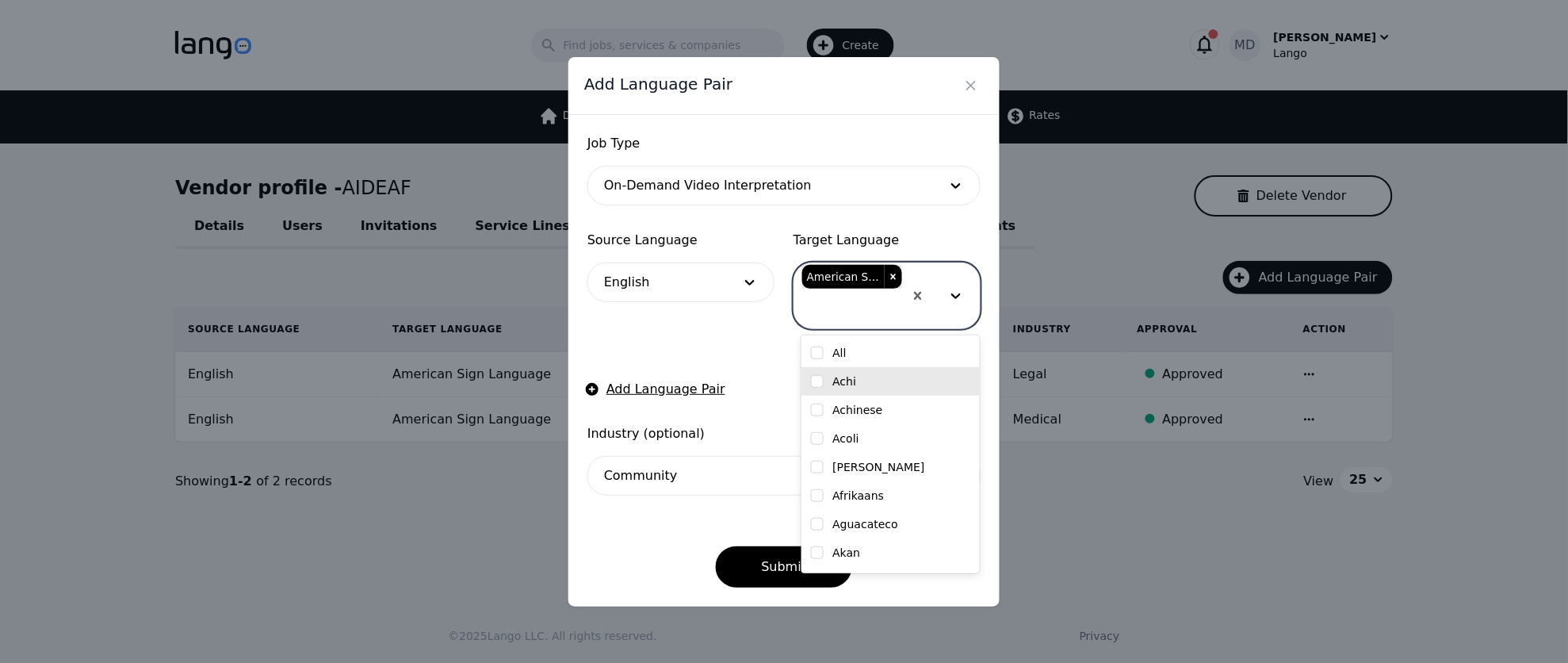
click at [744, 351] on form "Job Type On-Demand Video Interpretation Source Language English Target Language…" at bounding box center [784, 361] width 393 height 454
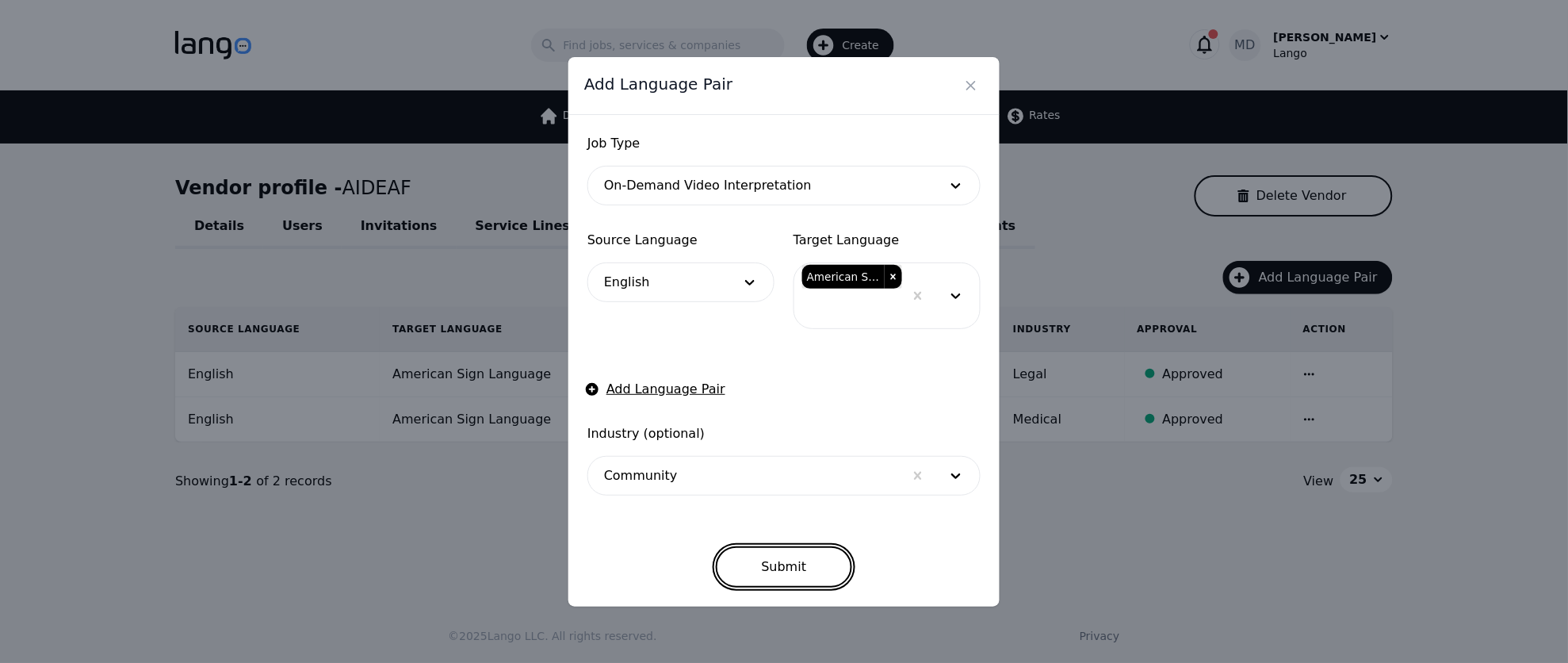
click at [774, 561] on button "Submit" at bounding box center [784, 567] width 137 height 41
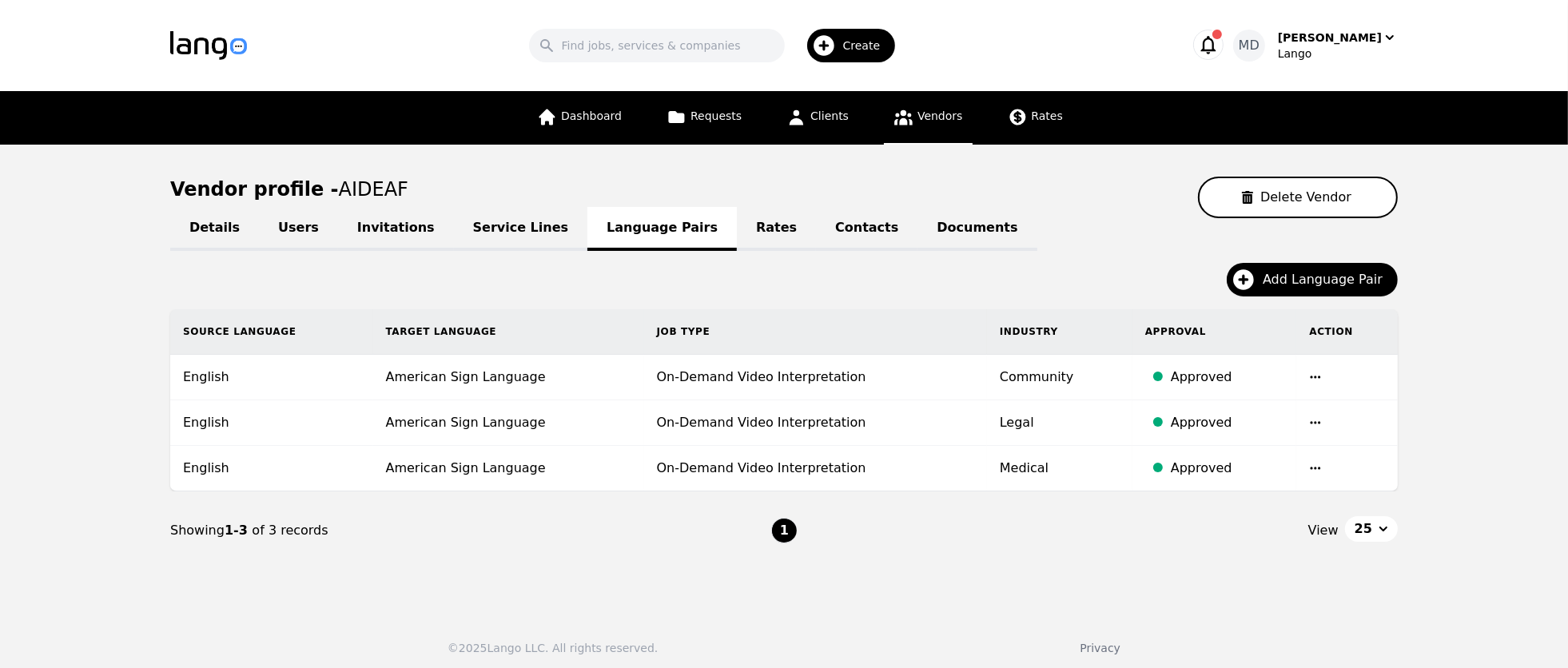
click at [932, 232] on link "Documents" at bounding box center [977, 228] width 119 height 44
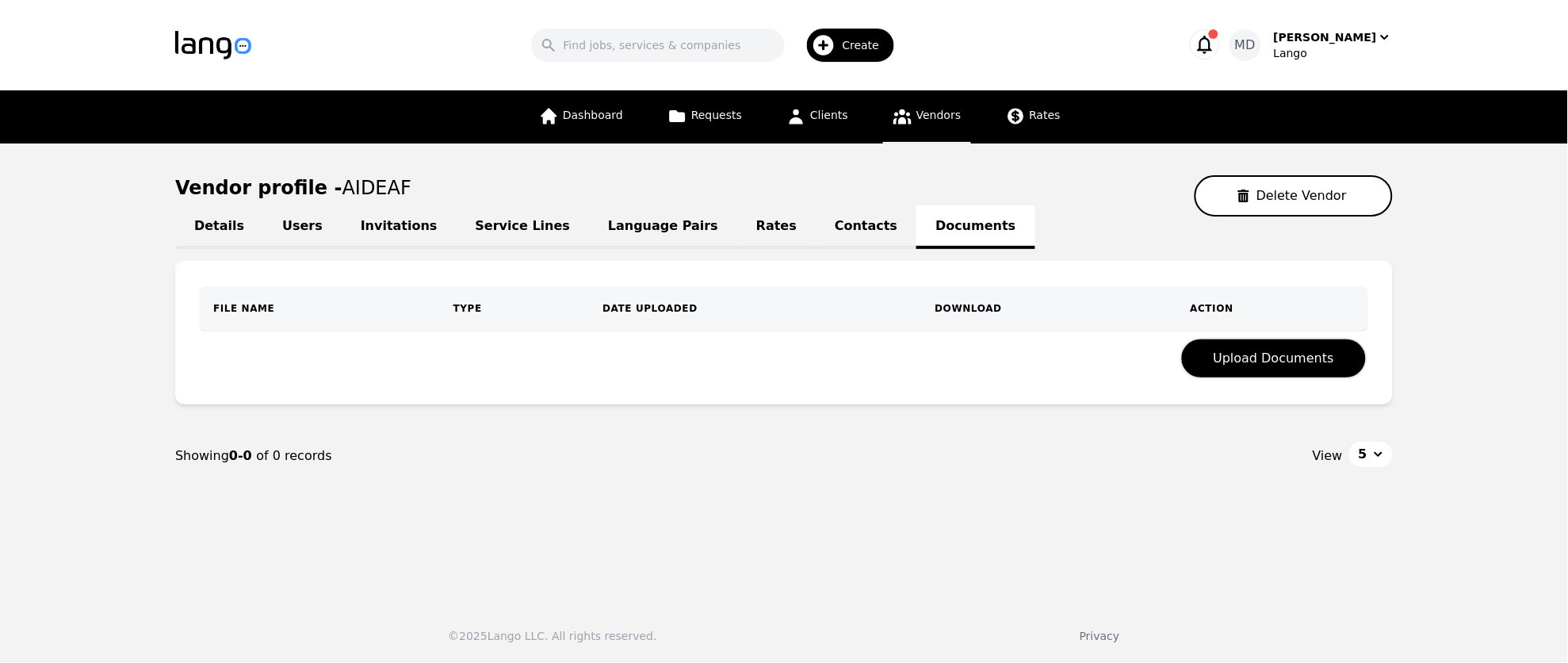
click at [737, 228] on link "Rates" at bounding box center [777, 227] width 79 height 44
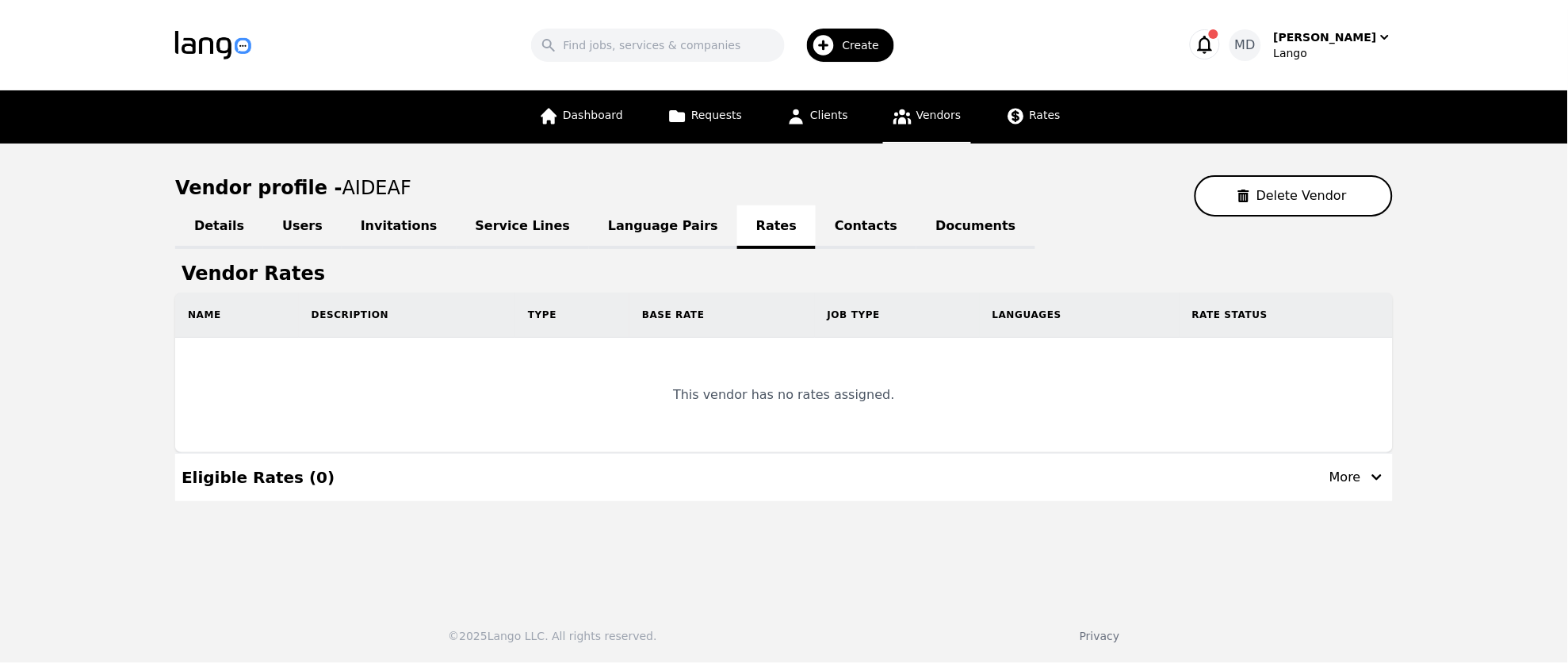
click at [816, 227] on link "Contacts" at bounding box center [866, 227] width 101 height 44
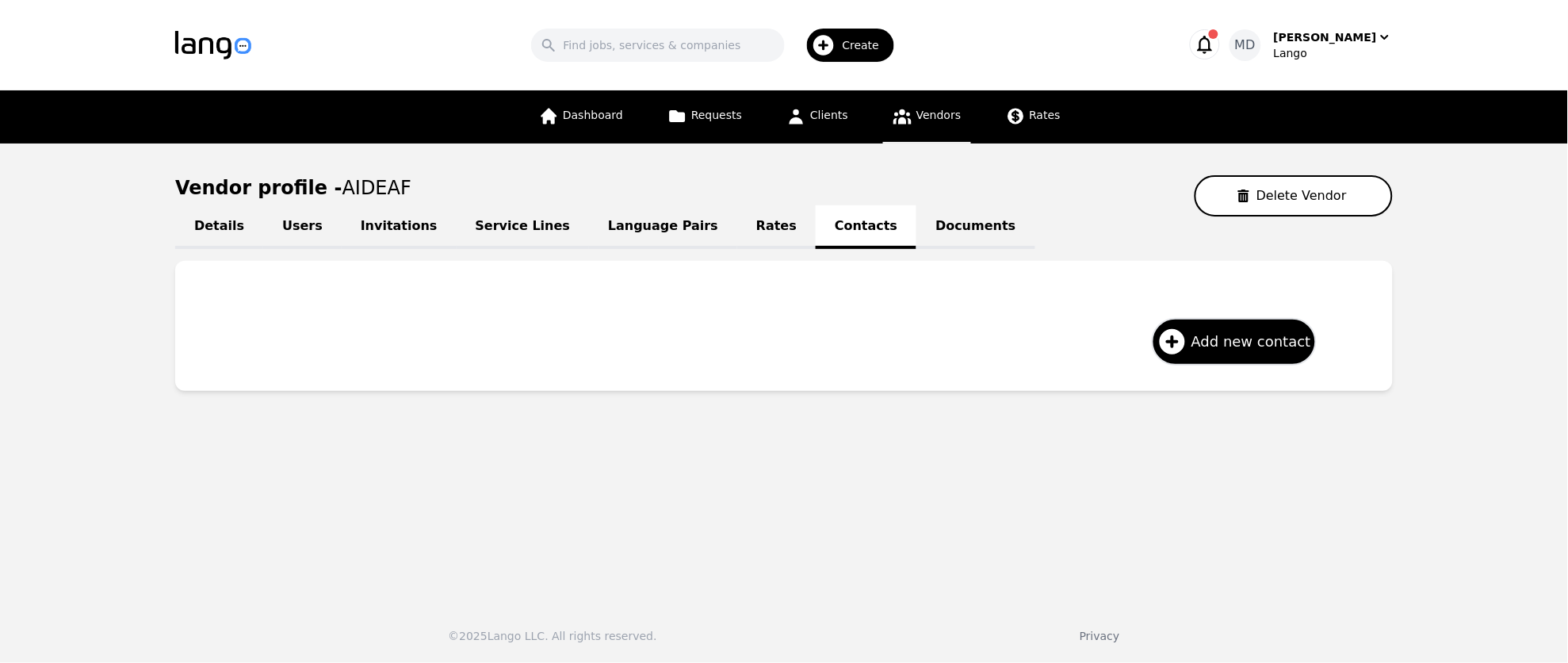
click at [288, 220] on link "Users" at bounding box center [303, 227] width 79 height 44
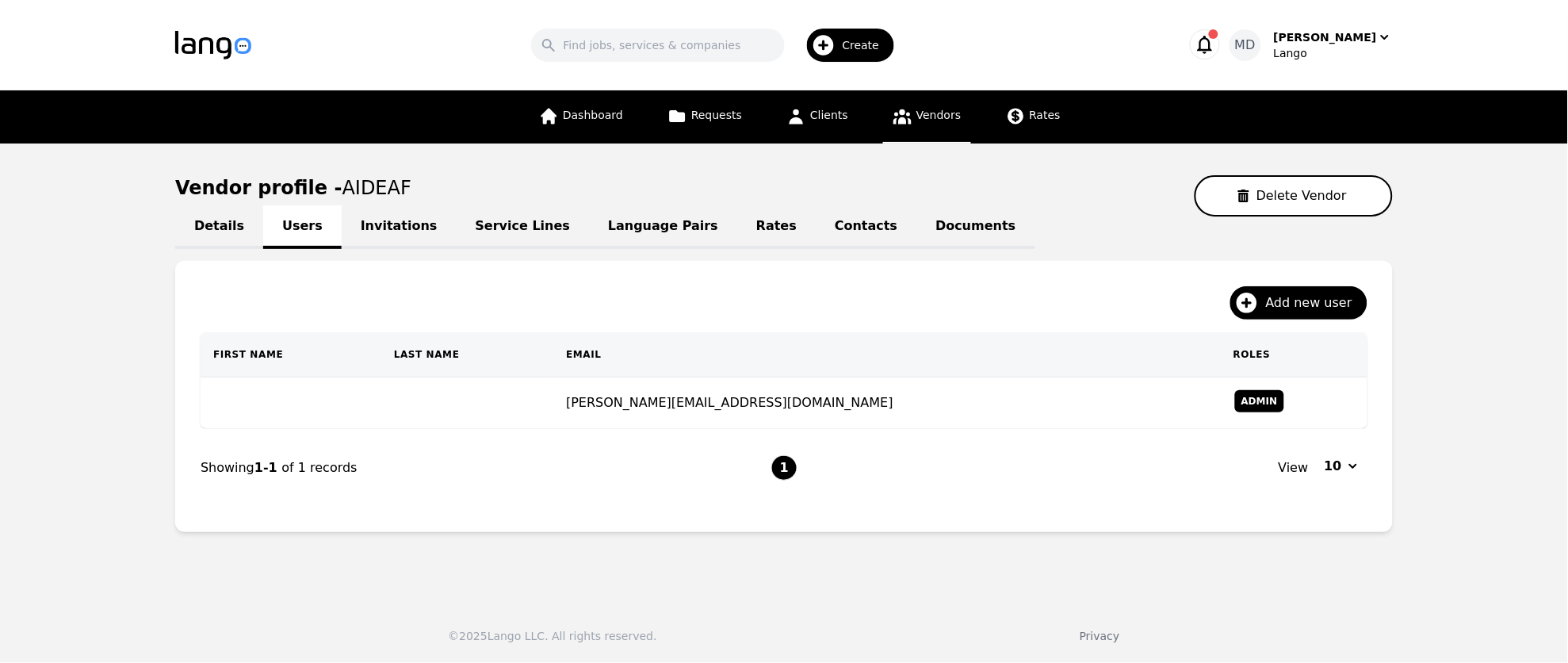
click at [872, 47] on span "Create" at bounding box center [867, 44] width 48 height 16
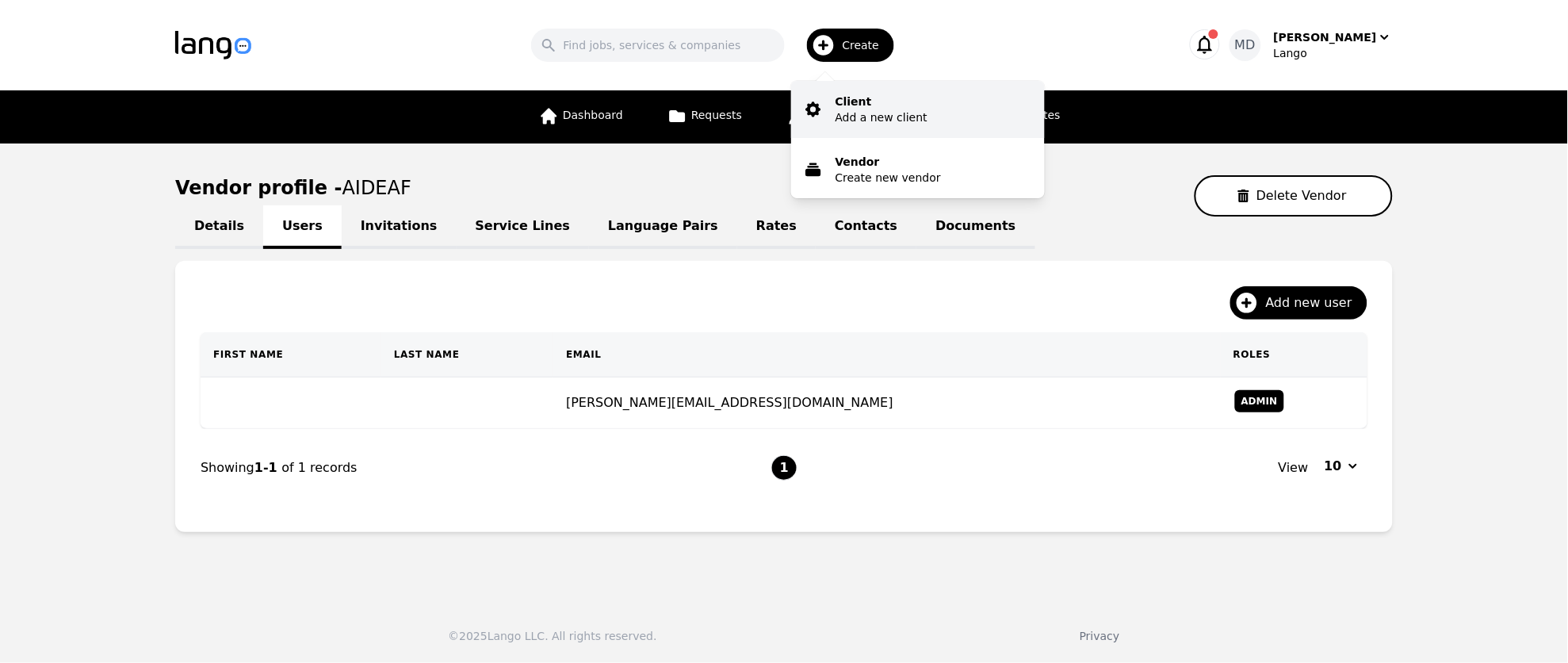
click at [873, 115] on p "Add a new client" at bounding box center [882, 117] width 92 height 16
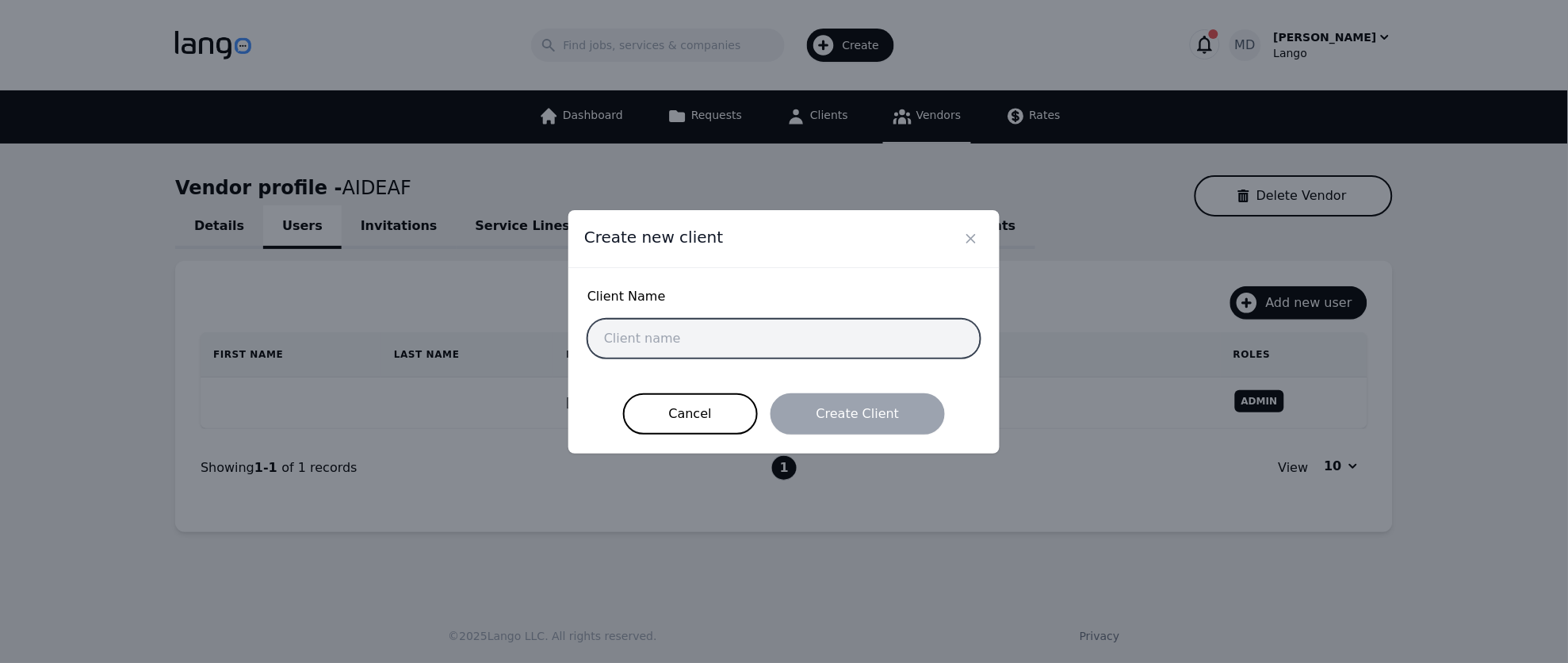
click at [753, 338] on input "text" at bounding box center [784, 338] width 393 height 39
click at [861, 247] on div "Create new client" at bounding box center [783, 239] width 431 height 58
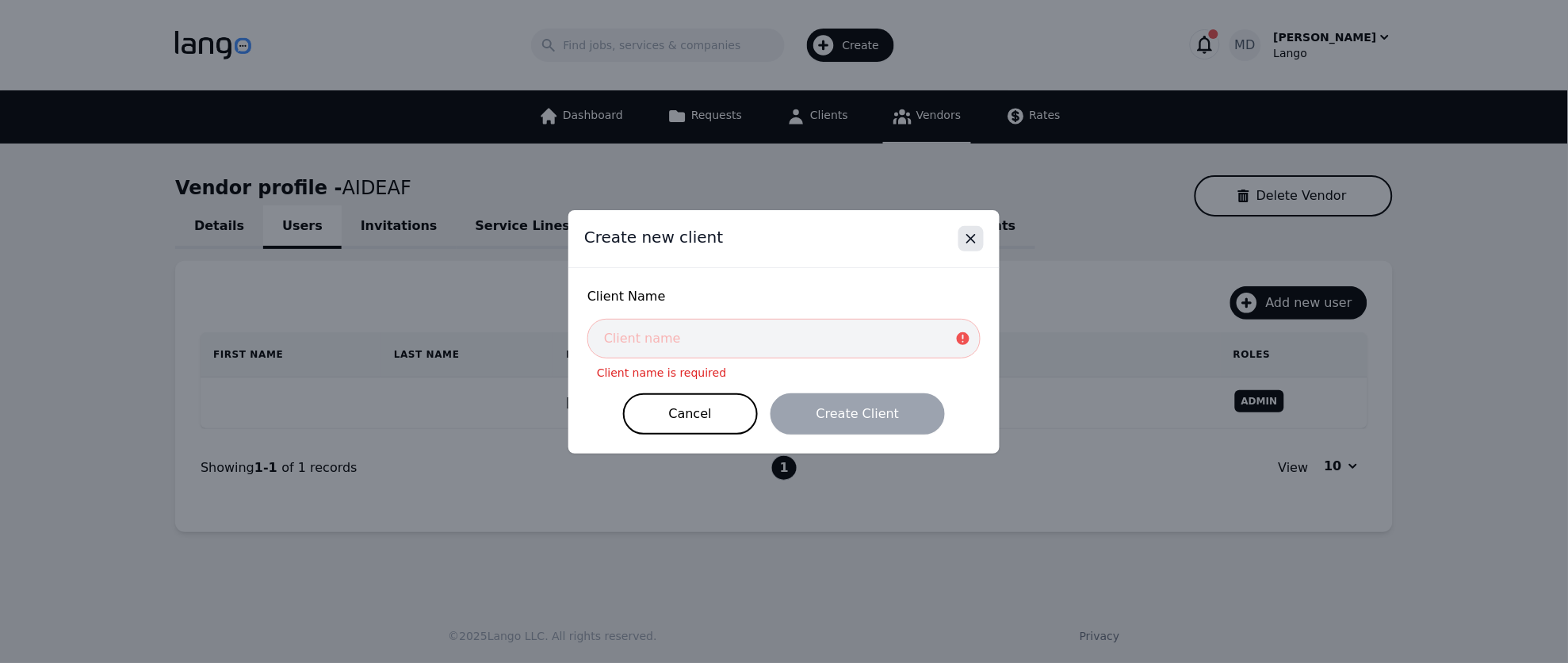
click at [982, 247] on button "Close" at bounding box center [971, 238] width 25 height 25
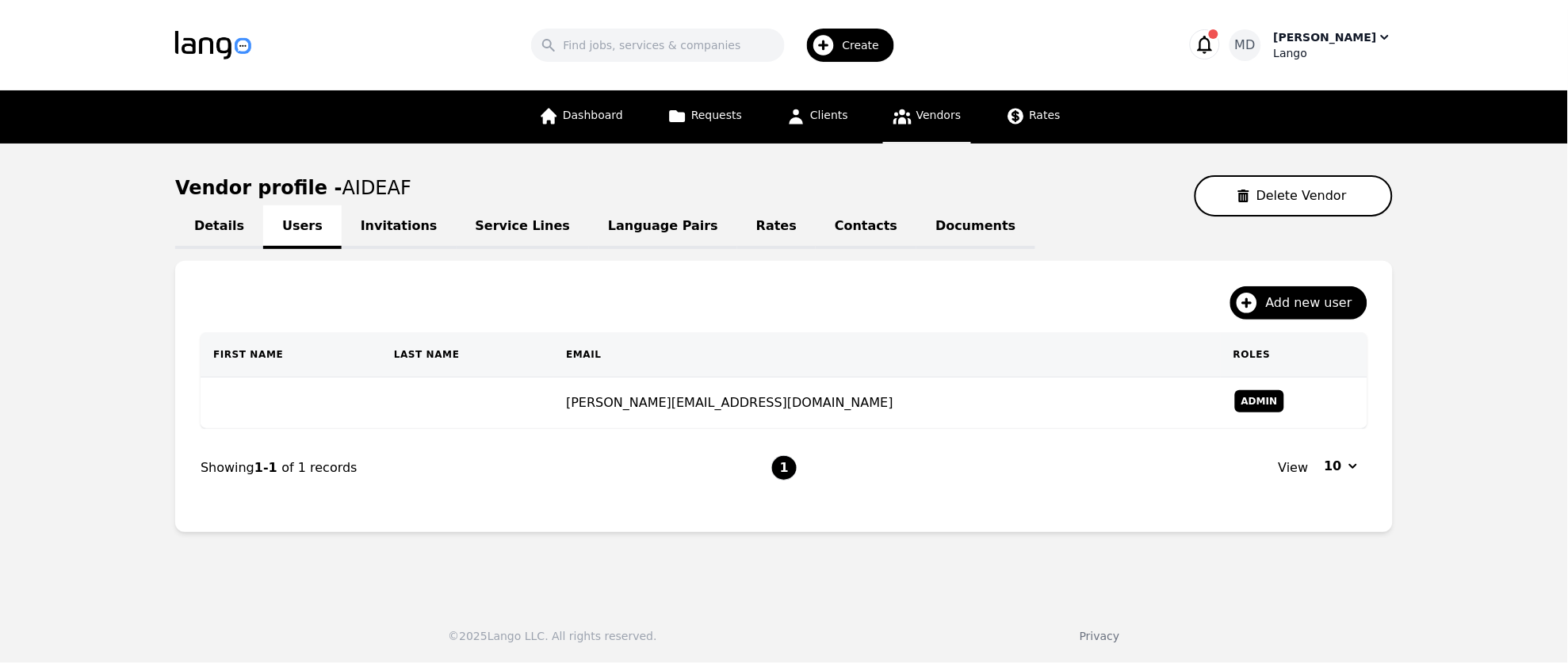
click at [1348, 42] on div "[PERSON_NAME]" at bounding box center [1326, 37] width 103 height 16
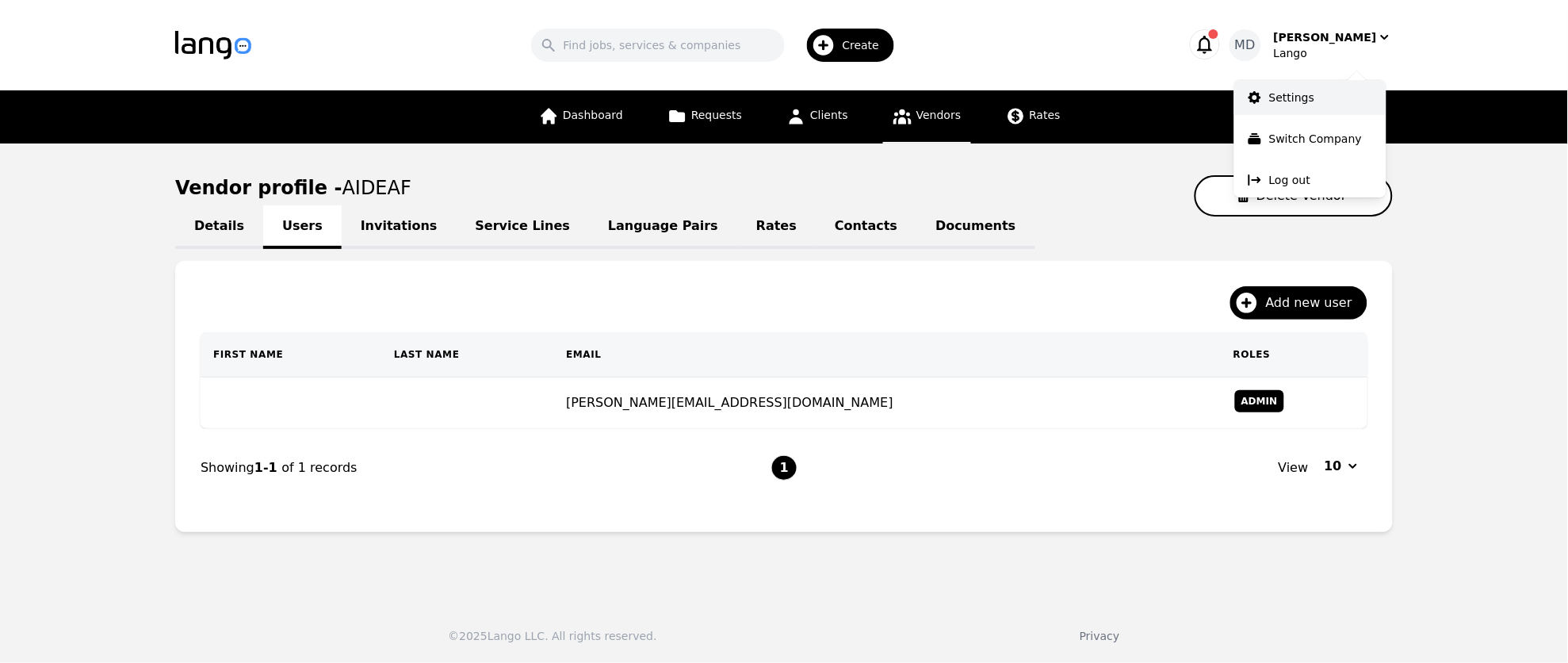
click at [1310, 101] on p "Settings" at bounding box center [1291, 97] width 45 height 16
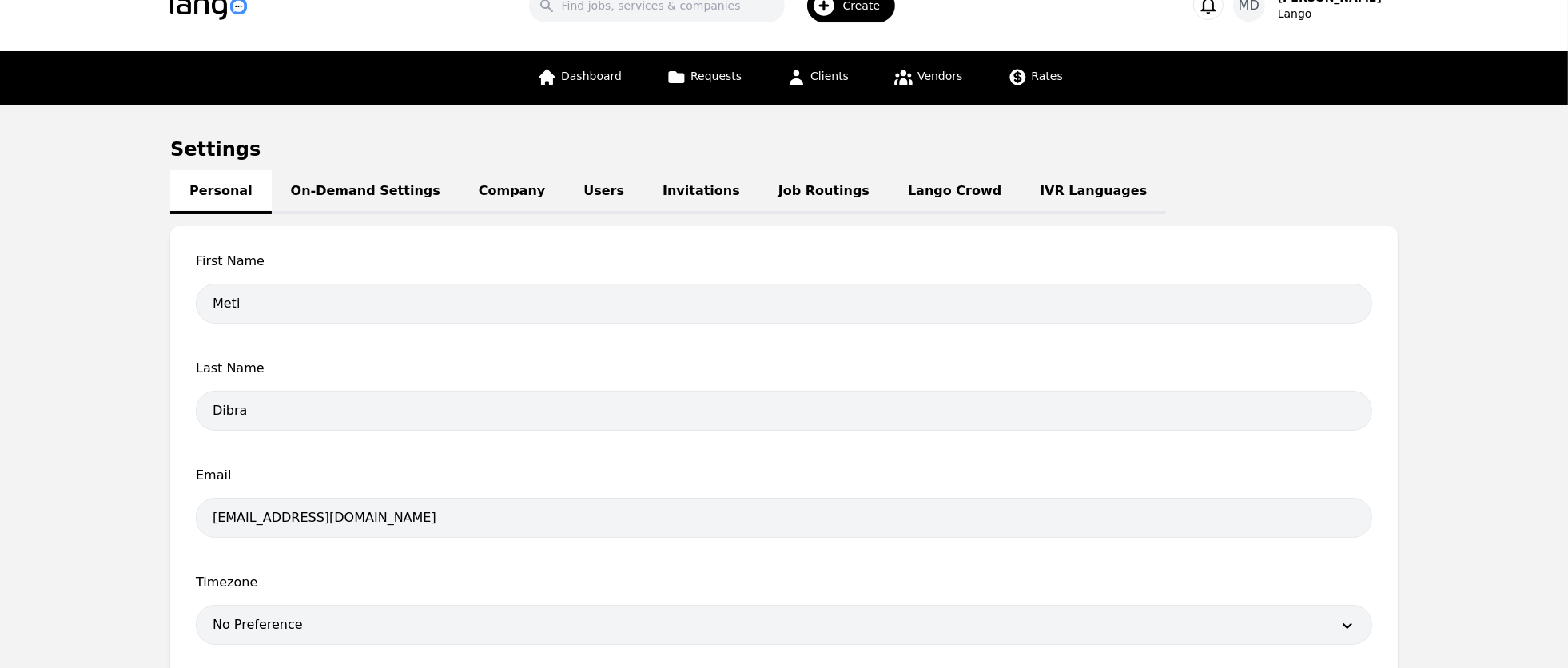
scroll to position [41, 0]
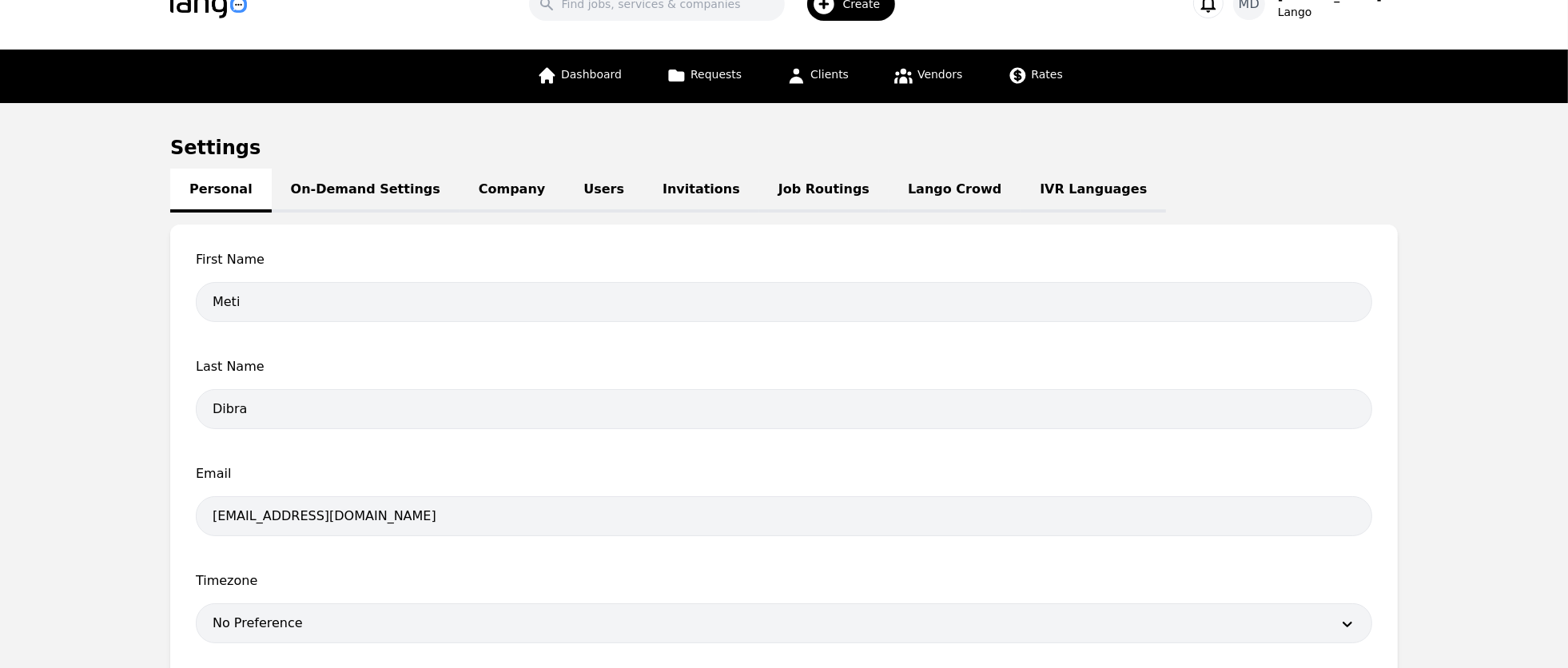
click at [777, 188] on link "Job Routings" at bounding box center [824, 190] width 129 height 44
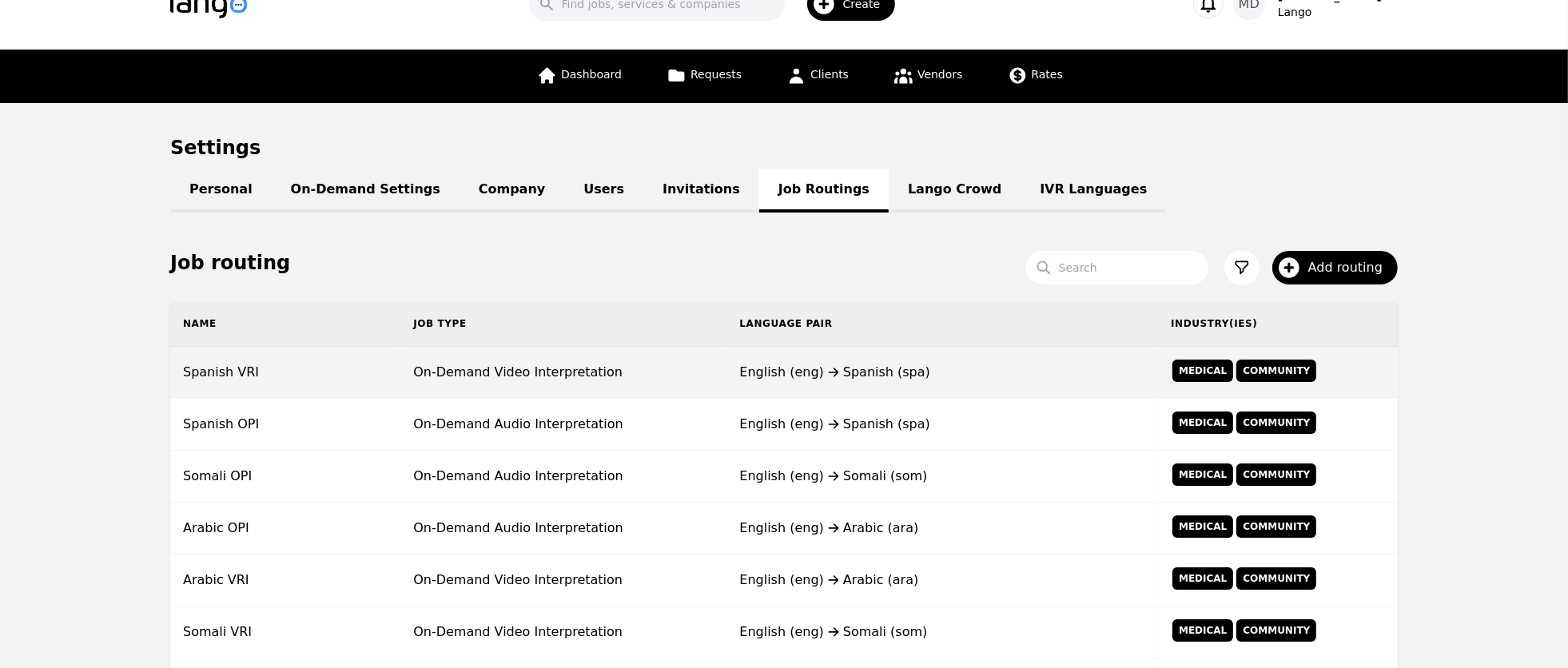
click at [621, 368] on td "On-Demand Video Interpretation" at bounding box center [563, 372] width 326 height 52
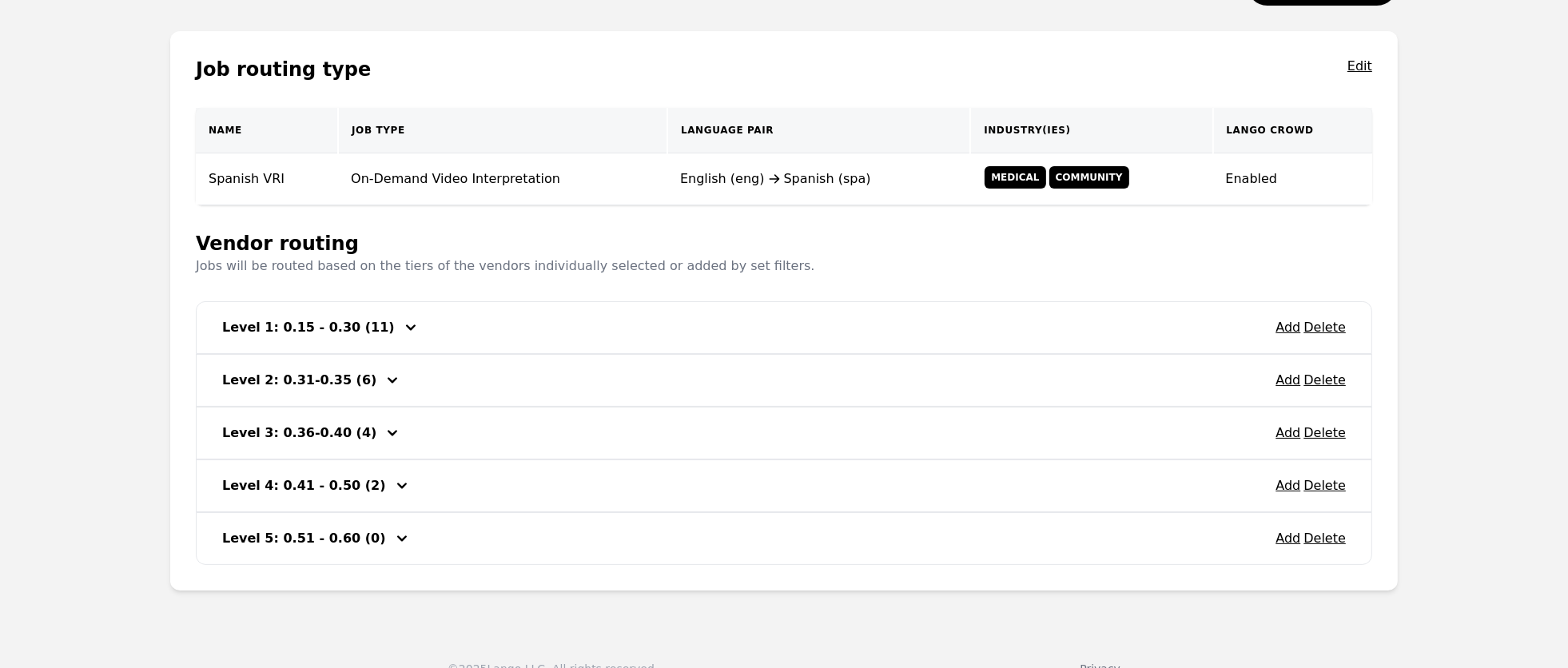
scroll to position [261, 0]
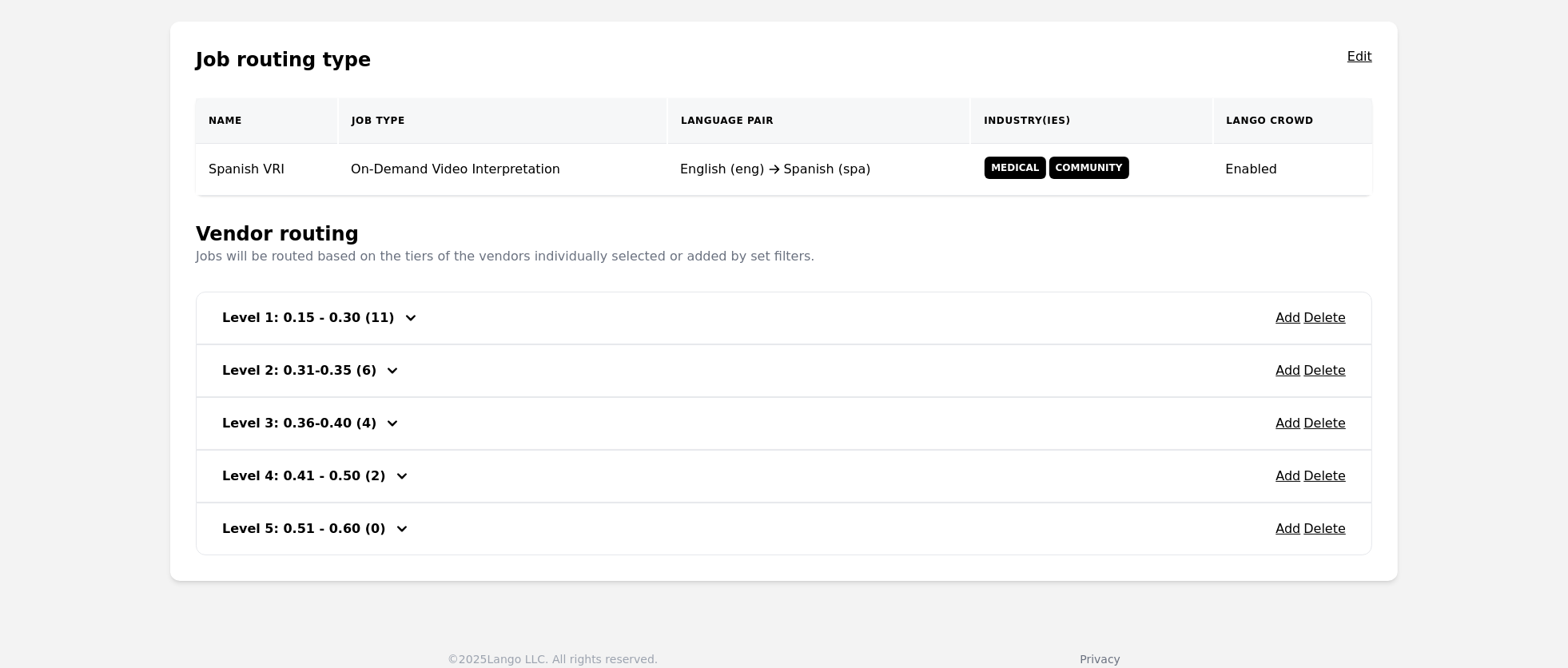
click at [281, 337] on div "Add Delete Level 1: 0.15 - 0.30 (11)" at bounding box center [784, 318] width 1175 height 51
click at [401, 321] on icon "button" at bounding box center [410, 318] width 19 height 19
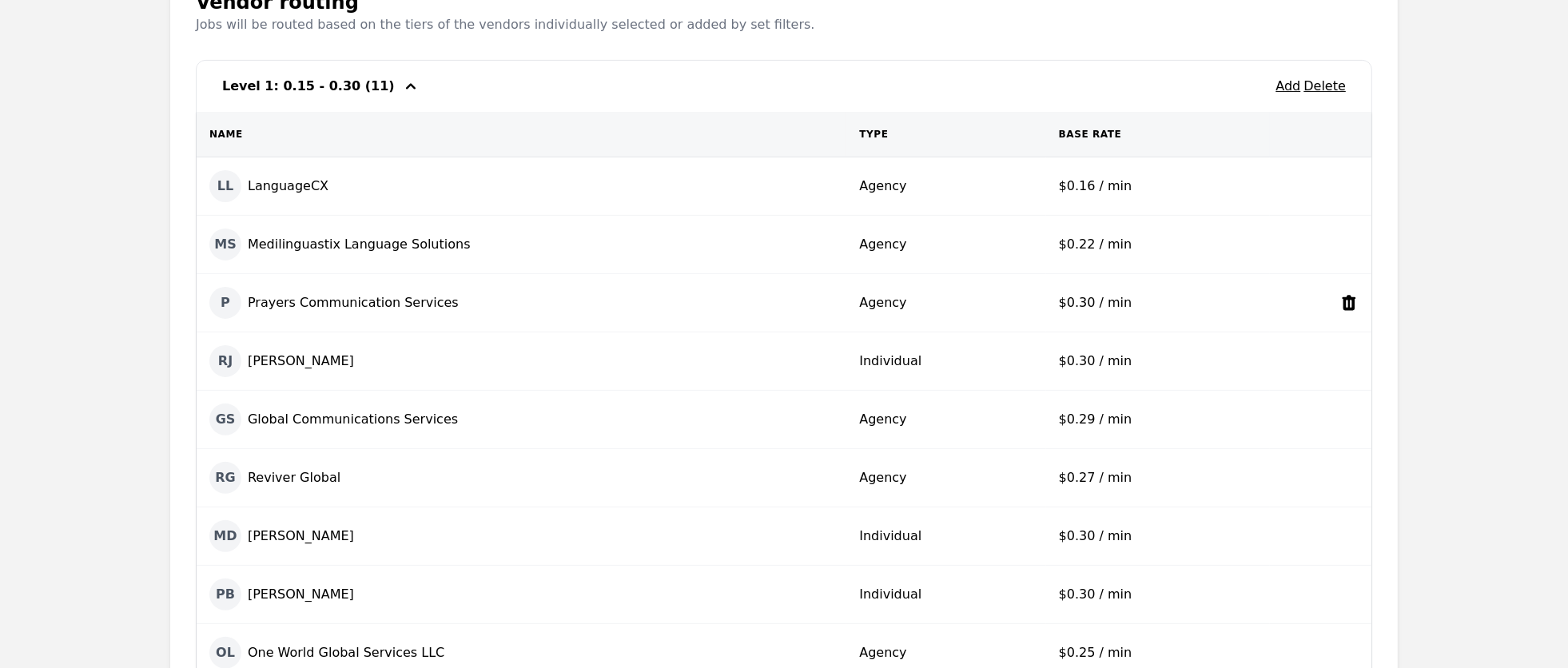
scroll to position [504, 0]
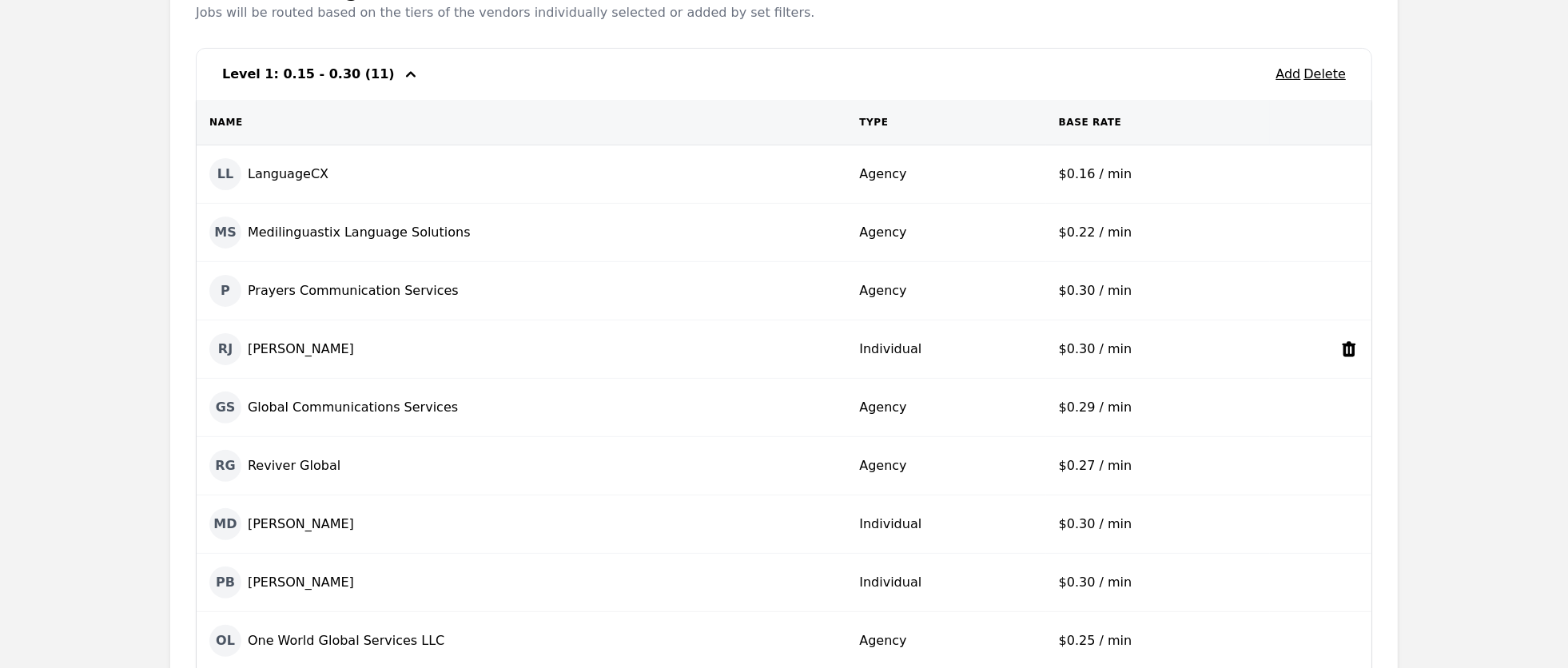
click at [324, 350] on div "[PERSON_NAME]" at bounding box center [521, 349] width 624 height 32
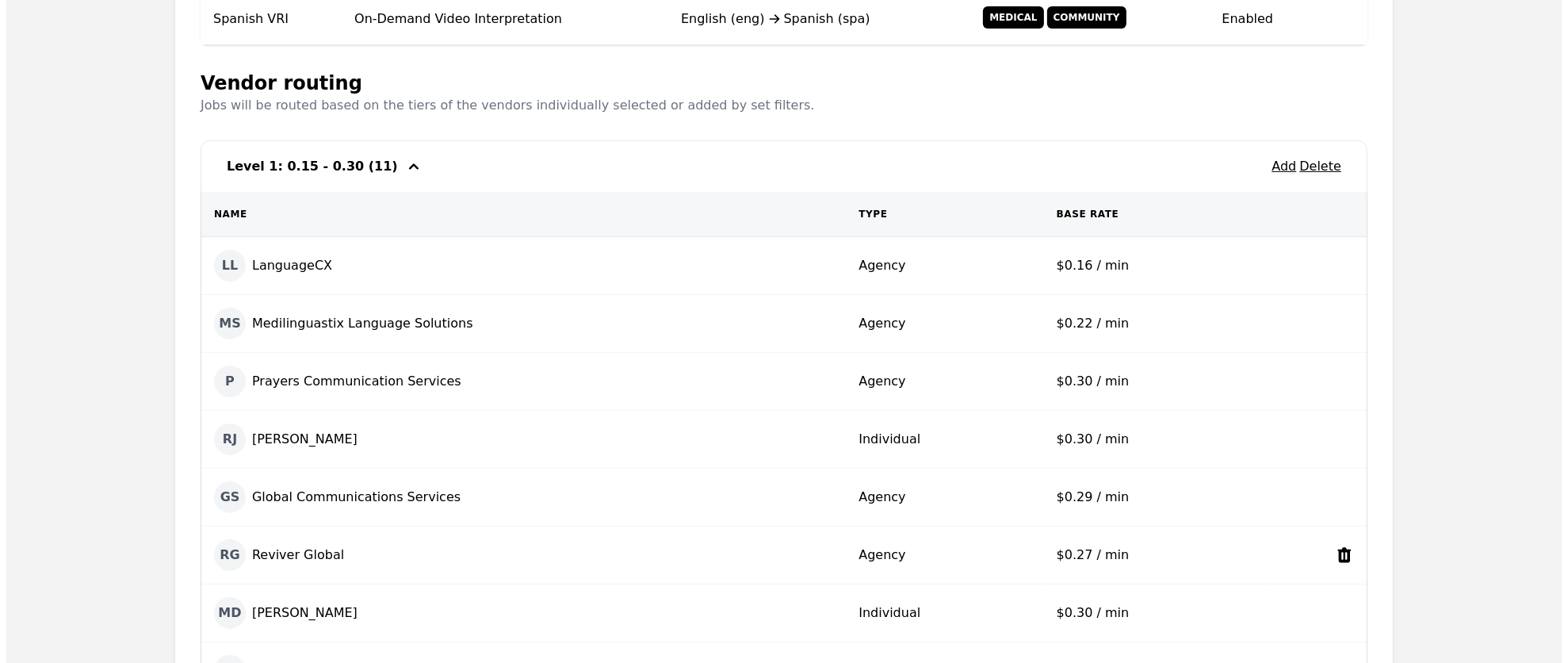
scroll to position [400, 0]
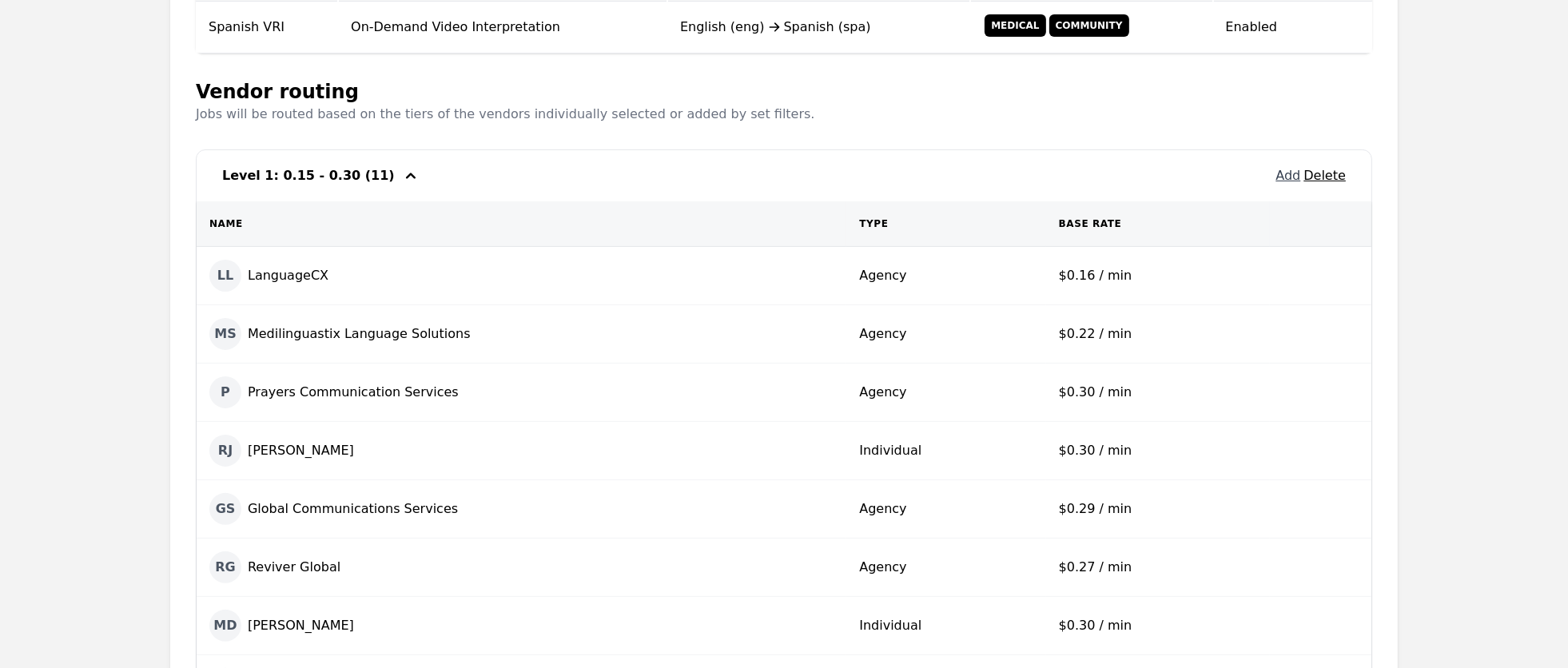
click at [1291, 180] on button "Add" at bounding box center [1287, 175] width 25 height 19
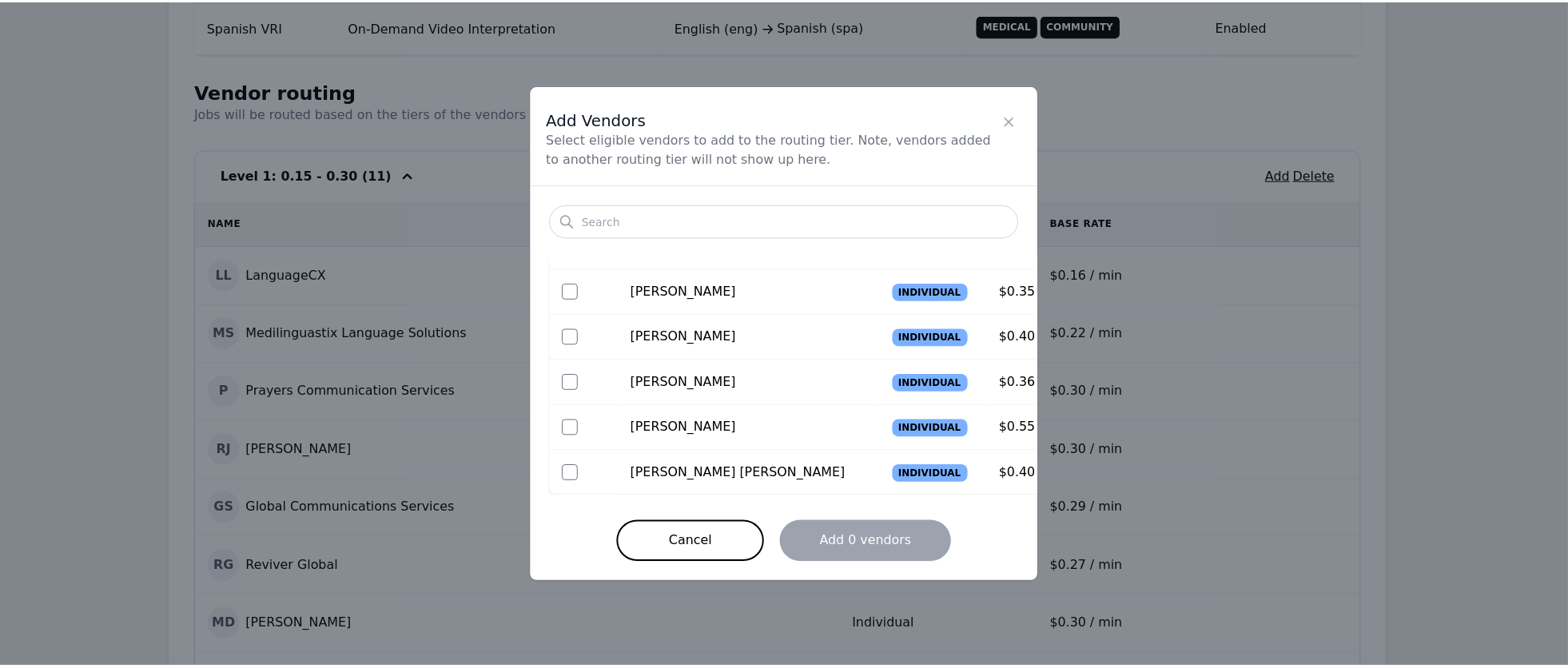
scroll to position [0, 0]
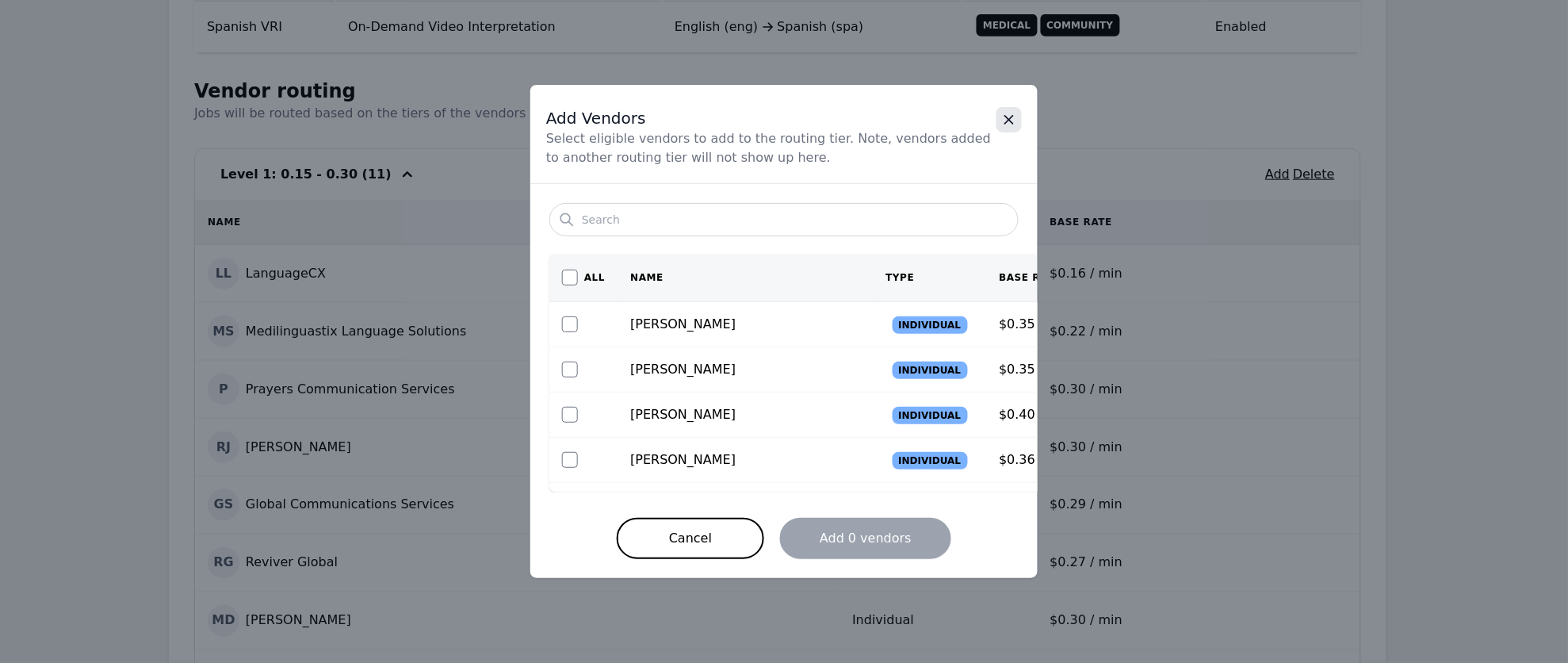
click at [1015, 117] on icon "Close" at bounding box center [1009, 119] width 16 height 16
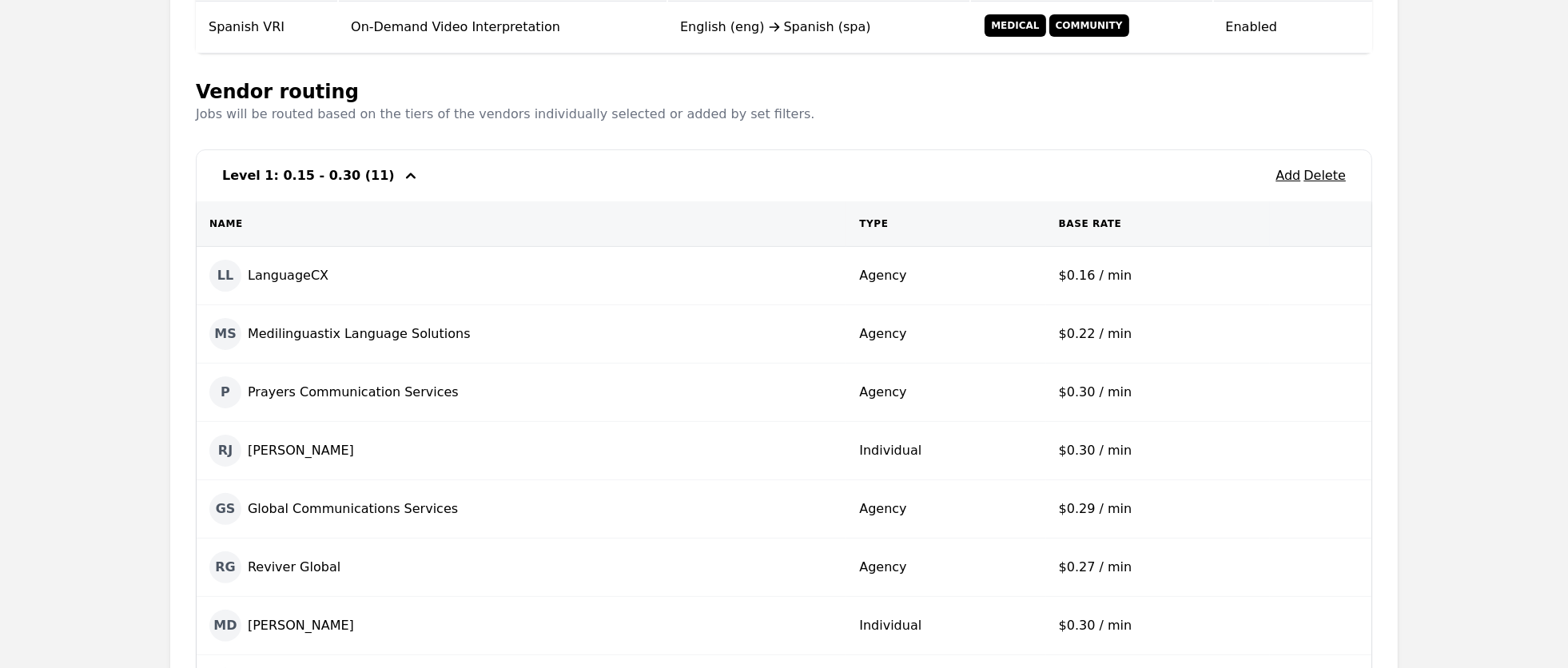
click at [401, 176] on icon "button" at bounding box center [410, 175] width 19 height 19
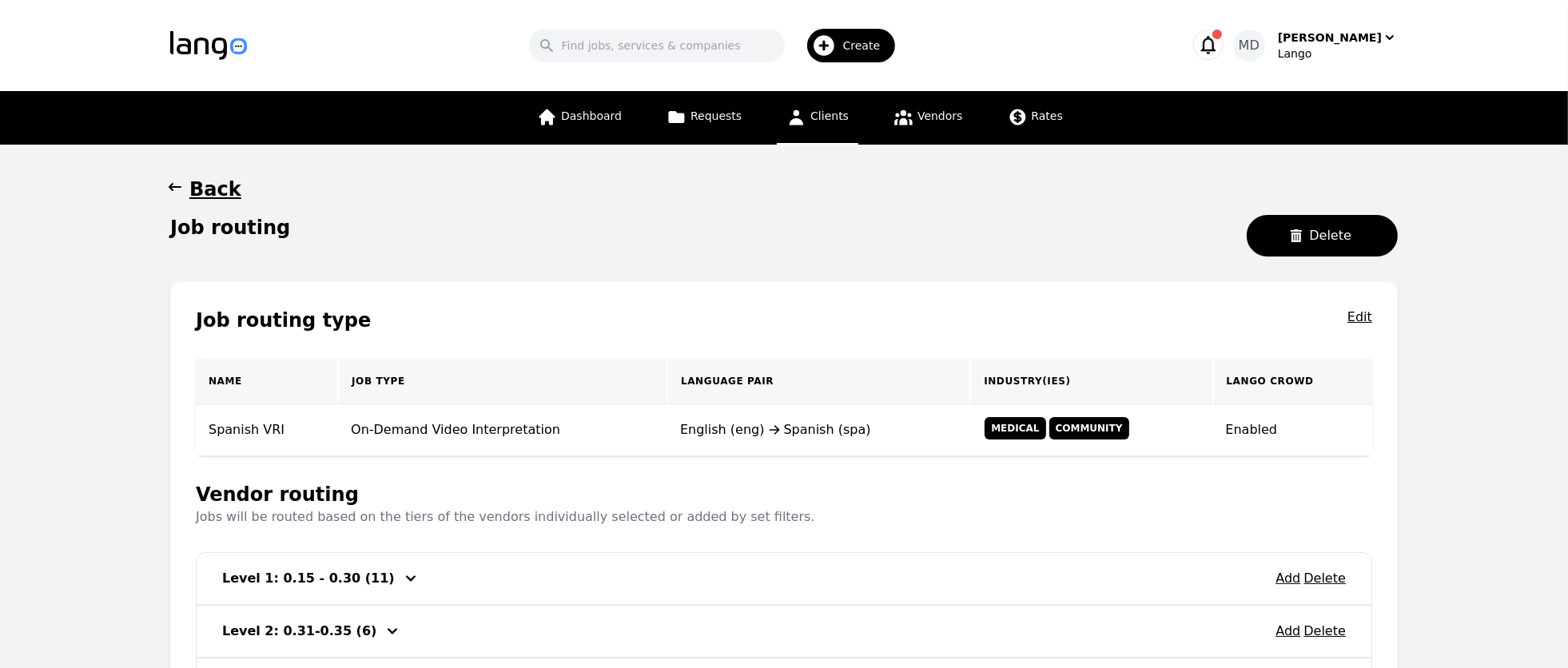
click at [842, 125] on link "Clients" at bounding box center [818, 118] width 82 height 54
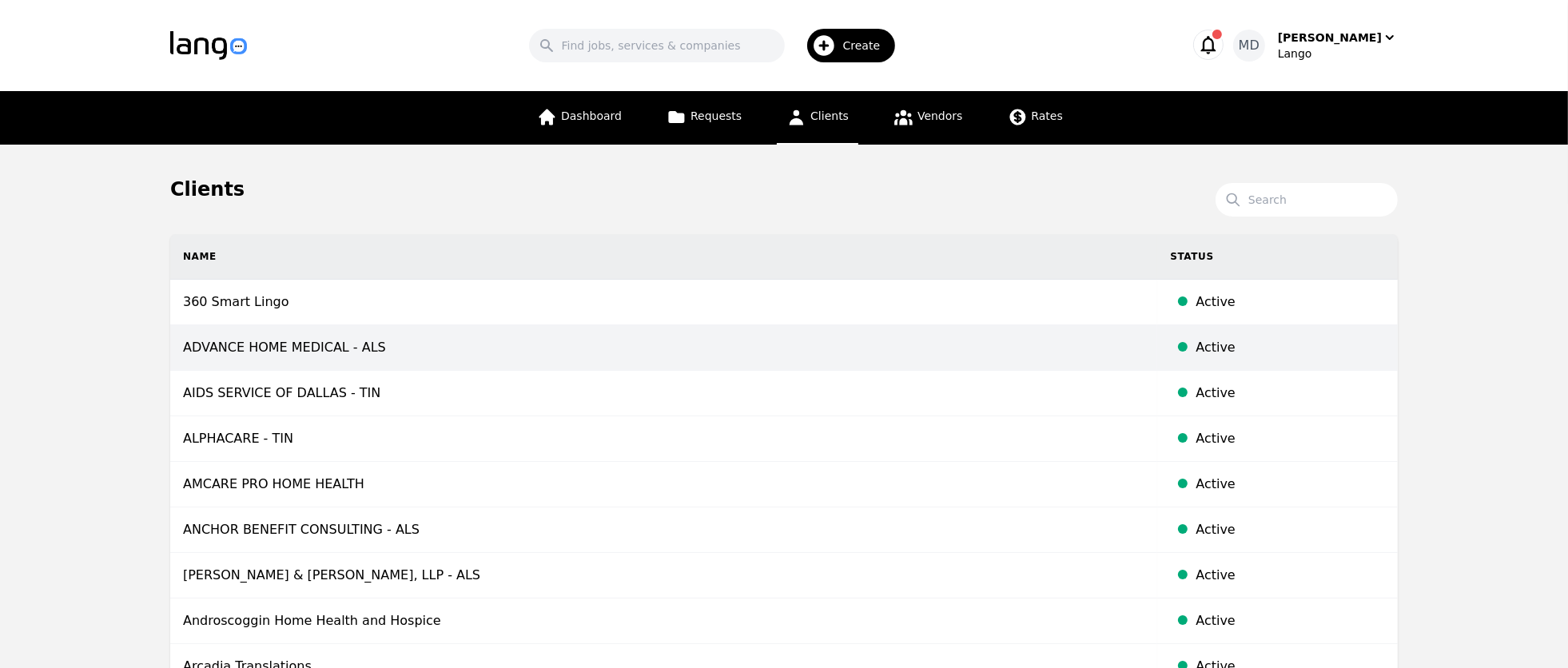
click at [322, 333] on td "ADVANCE HOME MEDICAL - ALS" at bounding box center [664, 348] width 987 height 46
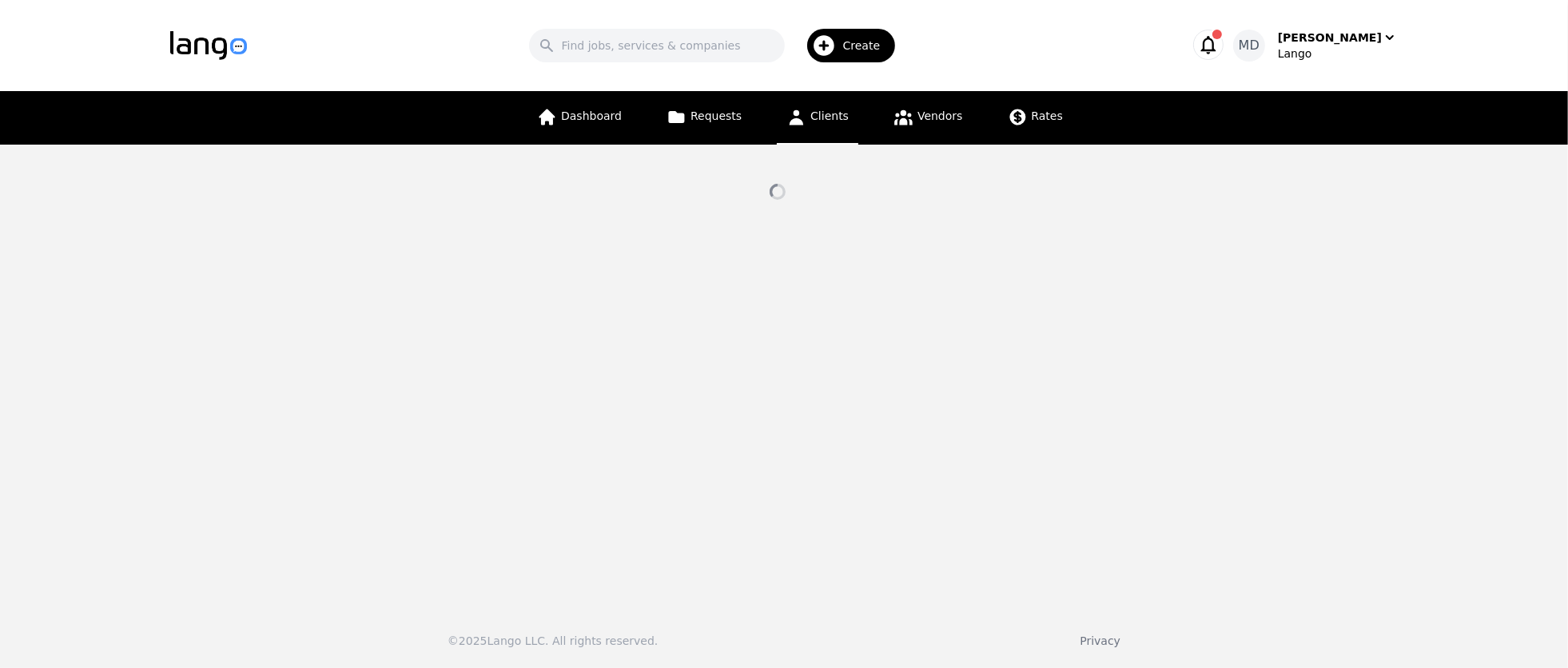
select select "active"
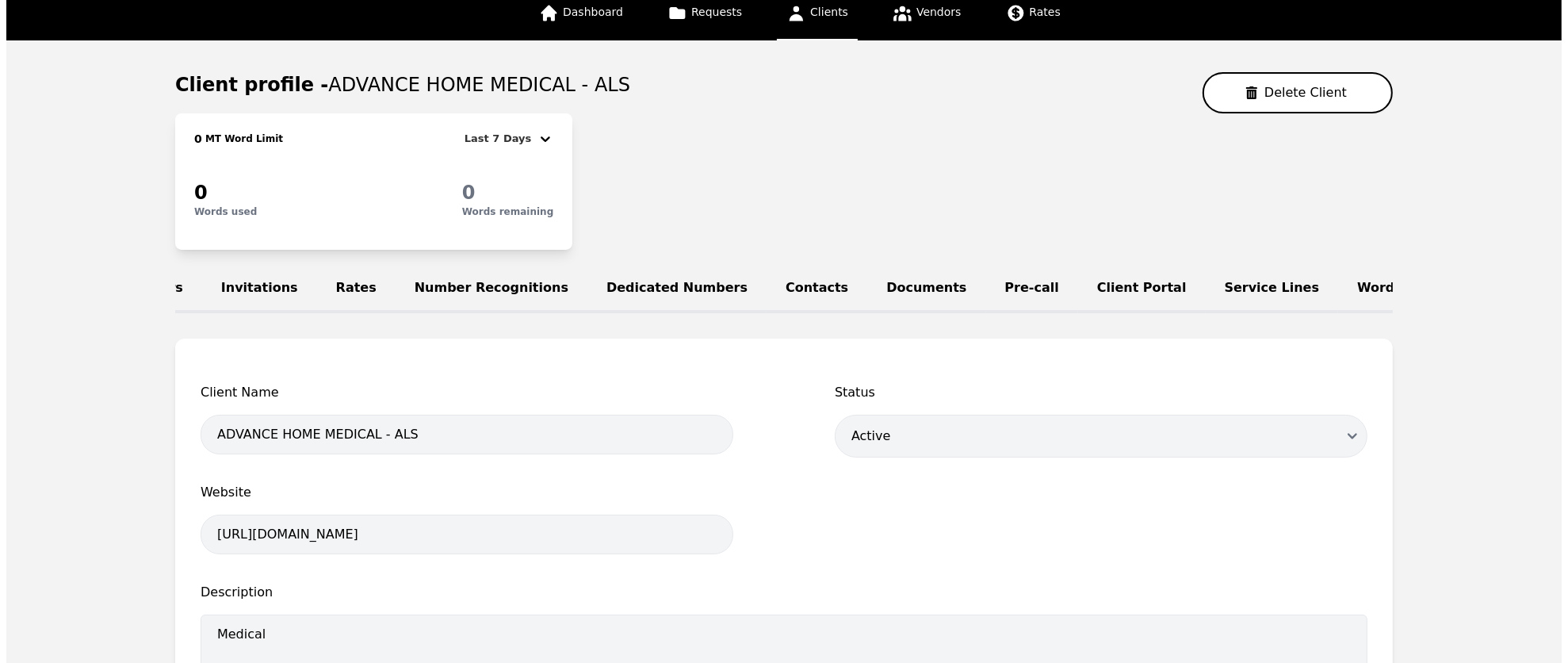
scroll to position [0, 145]
click at [613, 289] on link "Dedicated Numbers" at bounding box center [665, 290] width 179 height 48
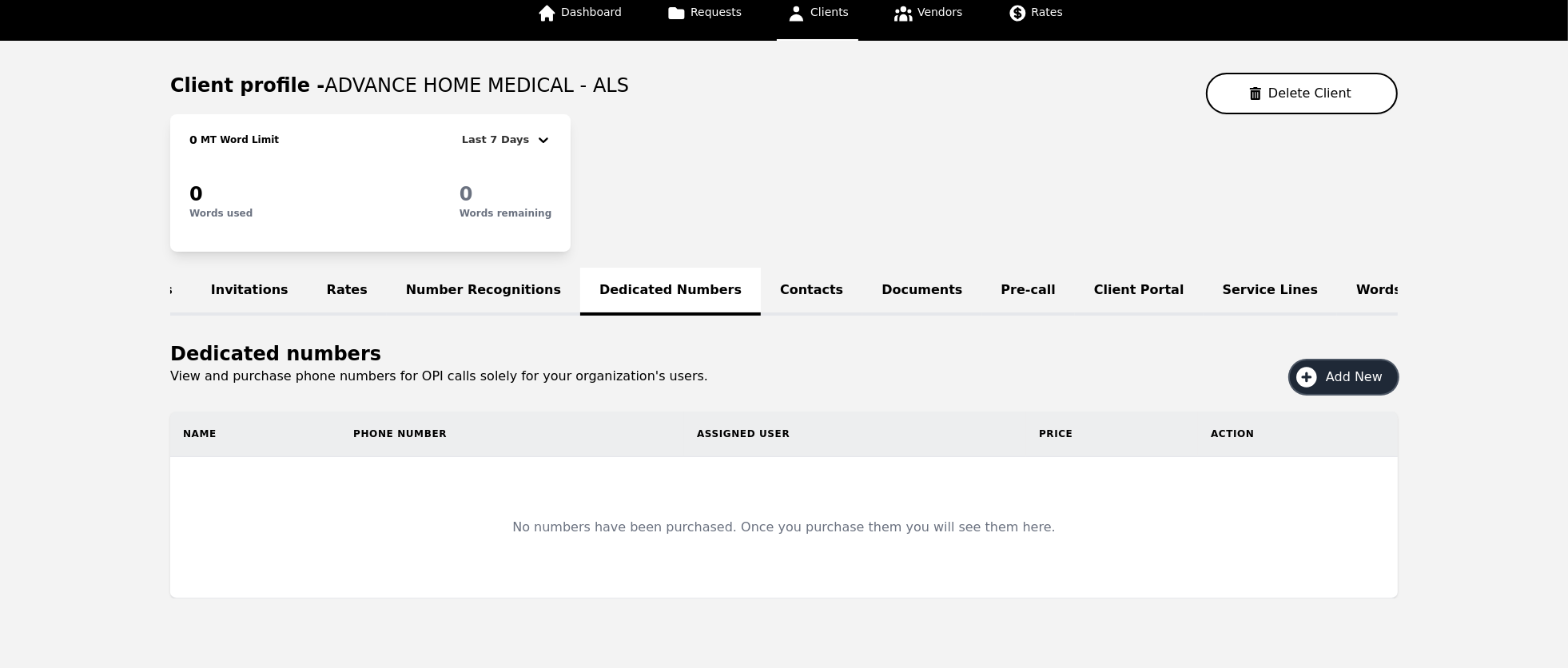
click at [1373, 387] on span "Add New" at bounding box center [1359, 377] width 68 height 19
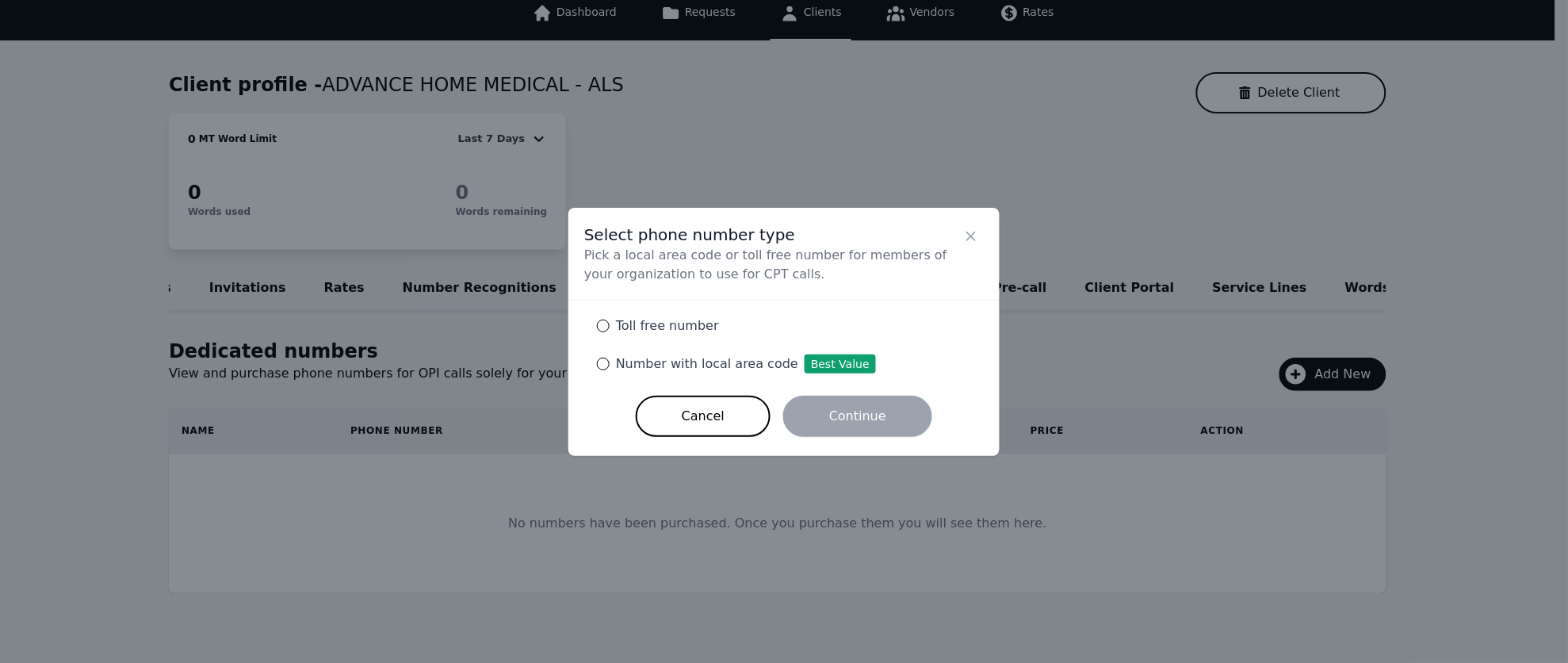
click at [594, 363] on label "Number with local area code Best Value" at bounding box center [784, 364] width 393 height 38
click at [597, 363] on input "Number with local area code Best Value" at bounding box center [603, 364] width 12 height 12
radio input "true"
click at [832, 409] on button "Continue" at bounding box center [858, 417] width 149 height 41
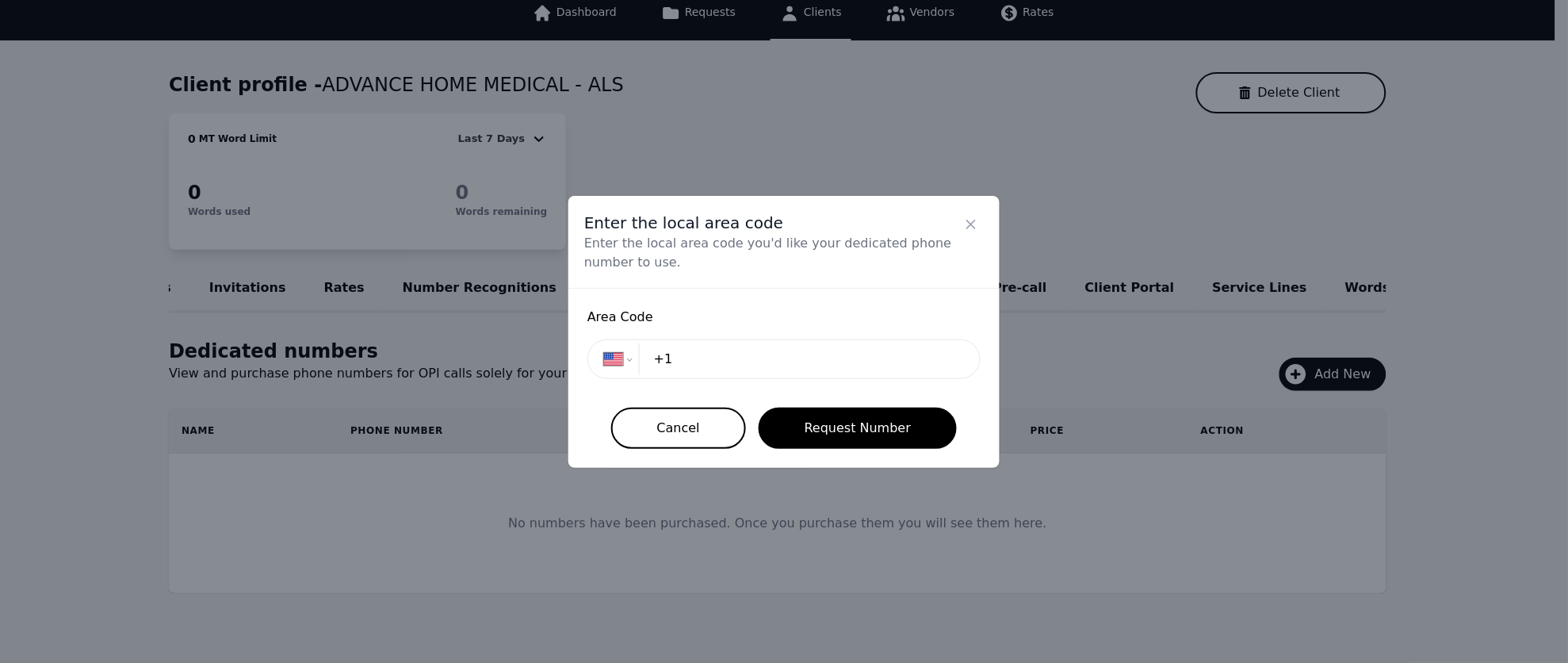
click at [783, 337] on div "Area Code [GEOGRAPHIC_DATA] +1" at bounding box center [784, 348] width 393 height 81
click at [766, 366] on input "+1" at bounding box center [804, 359] width 319 height 32
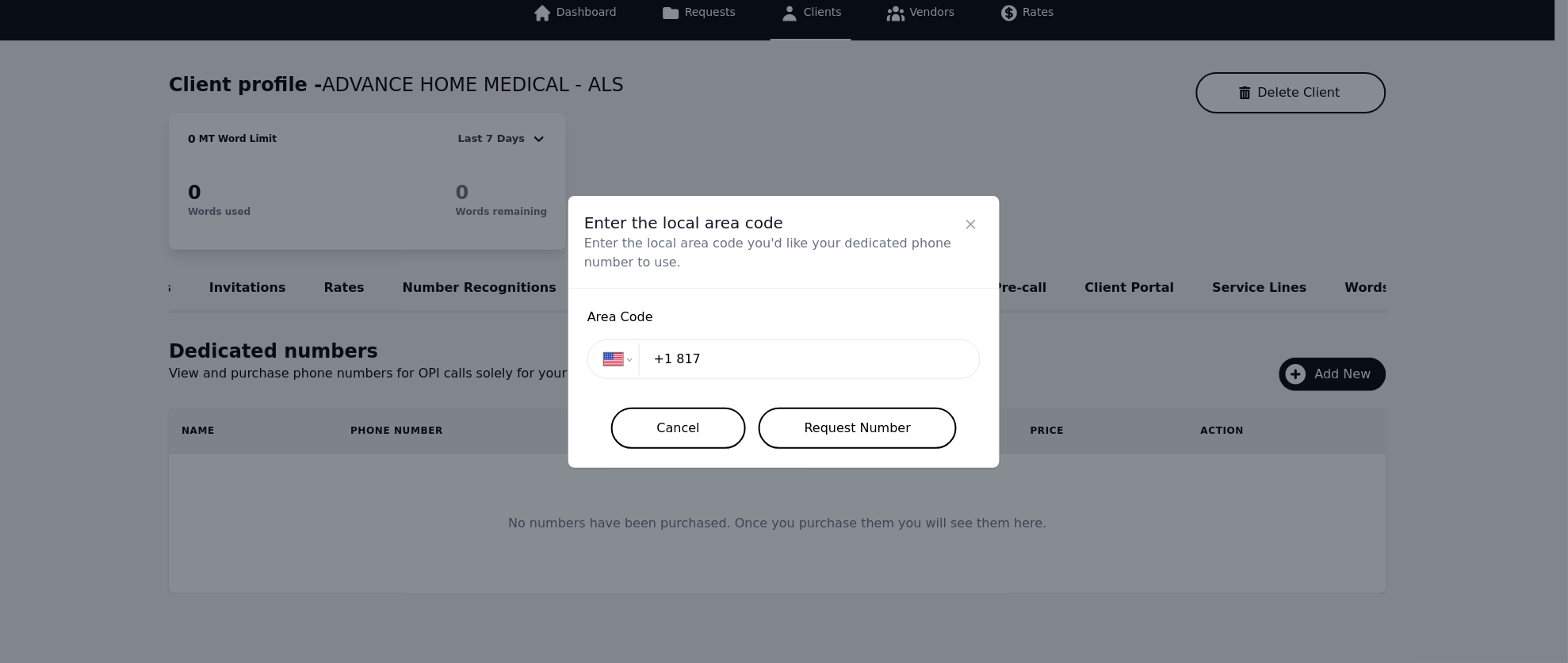
type input "+1 817"
click at [837, 426] on button "Request Number" at bounding box center [857, 428] width 198 height 41
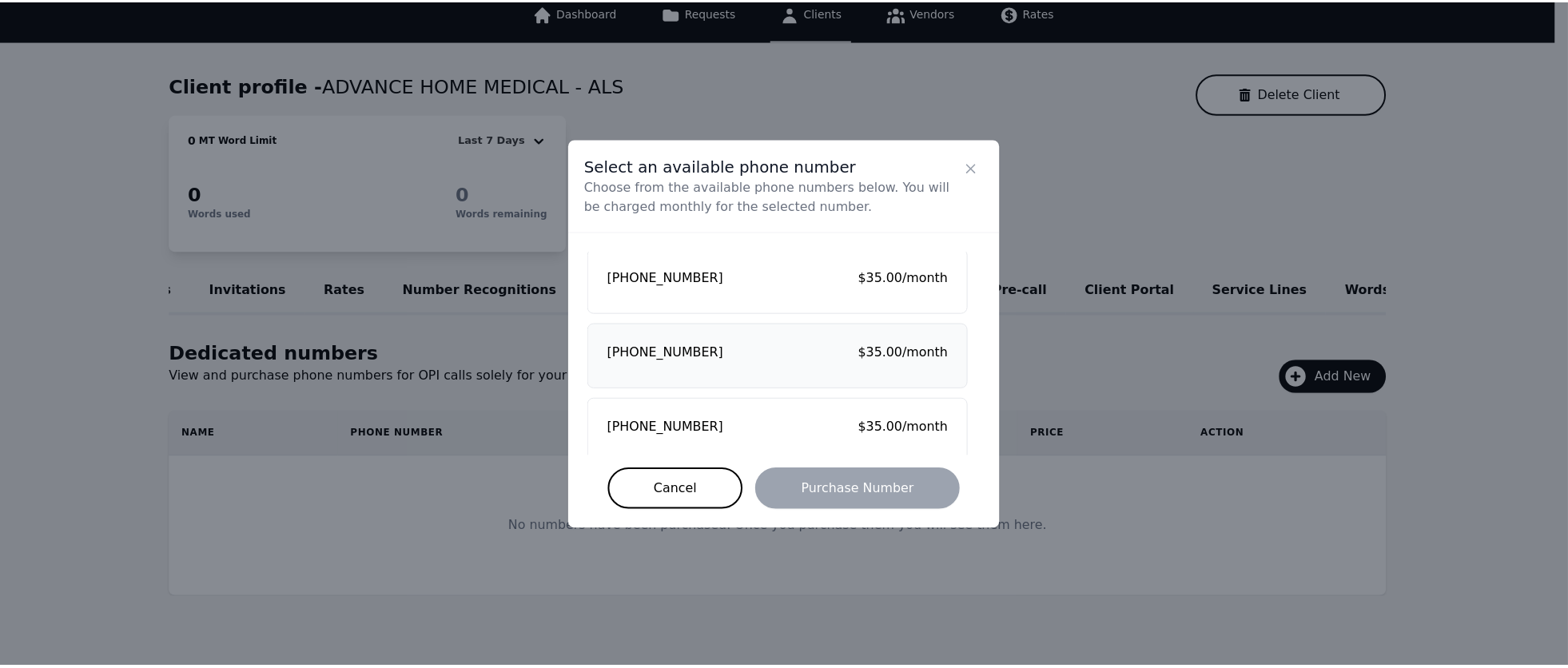
scroll to position [2, 0]
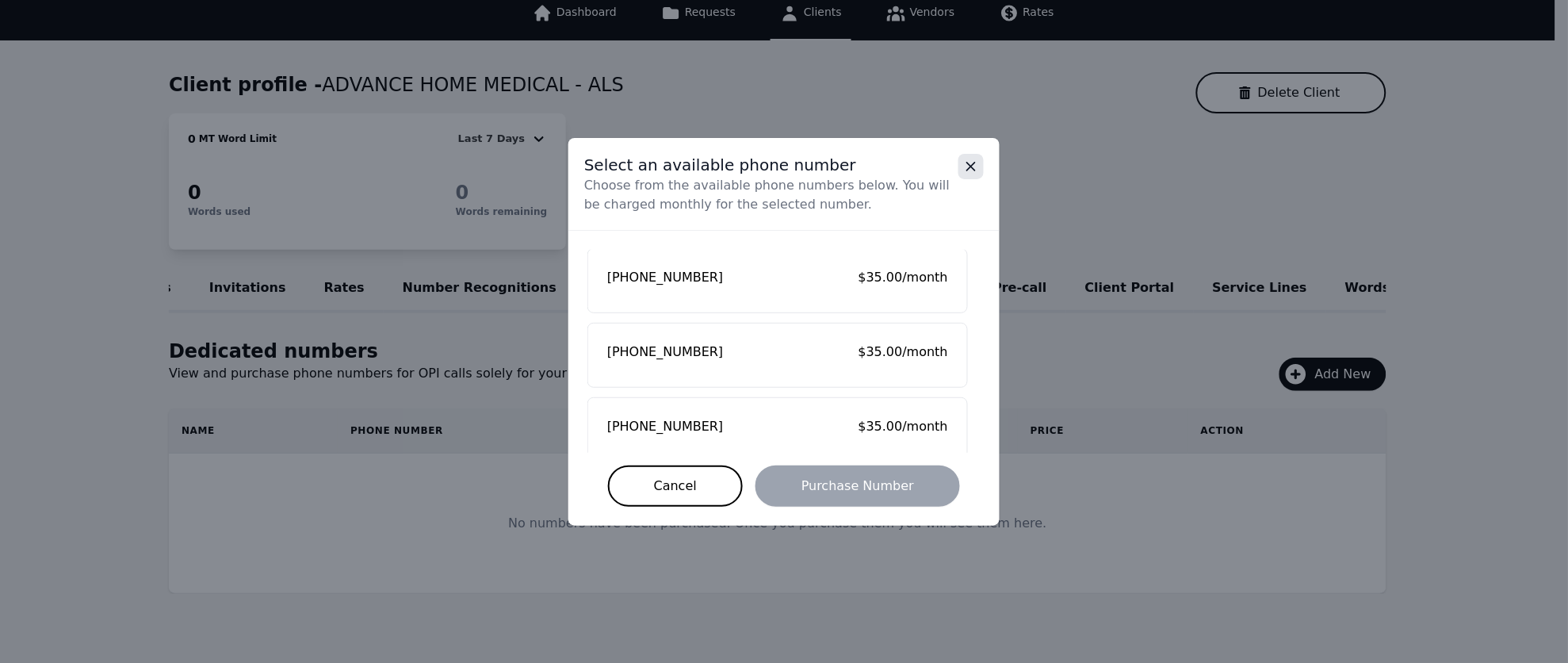
click at [969, 169] on icon "Close" at bounding box center [971, 167] width 8 height 8
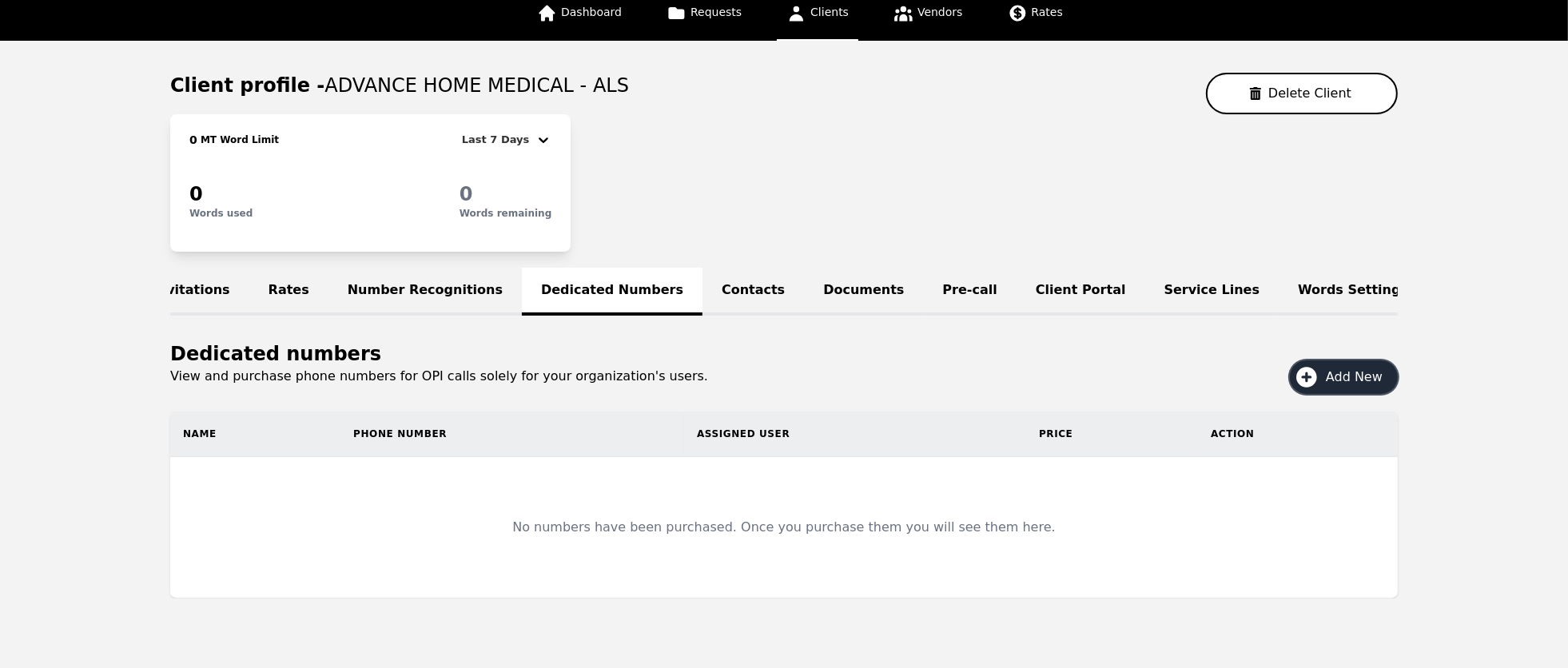
scroll to position [0, 205]
click at [923, 293] on link "Pre-call" at bounding box center [970, 292] width 93 height 48
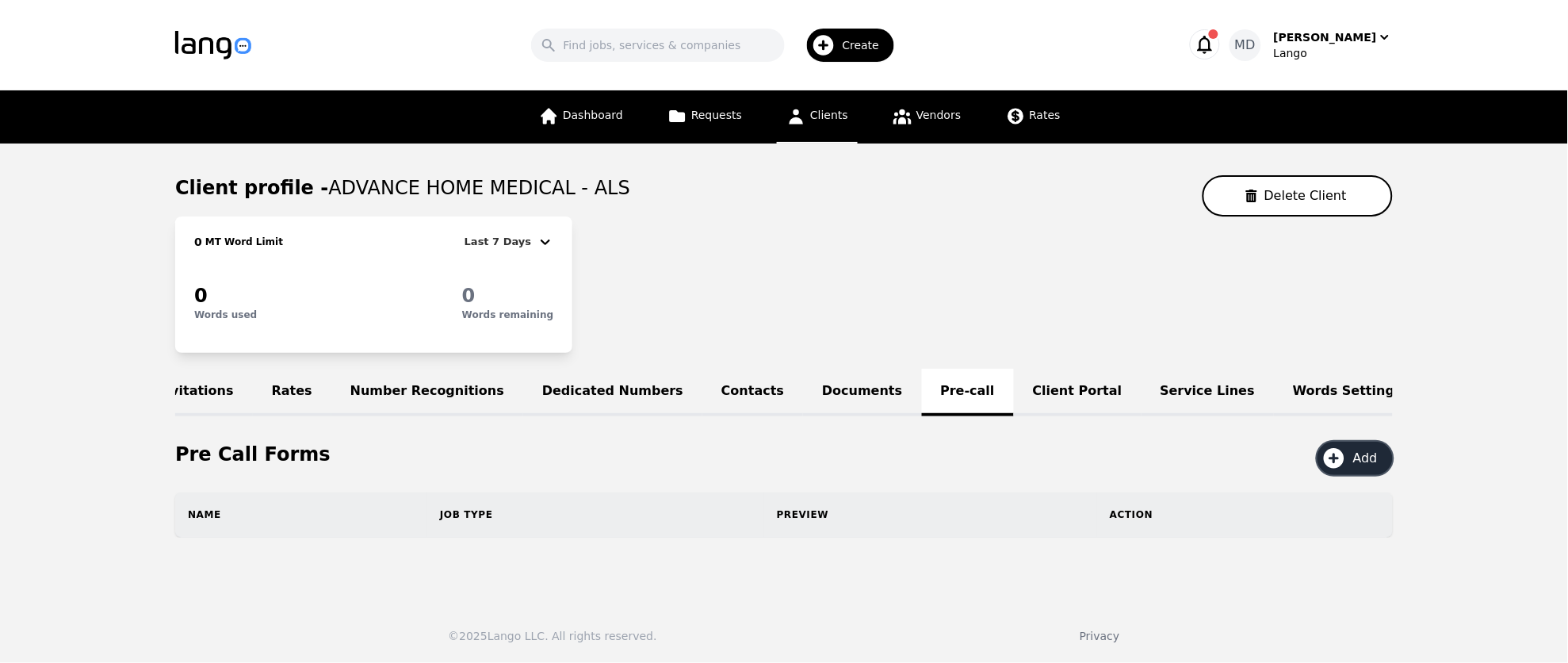
click at [1333, 458] on icon "button" at bounding box center [1334, 458] width 25 height 25
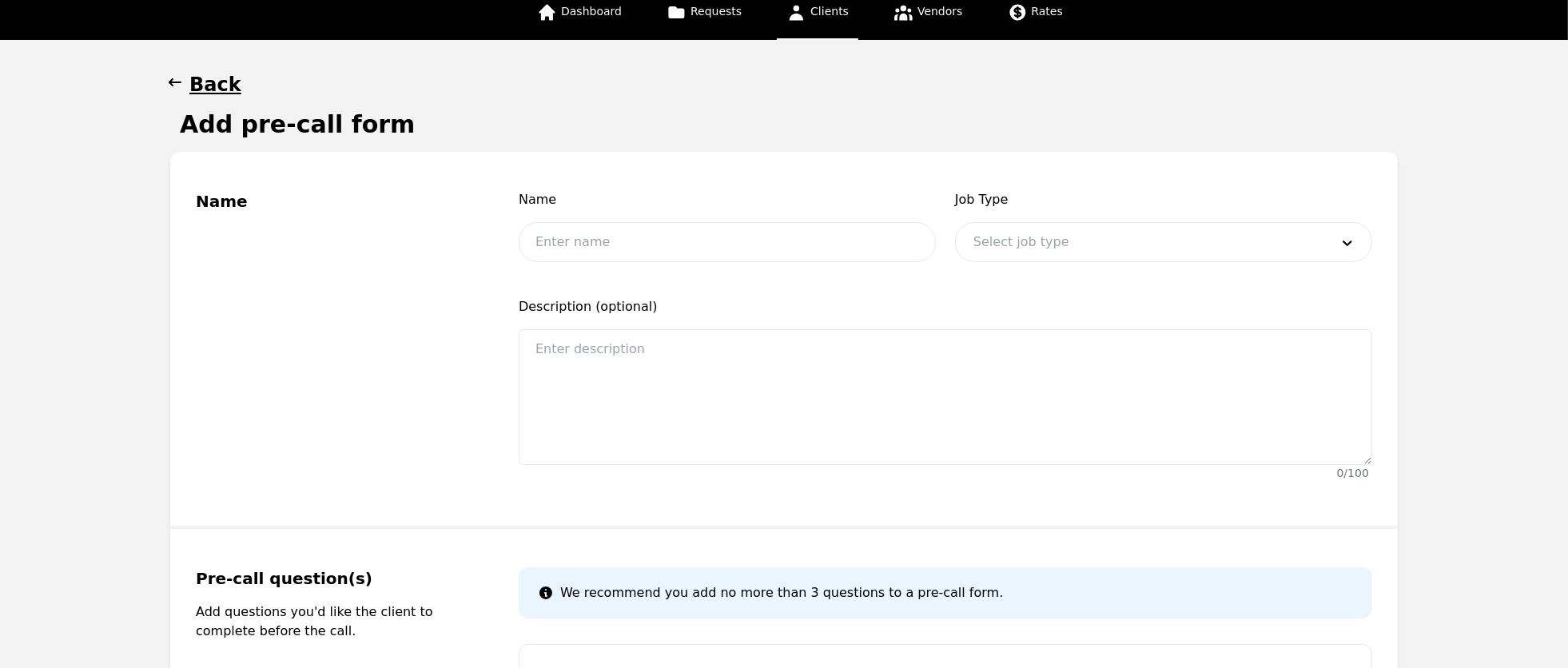
scroll to position [107, 0]
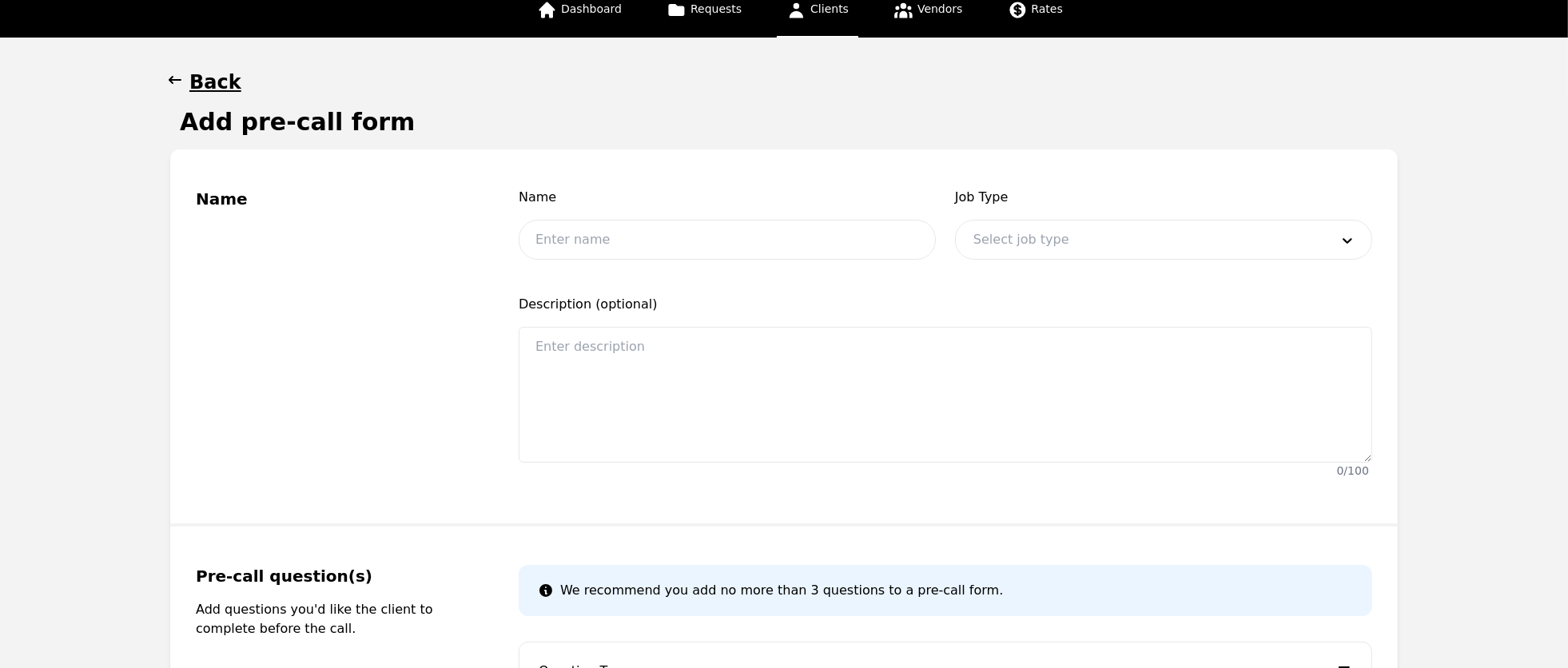
click at [1036, 227] on div at bounding box center [1139, 240] width 367 height 38
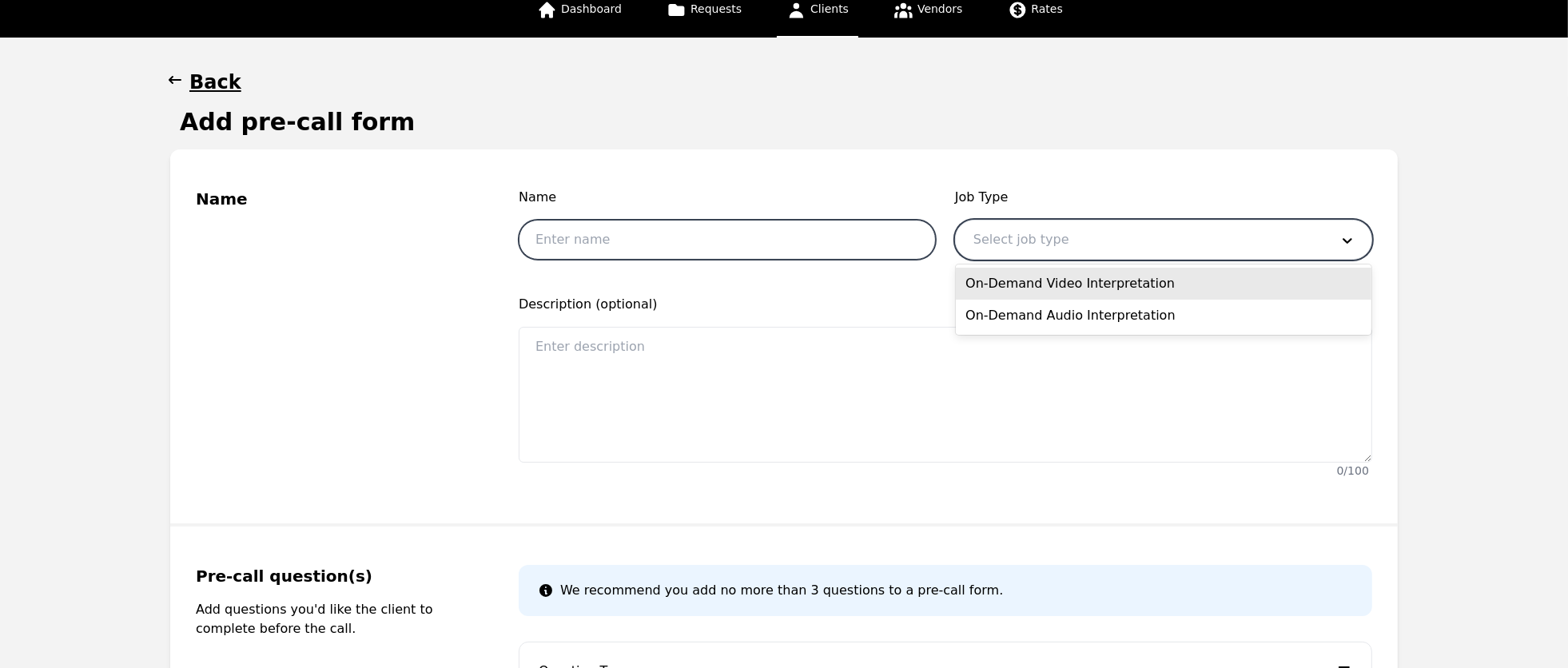
click at [824, 239] on input "text" at bounding box center [727, 240] width 417 height 40
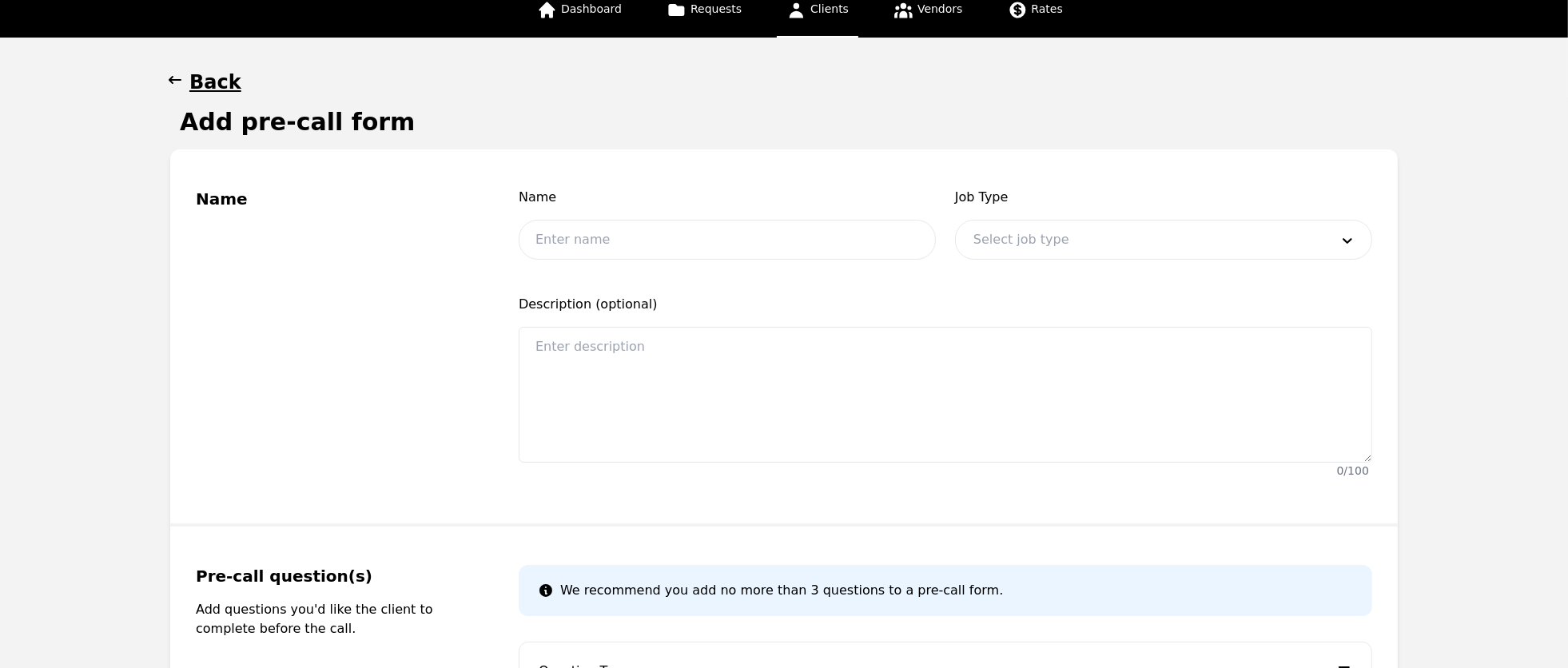
click at [472, 354] on div "Name" at bounding box center [338, 336] width 285 height 297
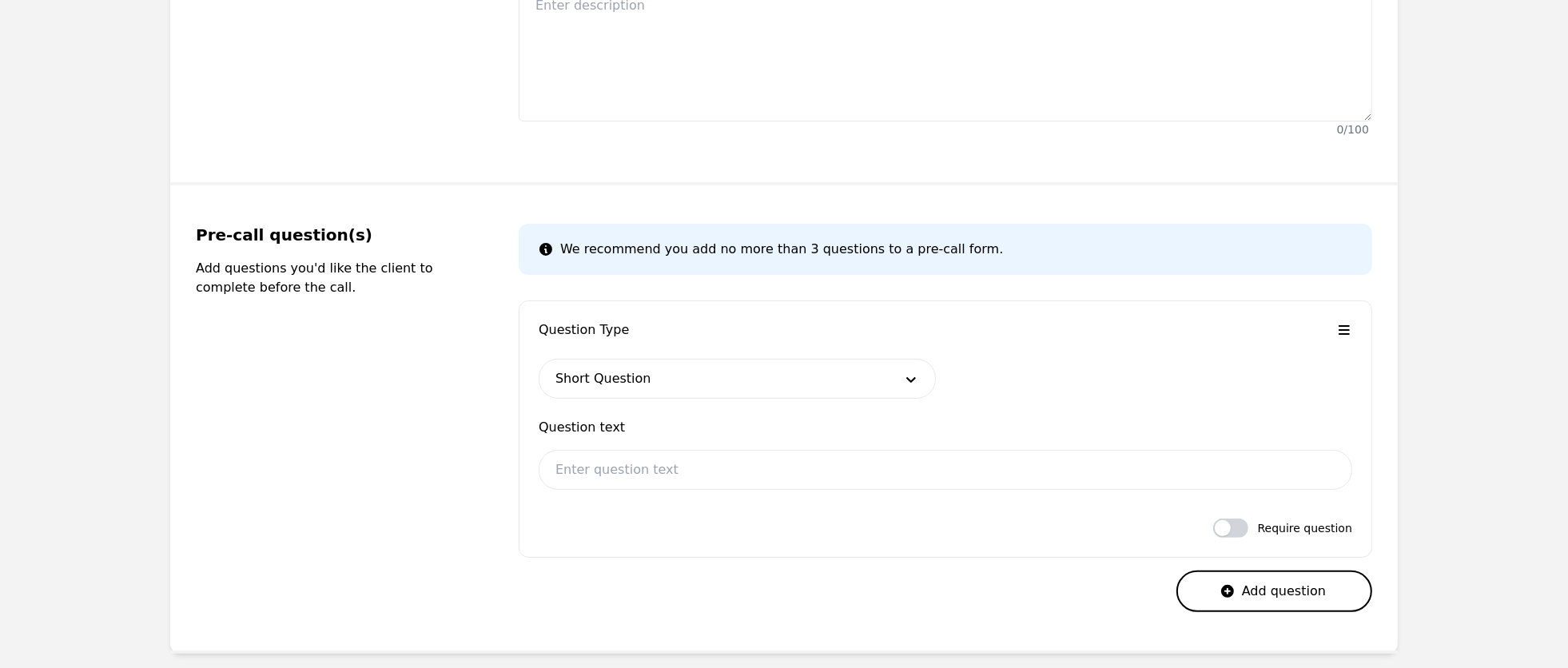
scroll to position [449, 0]
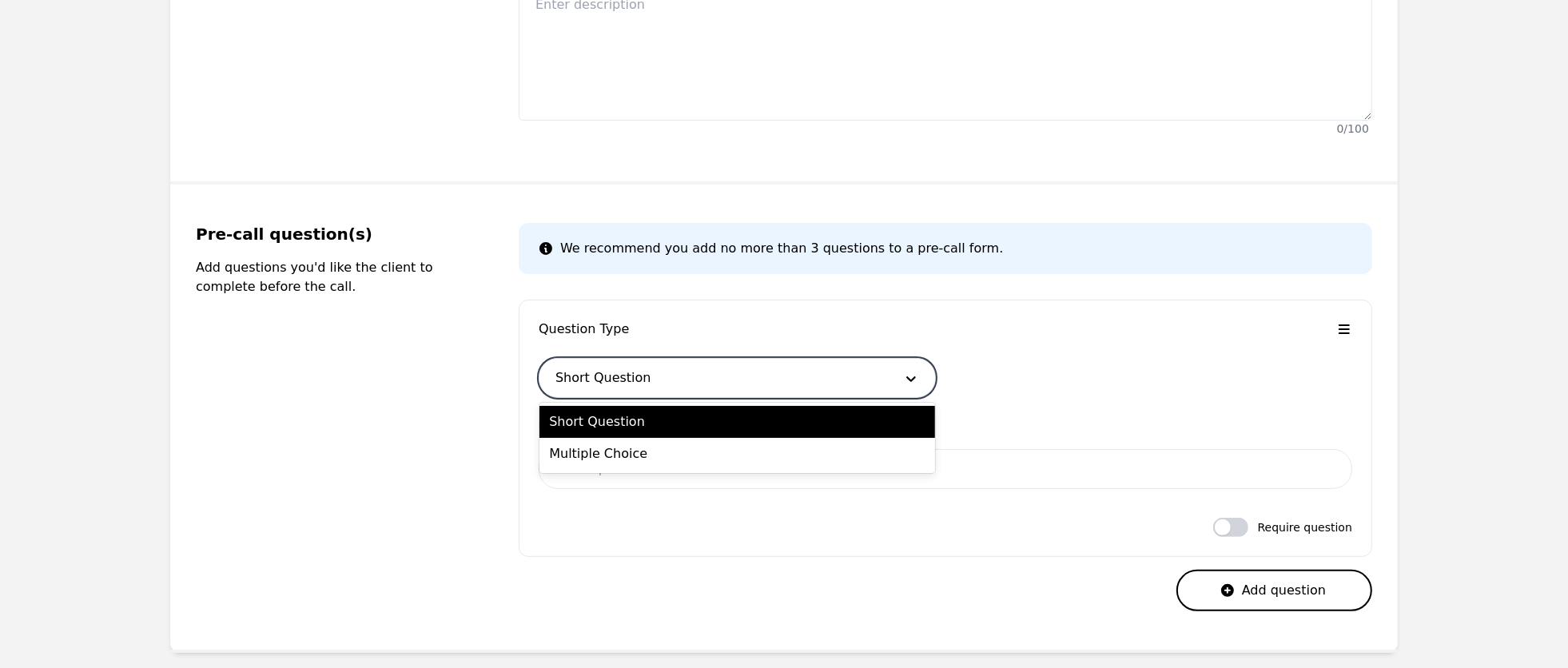
click at [806, 378] on div at bounding box center [713, 378] width 348 height 38
click at [792, 449] on div "Multiple Choice" at bounding box center [737, 454] width 396 height 32
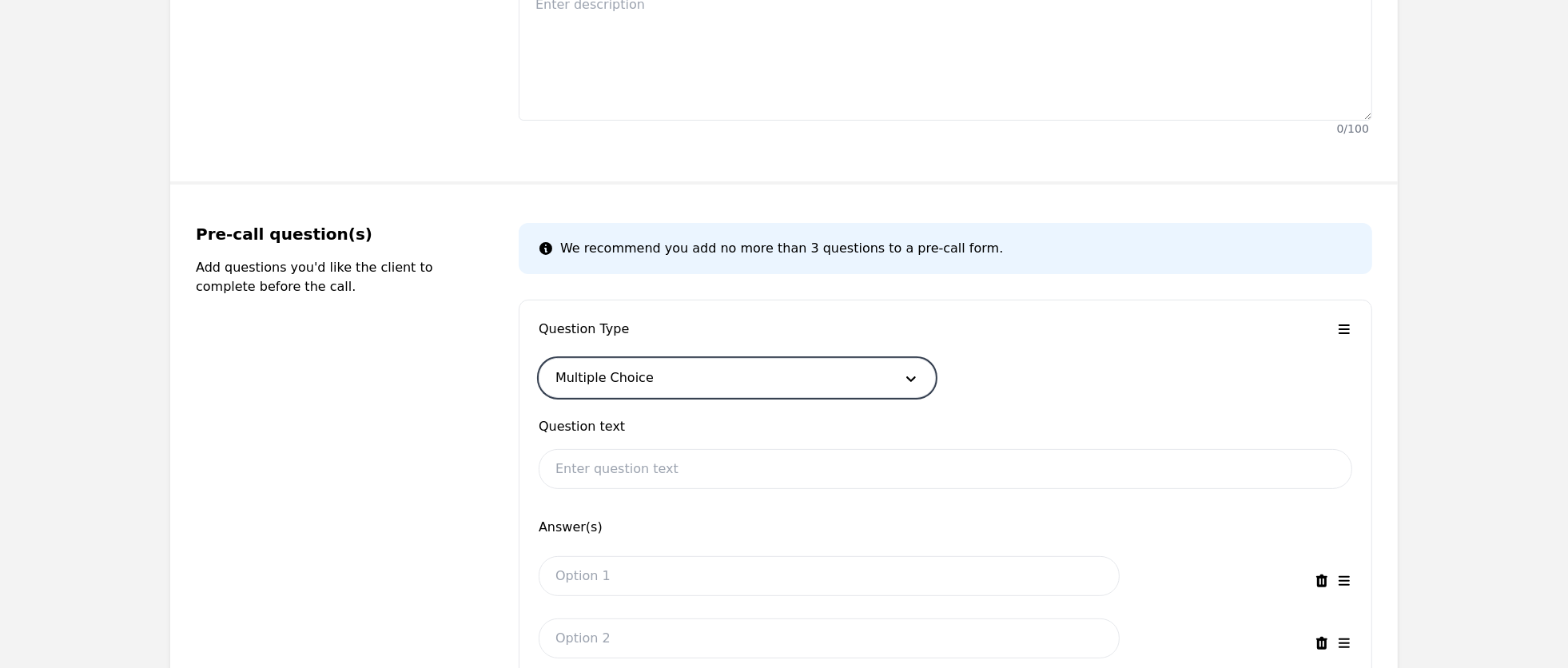
click at [989, 364] on div "option Multiple Choice, selected. Multiple Choice" at bounding box center [945, 378] width 813 height 40
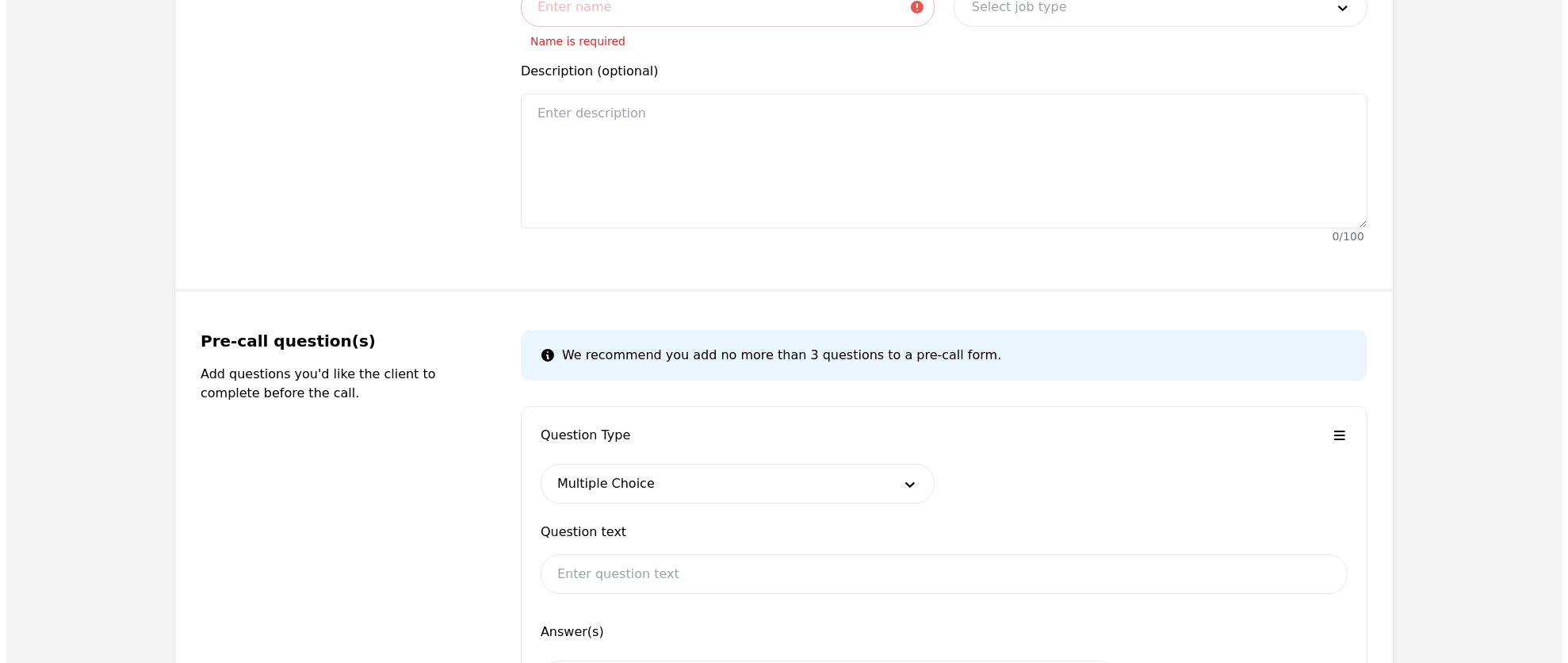
scroll to position [0, 0]
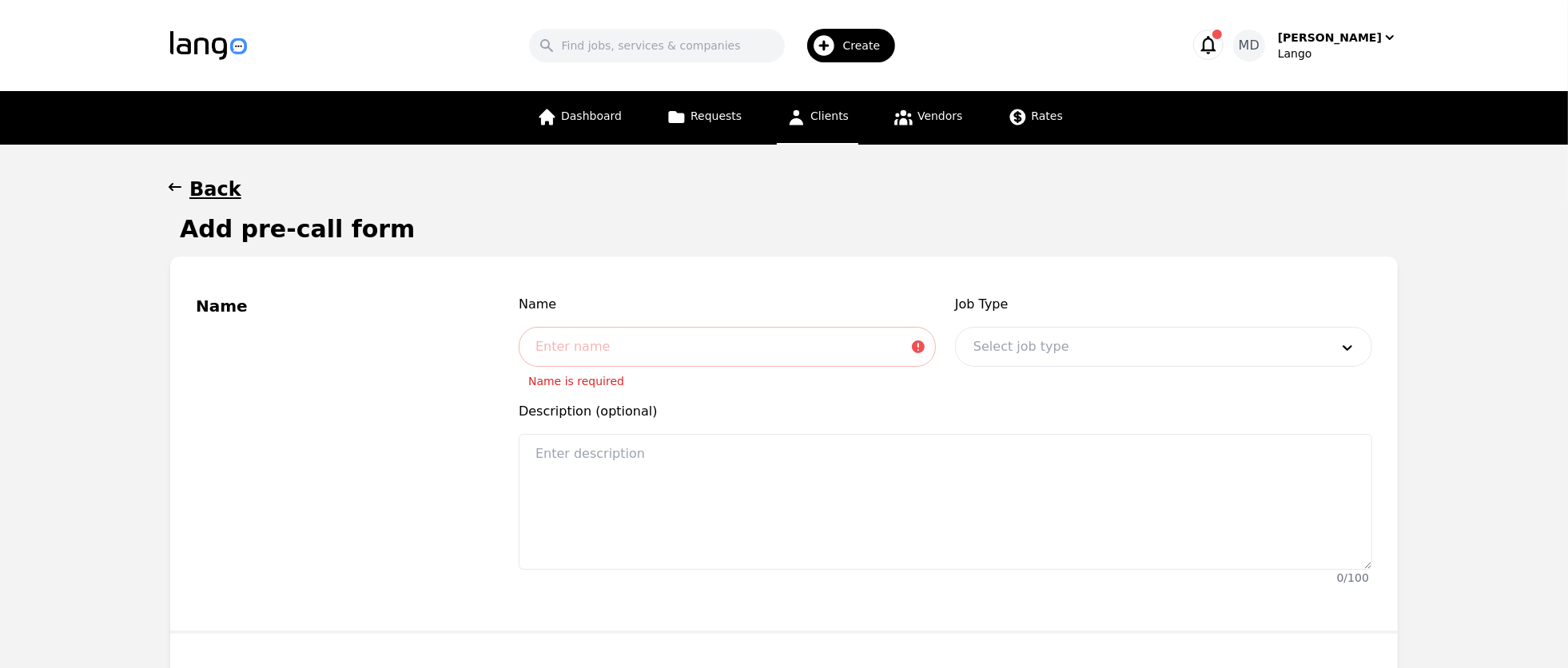
click at [186, 183] on button "Back" at bounding box center [206, 189] width 71 height 26
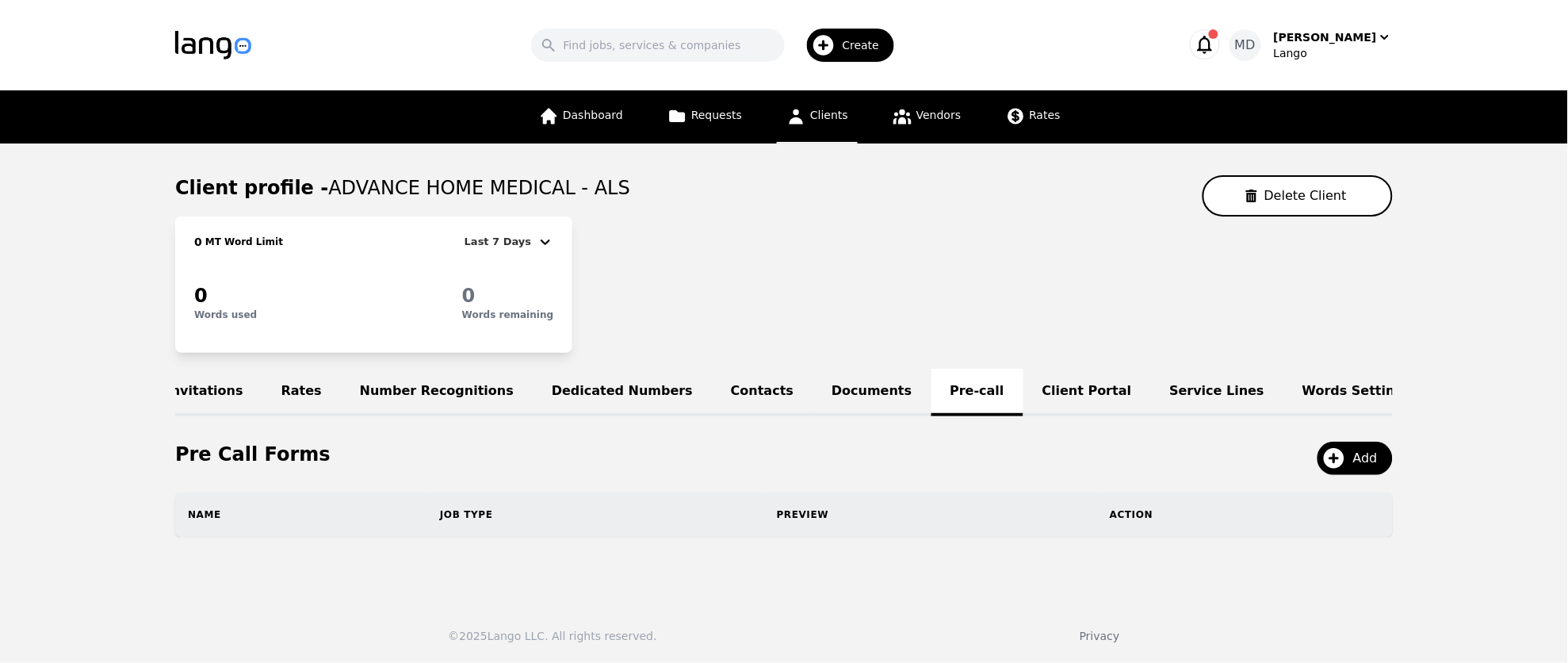
scroll to position [0, 227]
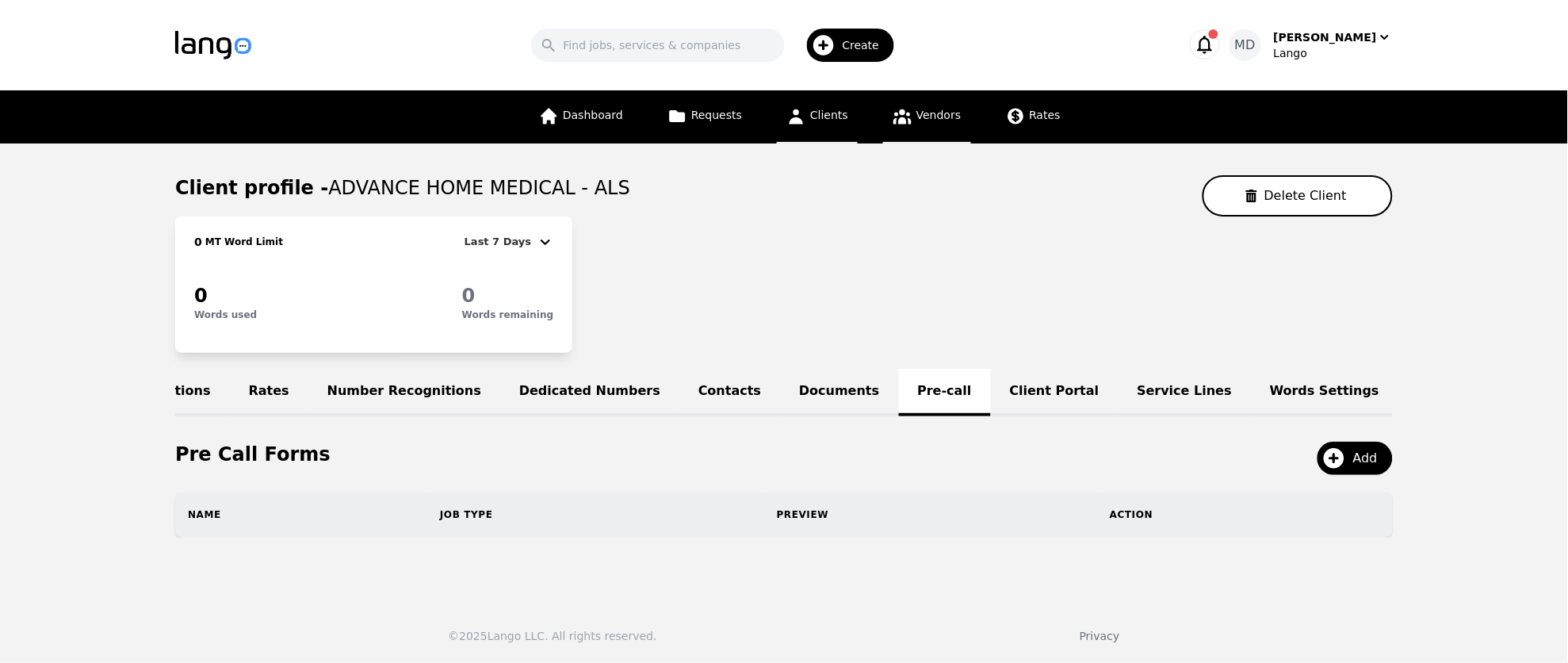
click at [938, 122] on link "Vendors" at bounding box center [927, 117] width 87 height 53
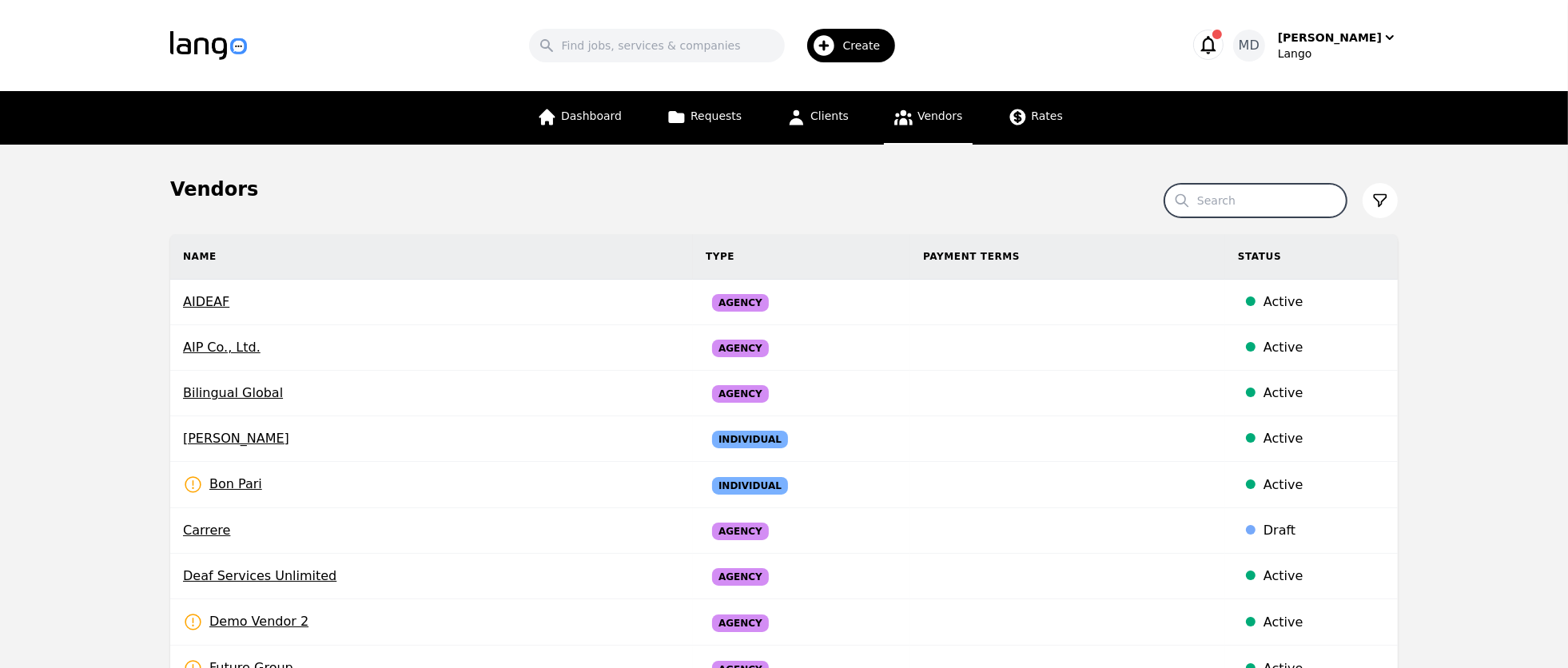
click at [1240, 197] on input "Search" at bounding box center [1255, 200] width 182 height 34
type input "AIDeaf"
